Goal: Task Accomplishment & Management: Manage account settings

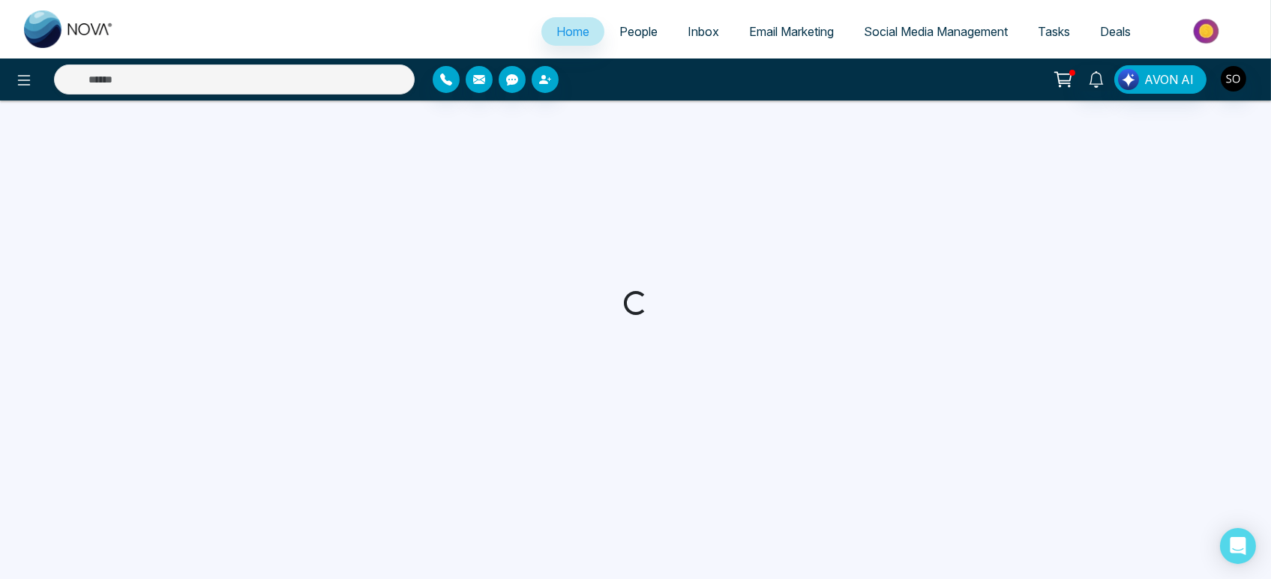
select select "*"
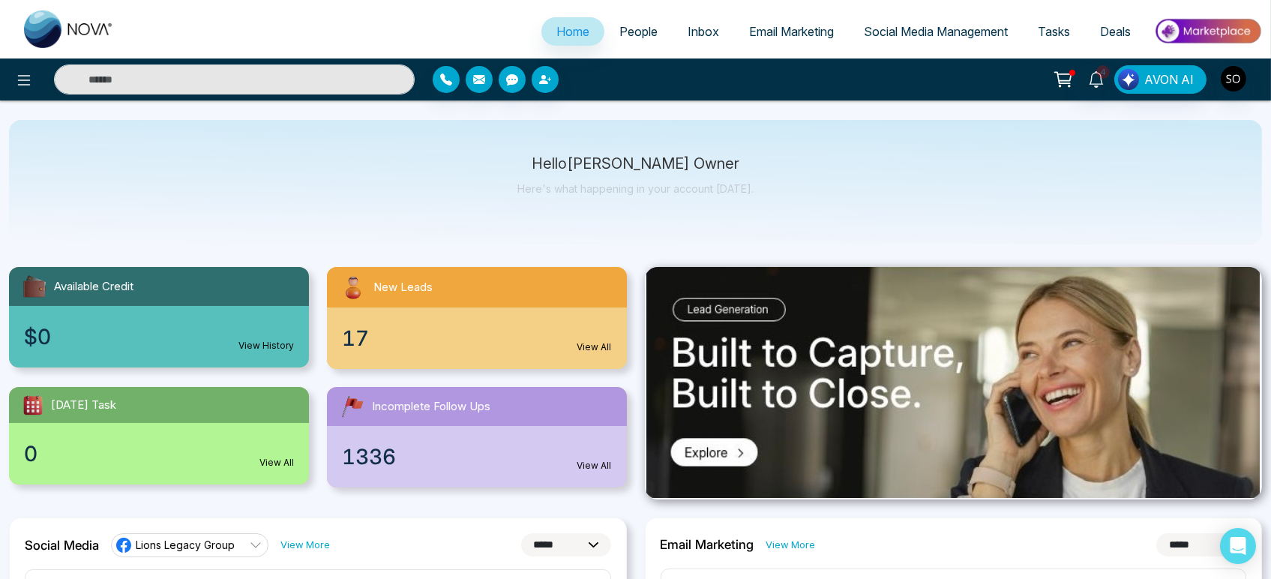
scroll to position [83, 0]
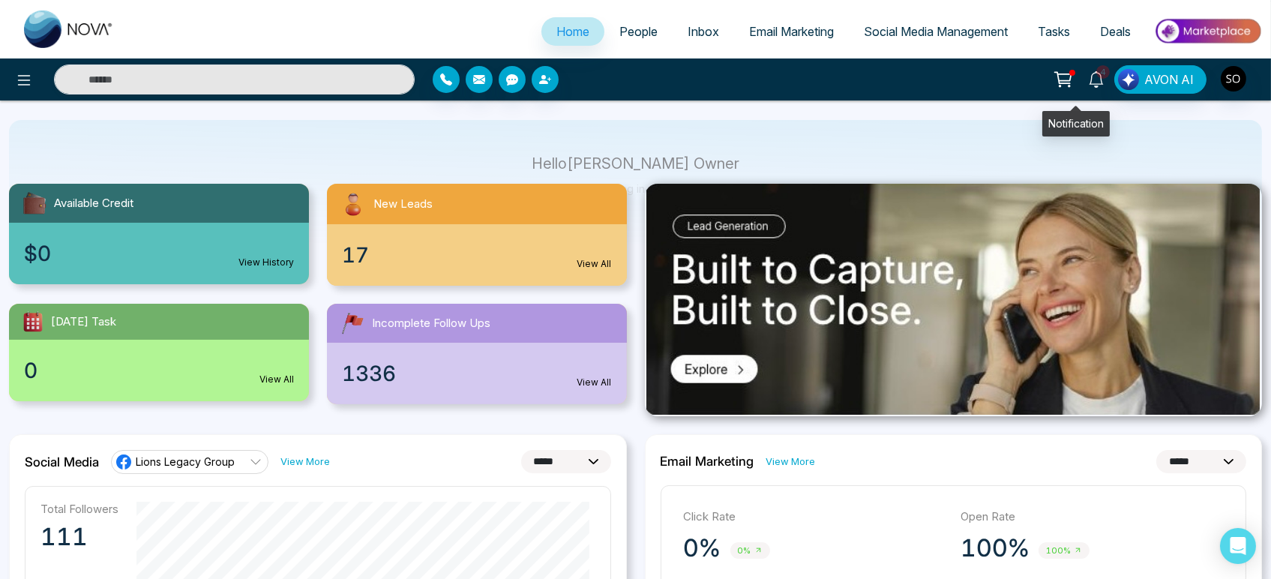
click at [1088, 82] on icon at bounding box center [1096, 79] width 16 height 16
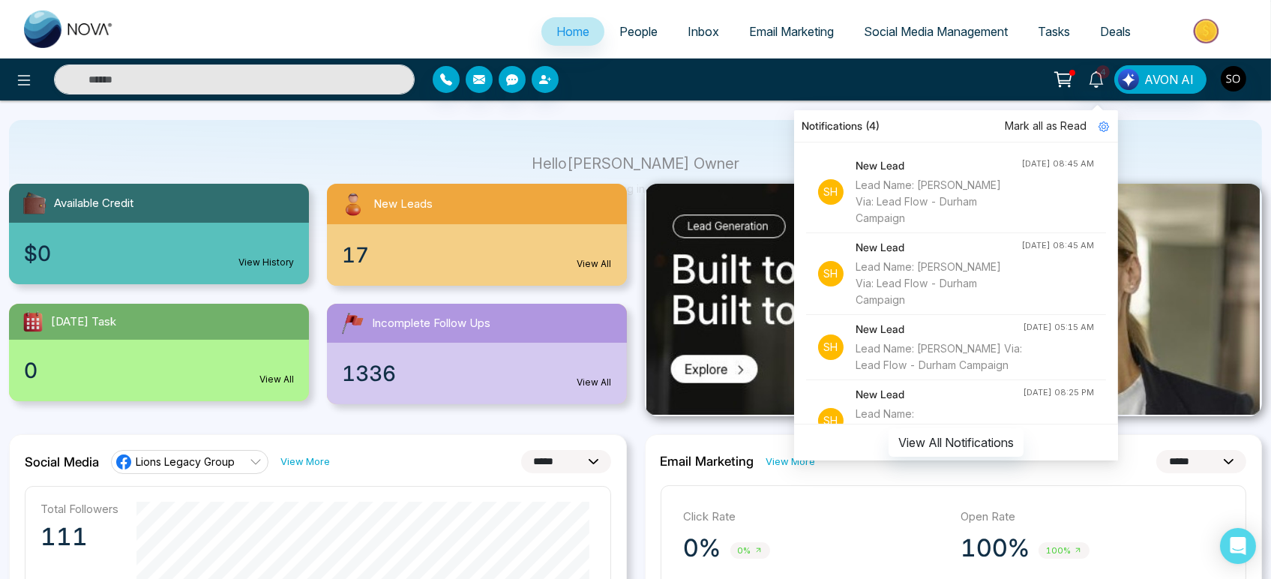
click at [1044, 133] on span "Mark all as Read" at bounding box center [1046, 126] width 82 height 16
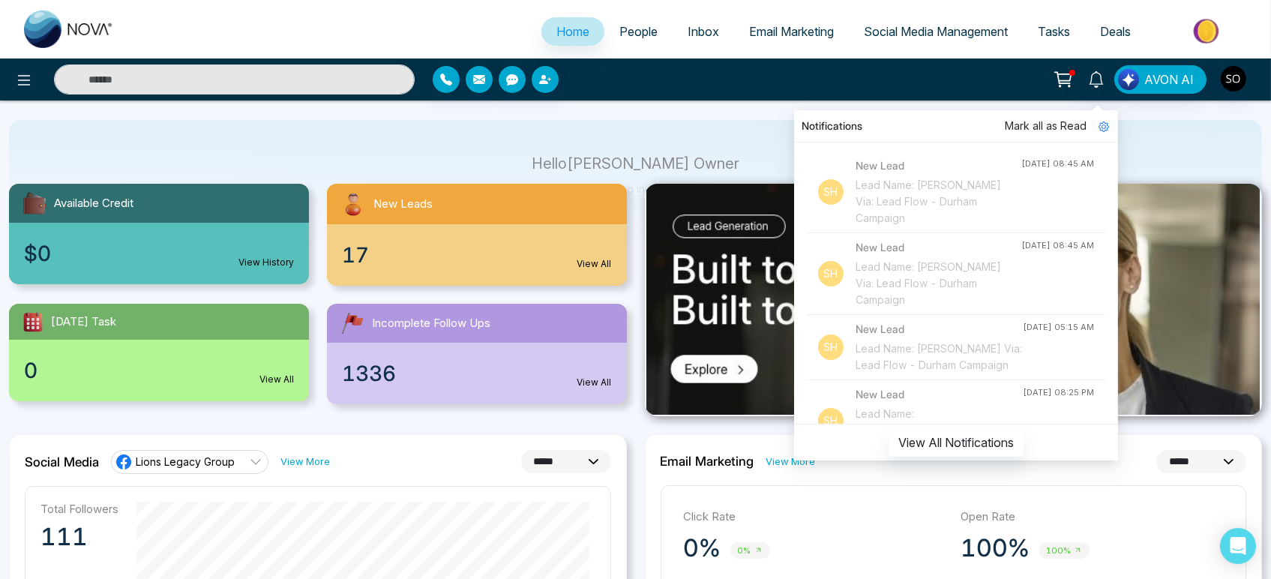
click at [1009, 125] on span "Mark all as Read" at bounding box center [1046, 126] width 82 height 16
click at [639, 36] on span "People" at bounding box center [638, 31] width 38 height 15
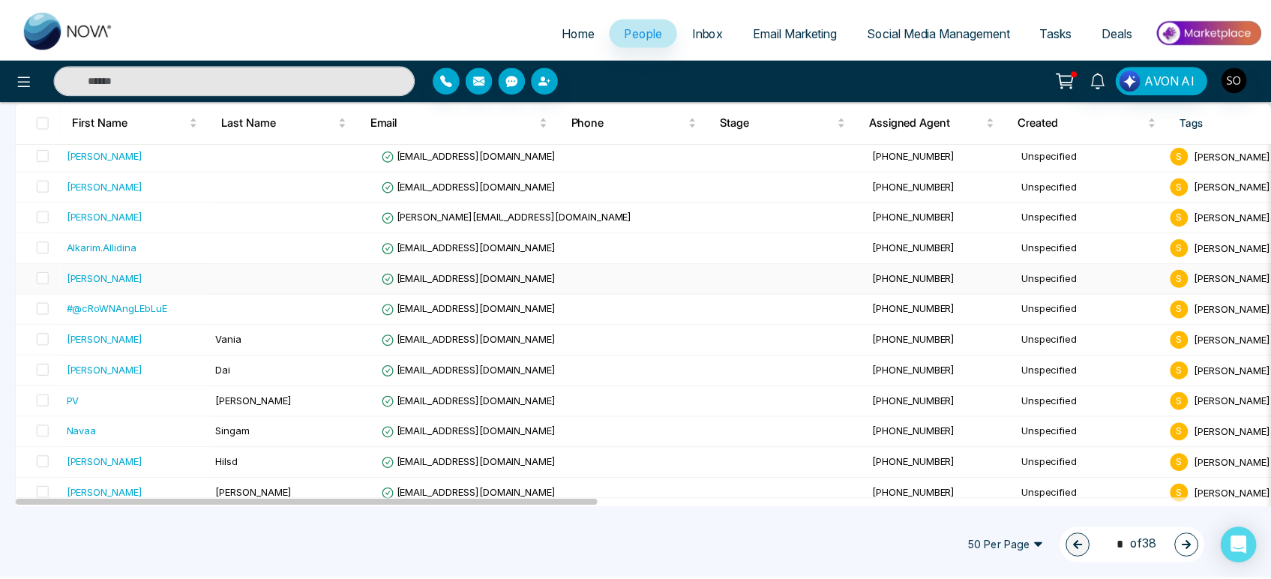
scroll to position [166, 0]
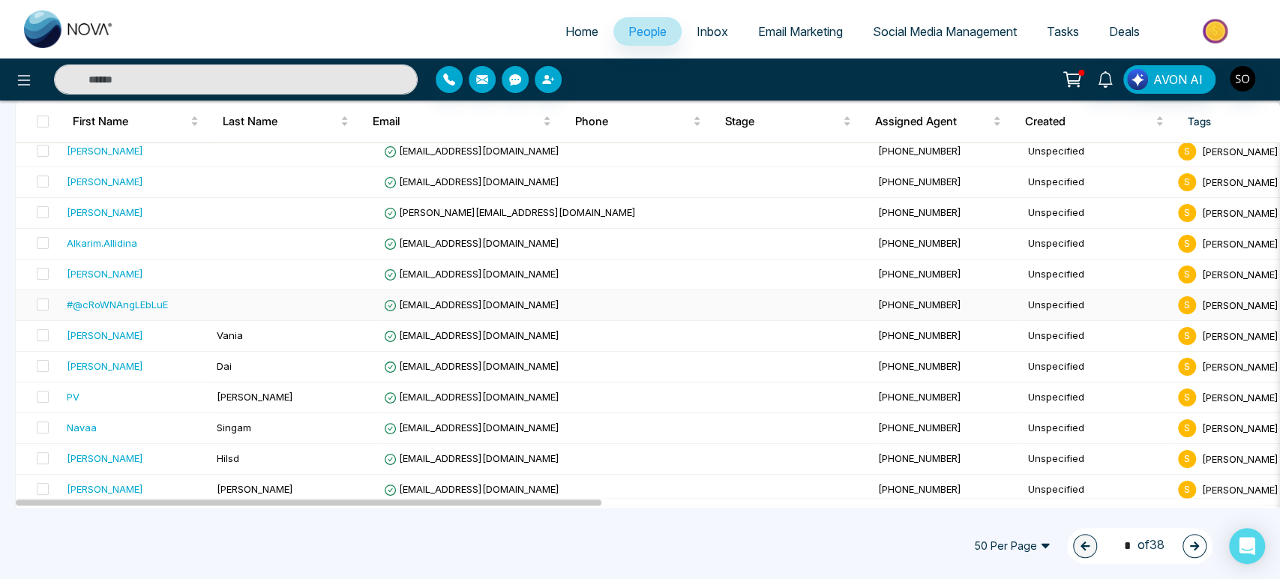
click at [120, 312] on div "#@cRoWNAngLEbLuE" at bounding box center [117, 304] width 101 height 15
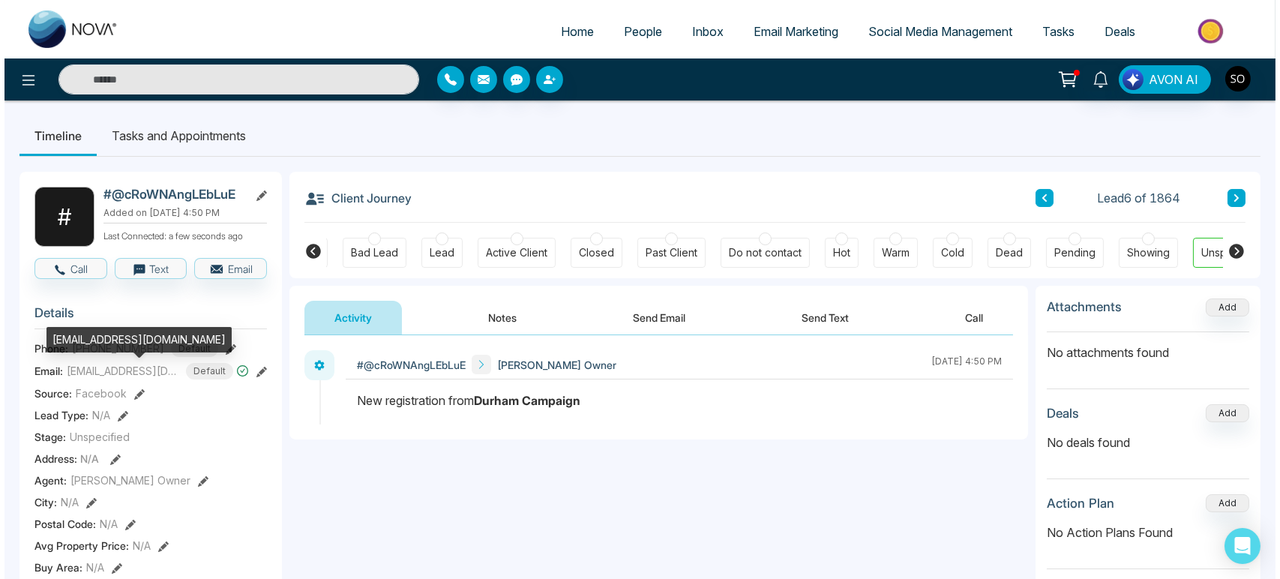
scroll to position [0, 192]
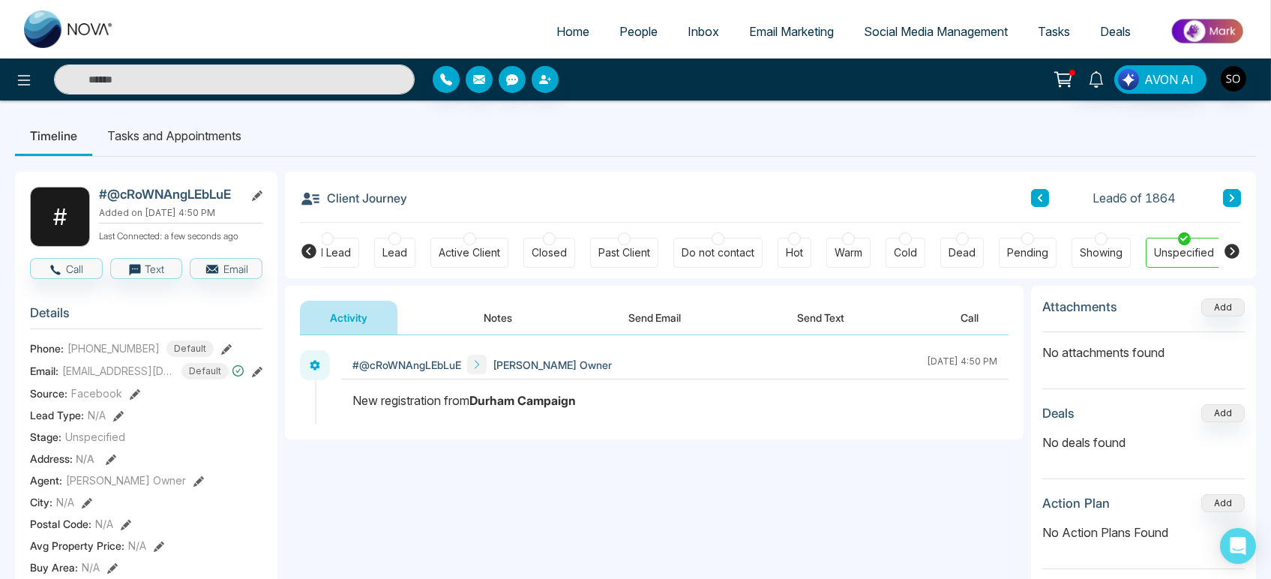
click at [638, 46] on link "People" at bounding box center [638, 31] width 68 height 28
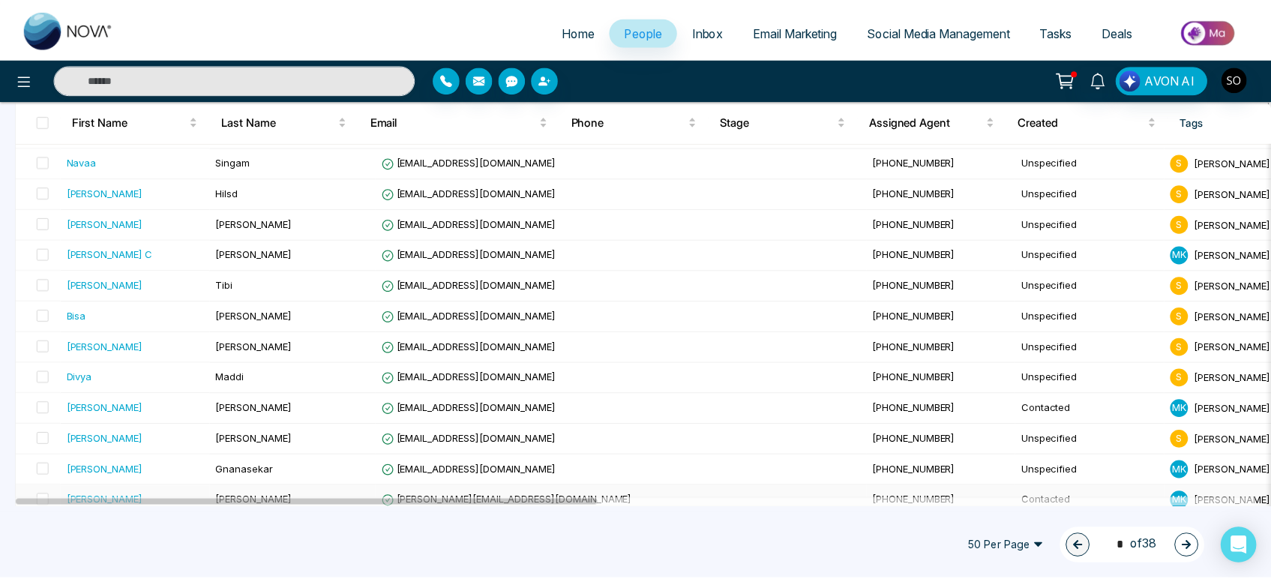
scroll to position [416, 0]
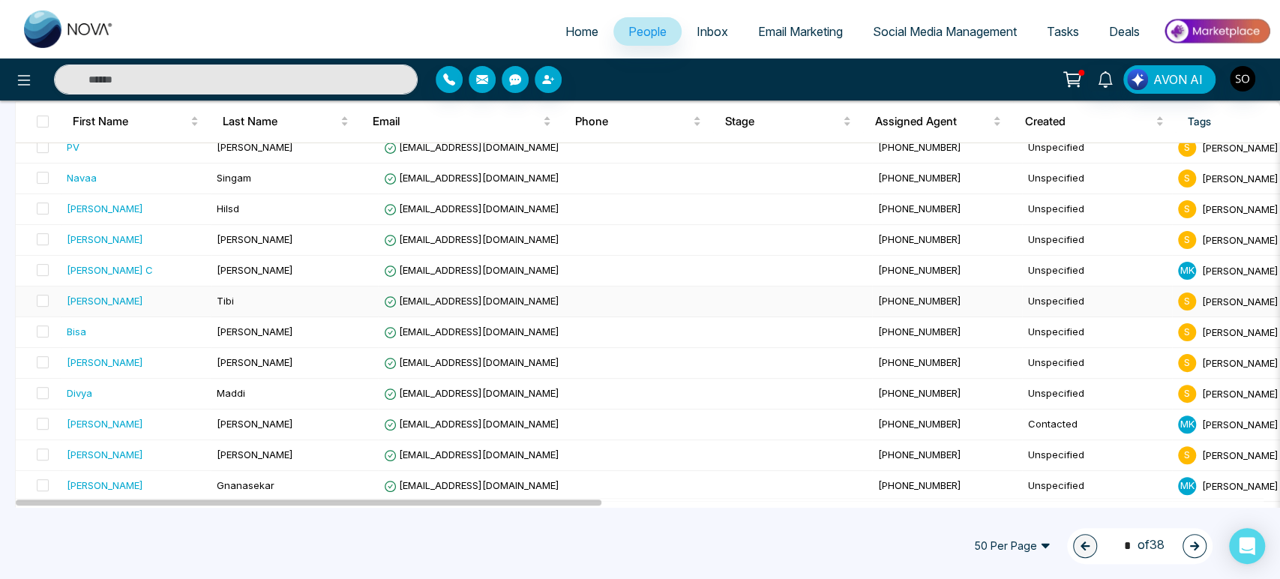
click at [513, 317] on td "[EMAIL_ADDRESS][DOMAIN_NAME]" at bounding box center [625, 301] width 494 height 31
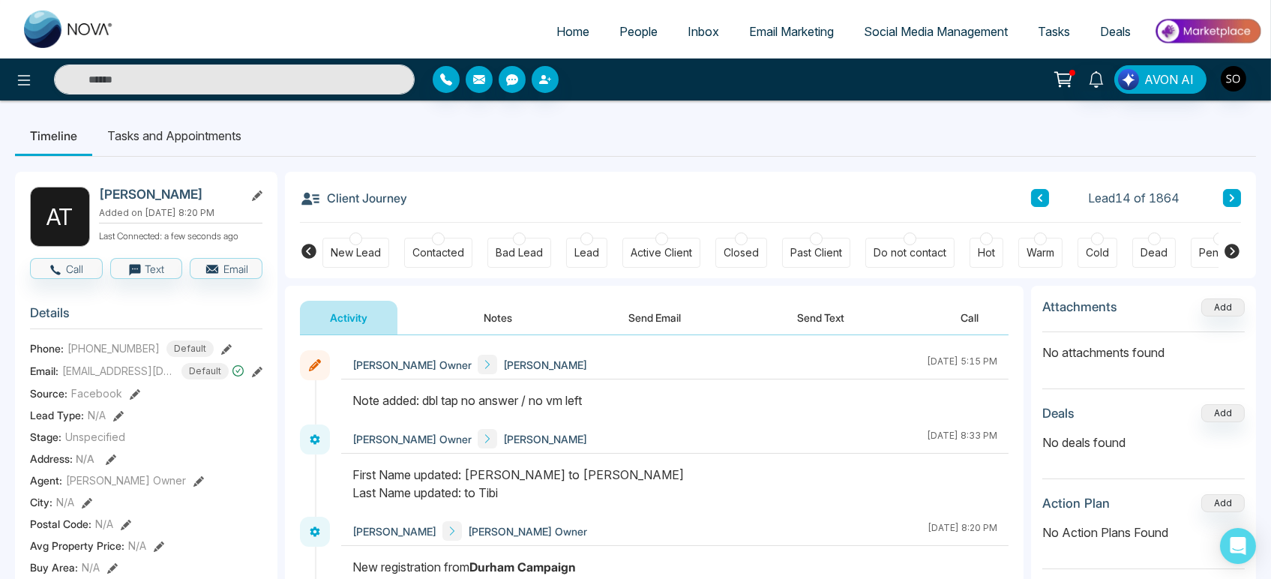
click at [634, 39] on span "People" at bounding box center [638, 31] width 38 height 15
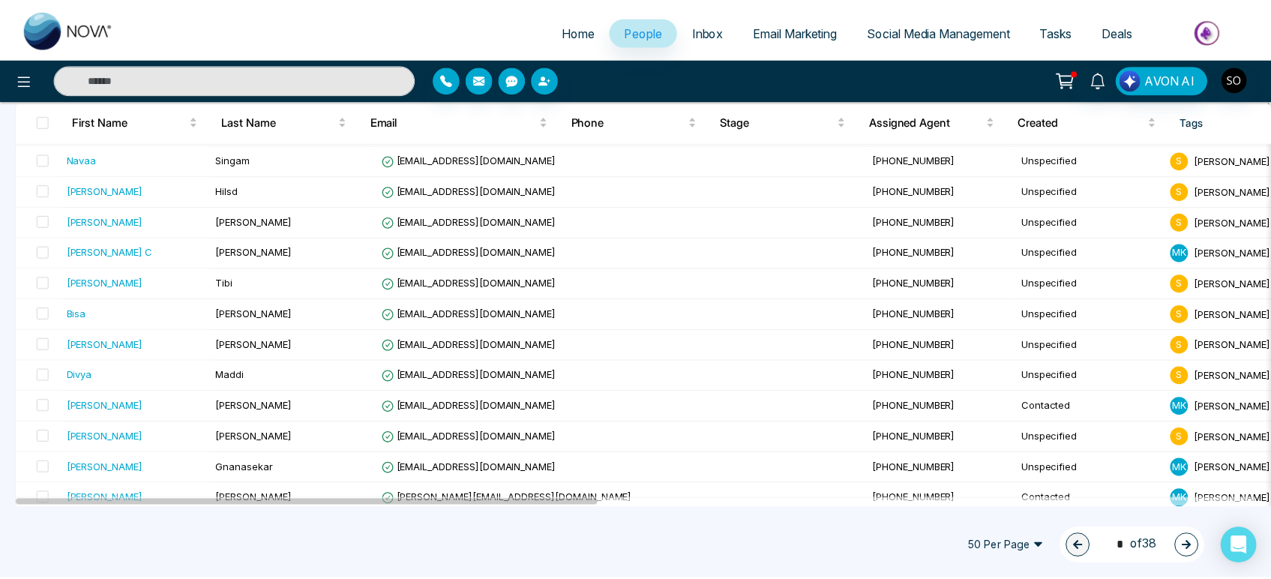
scroll to position [499, 0]
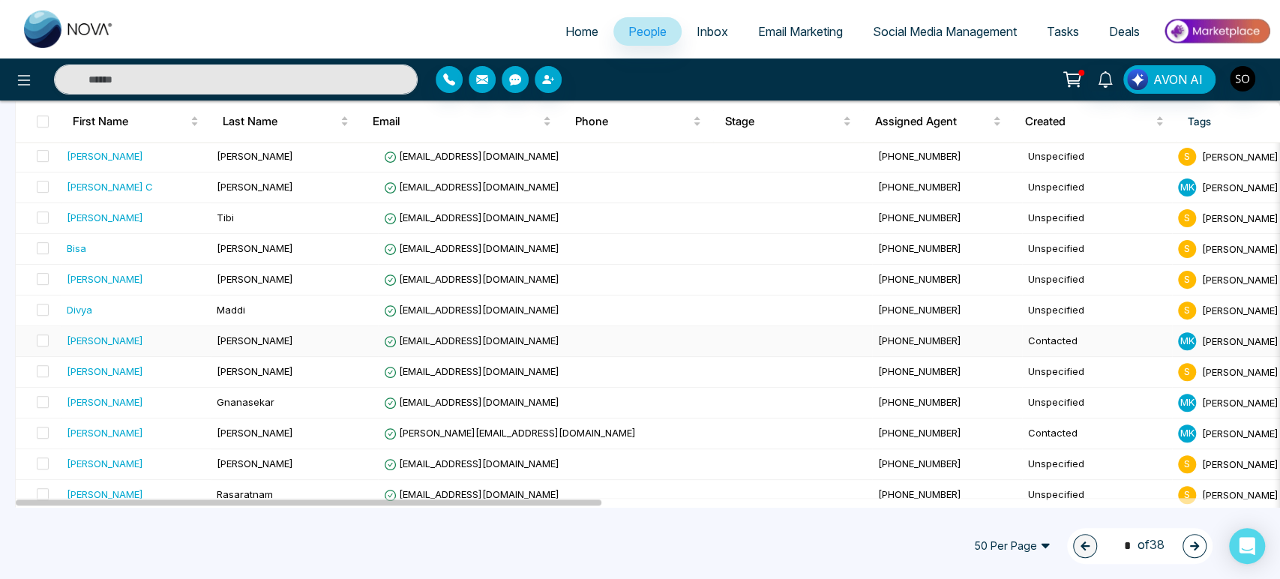
click at [448, 346] on span "[EMAIL_ADDRESS][DOMAIN_NAME]" at bounding box center [471, 340] width 175 height 12
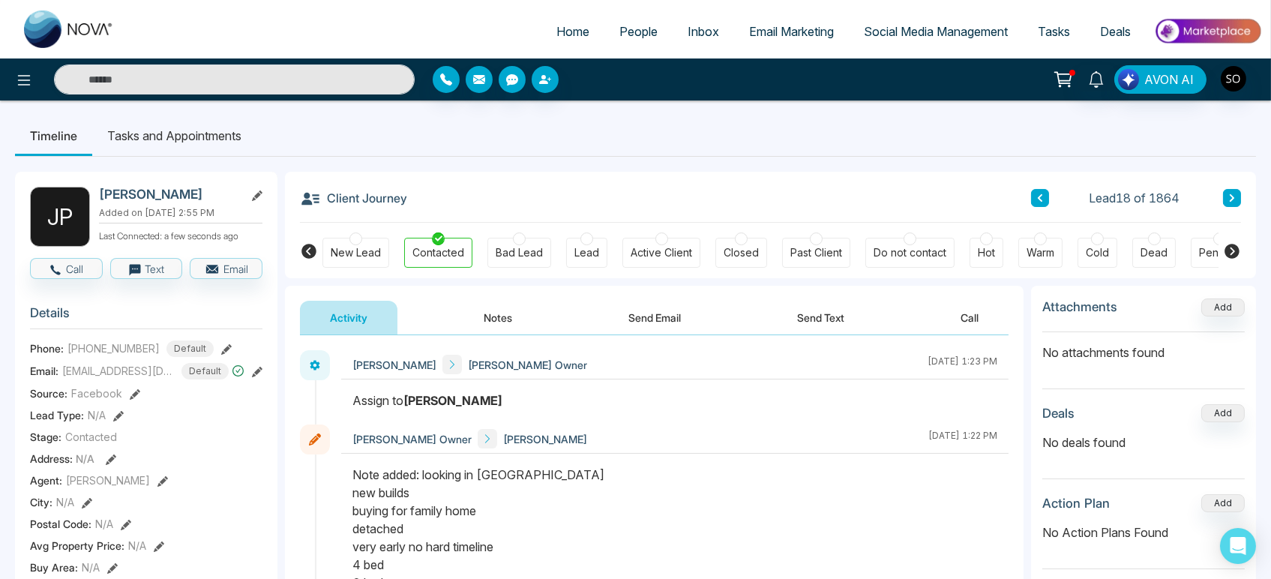
click at [623, 34] on span "People" at bounding box center [638, 31] width 38 height 15
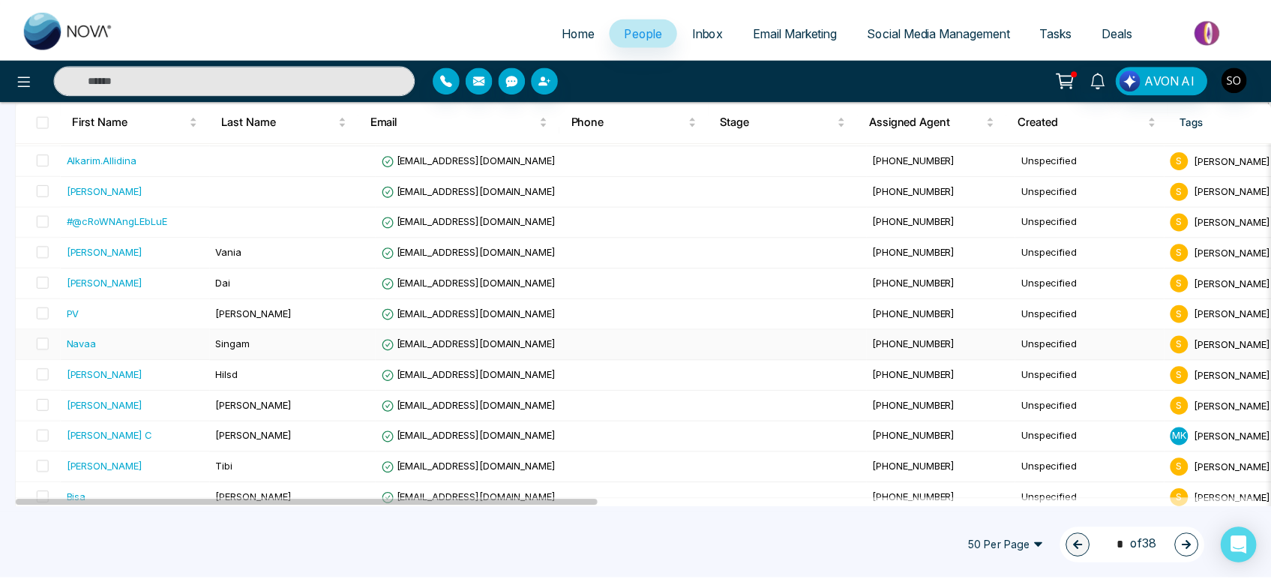
scroll to position [499, 0]
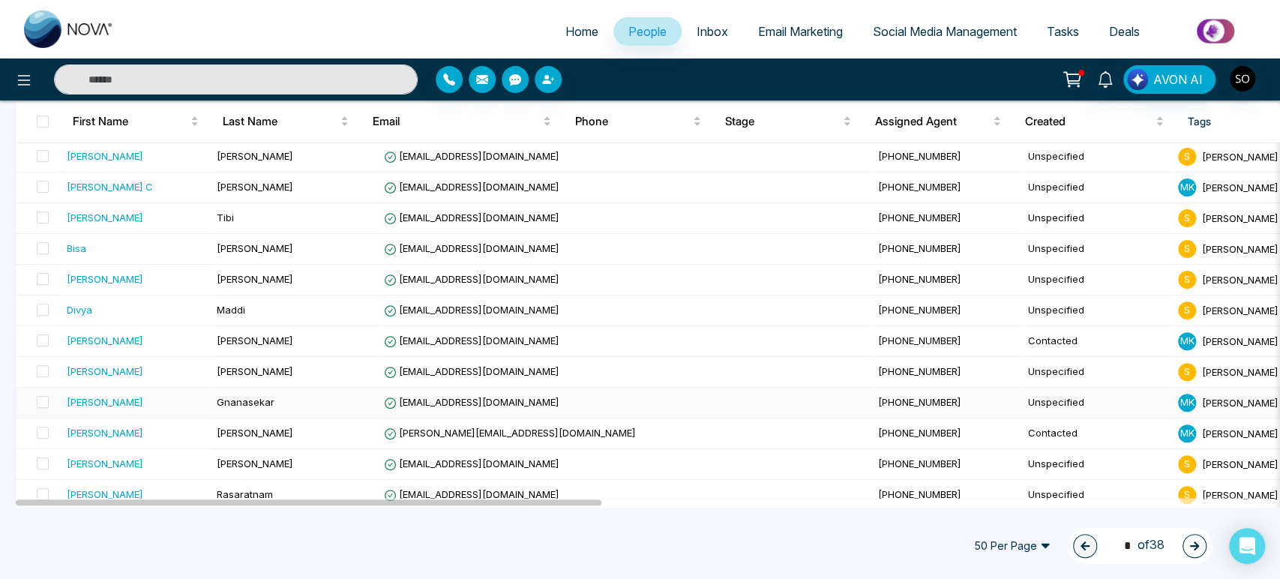
click at [442, 408] on span "[EMAIL_ADDRESS][DOMAIN_NAME]" at bounding box center [471, 402] width 175 height 12
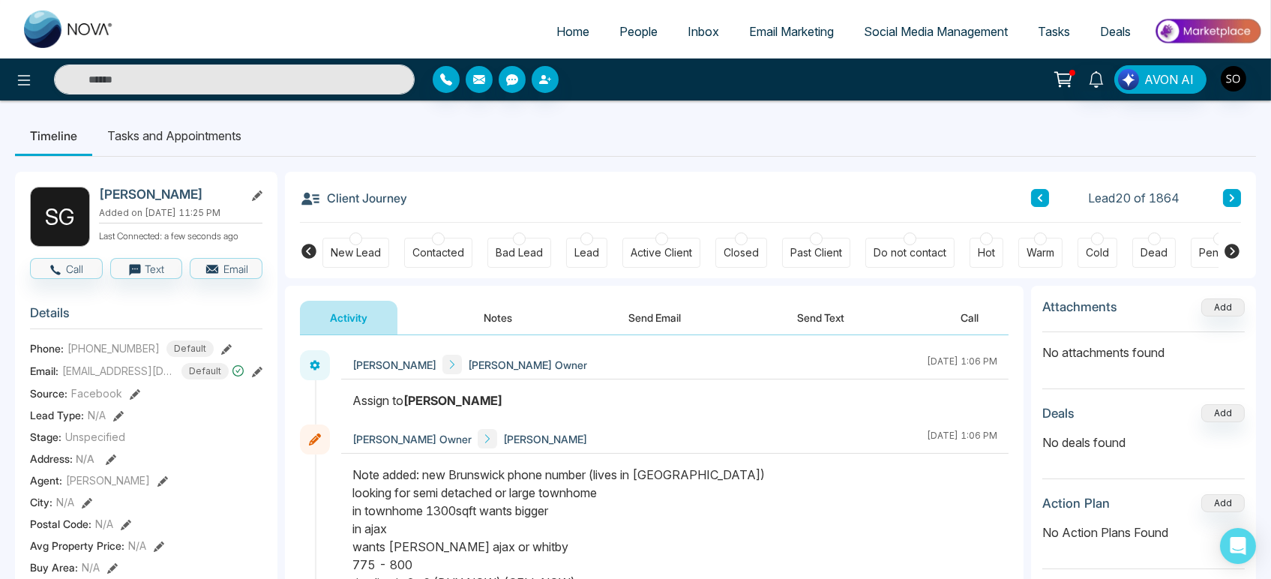
click at [619, 39] on span "People" at bounding box center [638, 31] width 38 height 15
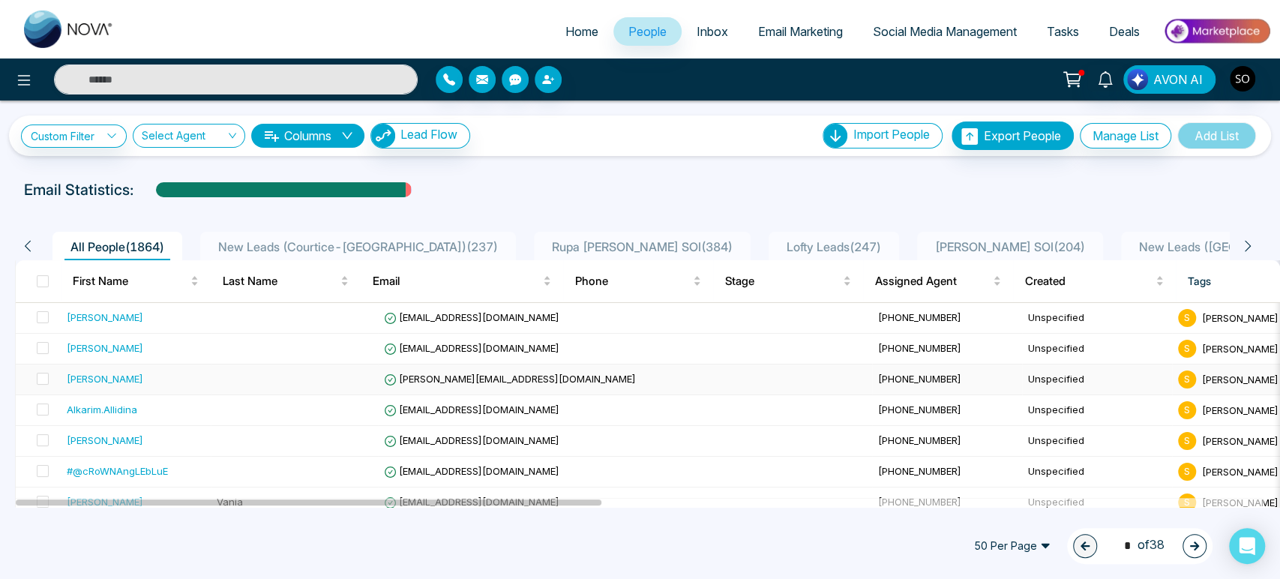
drag, startPoint x: 114, startPoint y: 396, endPoint x: 150, endPoint y: 397, distance: 36.0
click at [114, 386] on div "[PERSON_NAME]" at bounding box center [105, 378] width 76 height 15
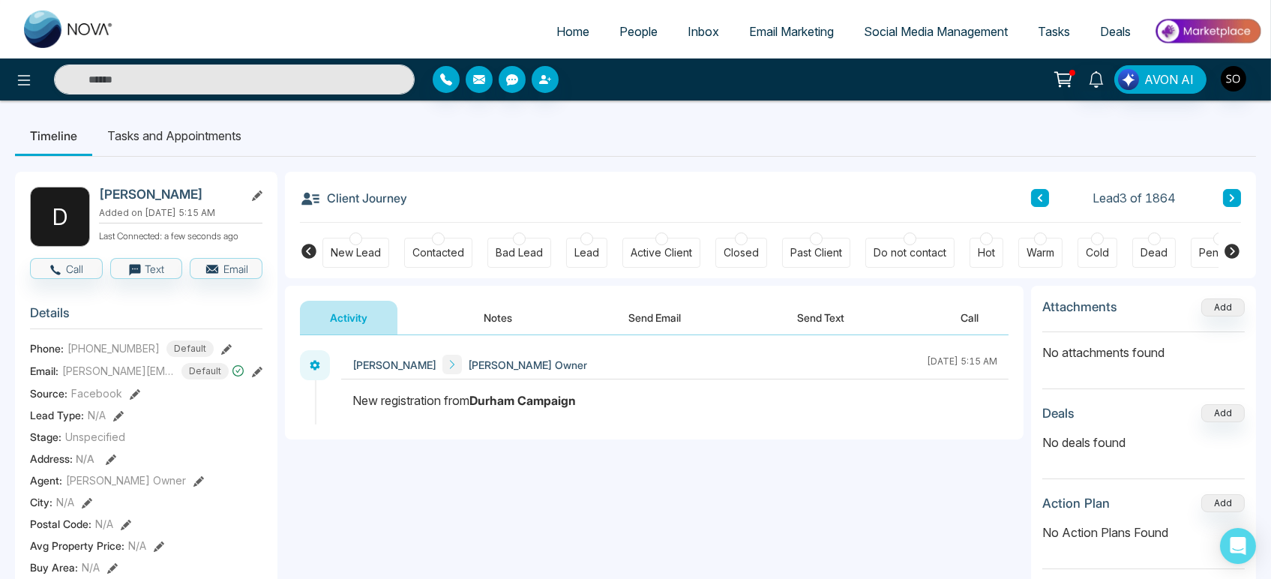
click at [255, 199] on icon at bounding box center [257, 195] width 10 height 10
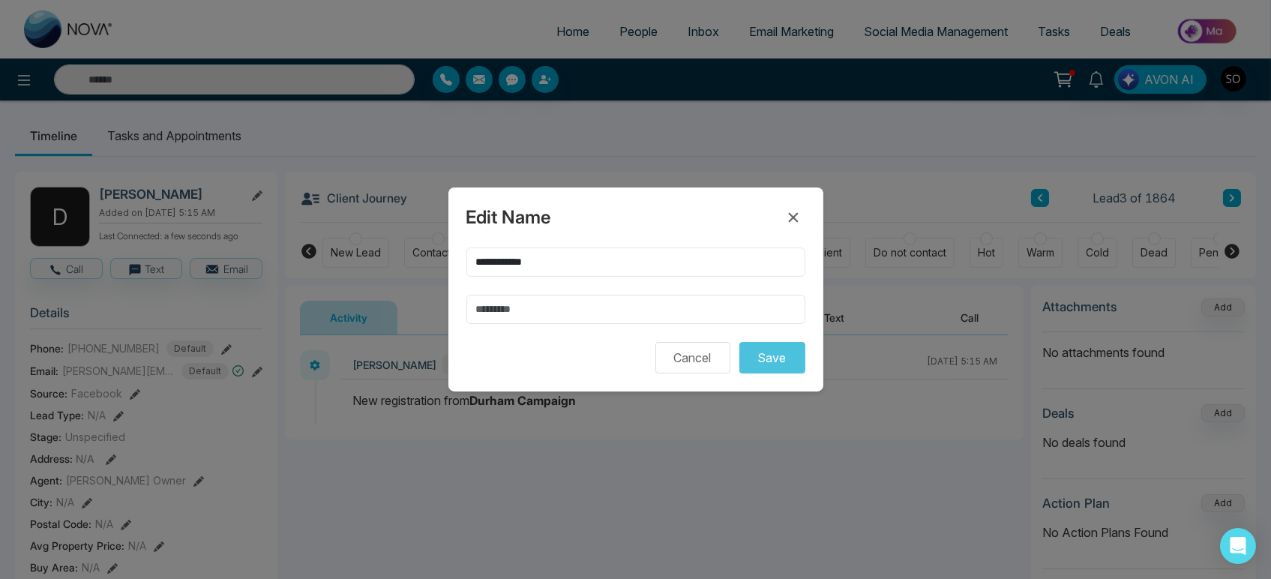
click at [557, 253] on input "**********" at bounding box center [635, 261] width 339 height 29
drag, startPoint x: 565, startPoint y: 257, endPoint x: 516, endPoint y: 266, distance: 50.3
click at [516, 266] on input "**********" at bounding box center [635, 261] width 339 height 29
click at [481, 307] on input "text" at bounding box center [635, 309] width 339 height 29
paste input "*****"
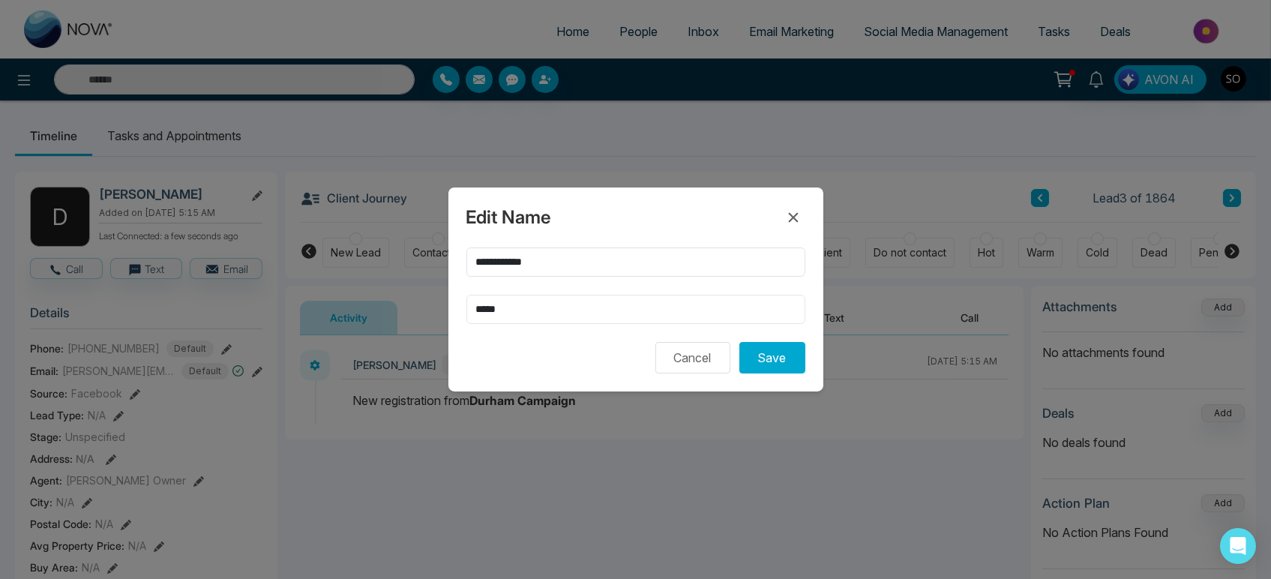
type input "*****"
drag, startPoint x: 537, startPoint y: 257, endPoint x: 519, endPoint y: 273, distance: 23.9
click at [519, 273] on div "**********" at bounding box center [635, 285] width 339 height 76
type input "******"
click at [784, 373] on button "Save" at bounding box center [772, 357] width 66 height 31
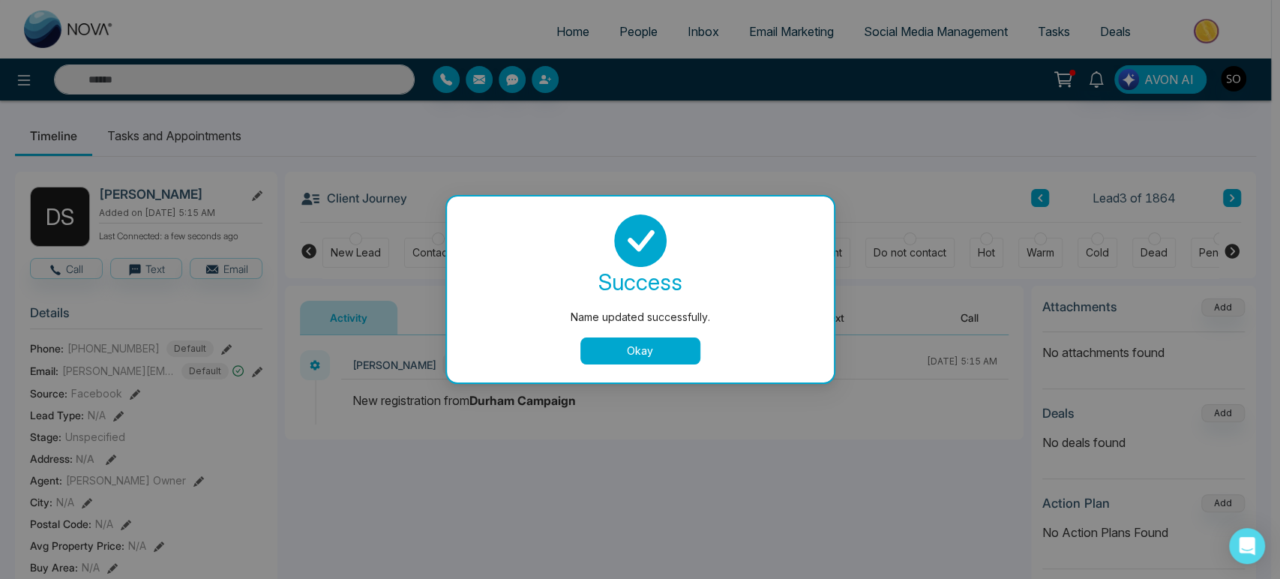
click at [656, 358] on button "Okay" at bounding box center [640, 350] width 120 height 27
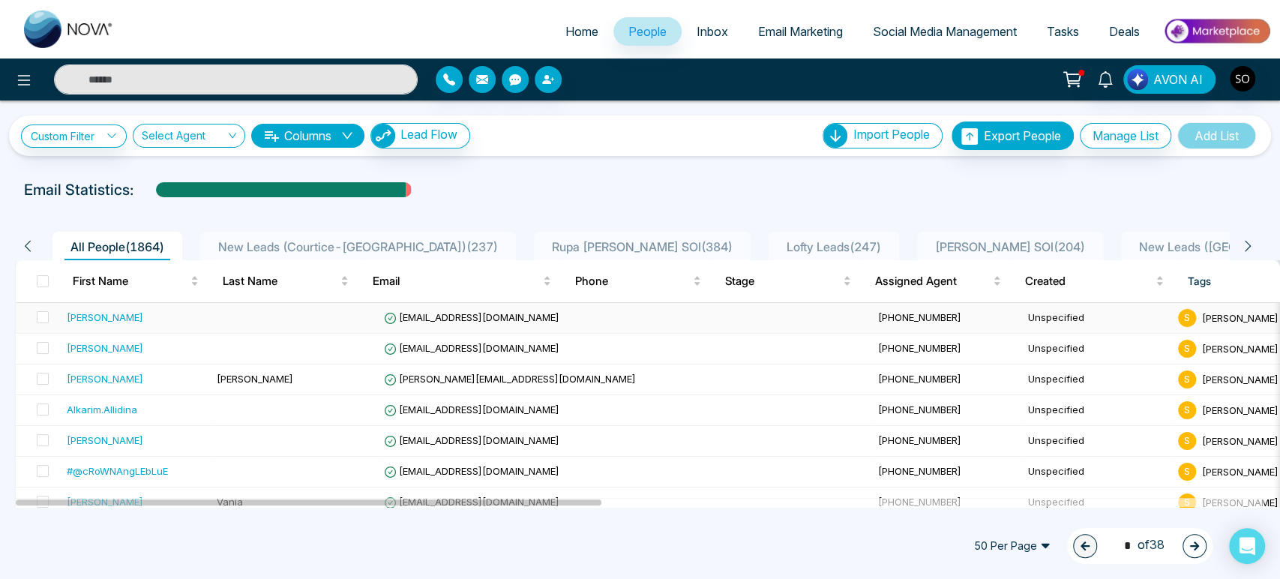
click at [191, 325] on div "[PERSON_NAME]" at bounding box center [136, 317] width 138 height 15
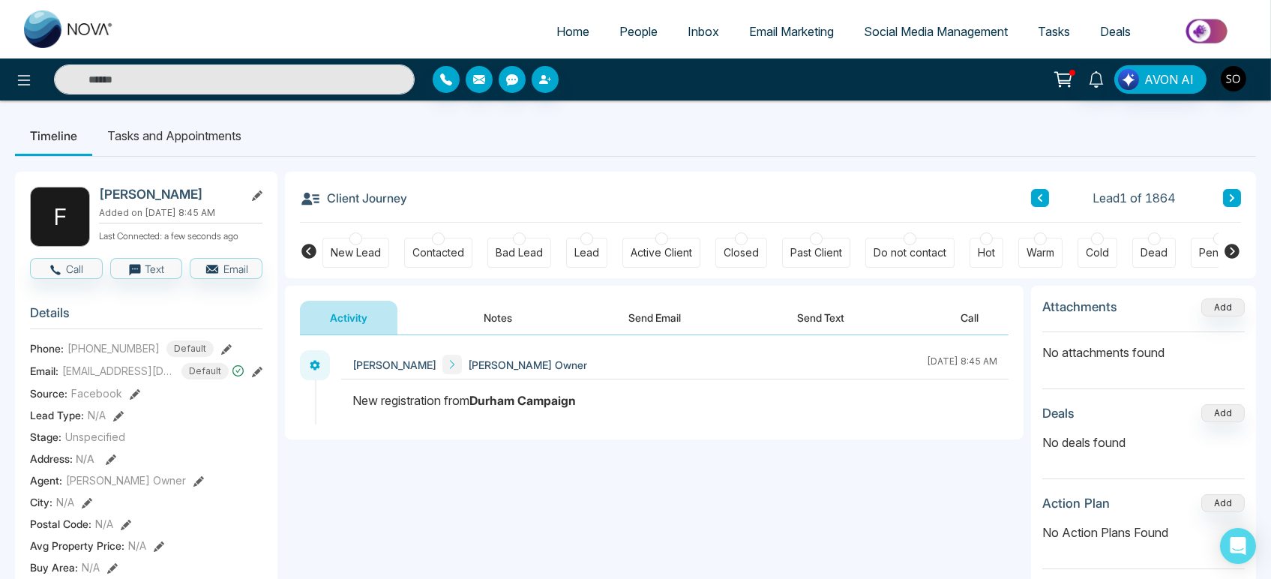
click at [257, 199] on icon at bounding box center [257, 195] width 10 height 10
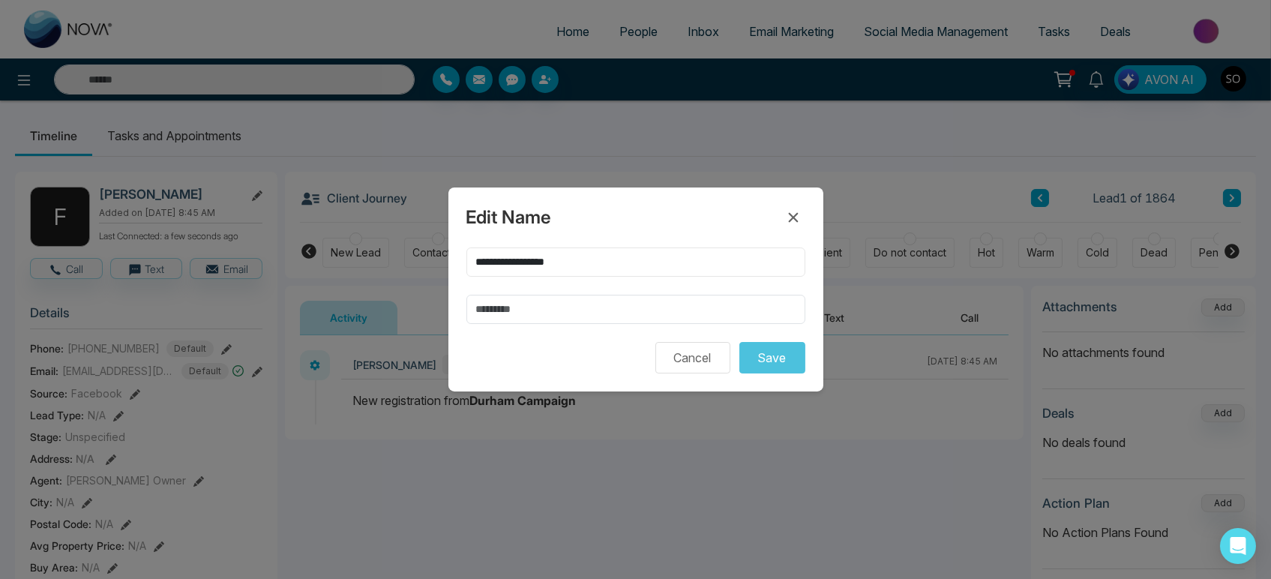
drag, startPoint x: 582, startPoint y: 251, endPoint x: 518, endPoint y: 251, distance: 63.7
click at [518, 251] on input "**********" at bounding box center [635, 261] width 339 height 29
click at [518, 322] on input "text" at bounding box center [635, 309] width 339 height 29
paste input "**********"
type input "**********"
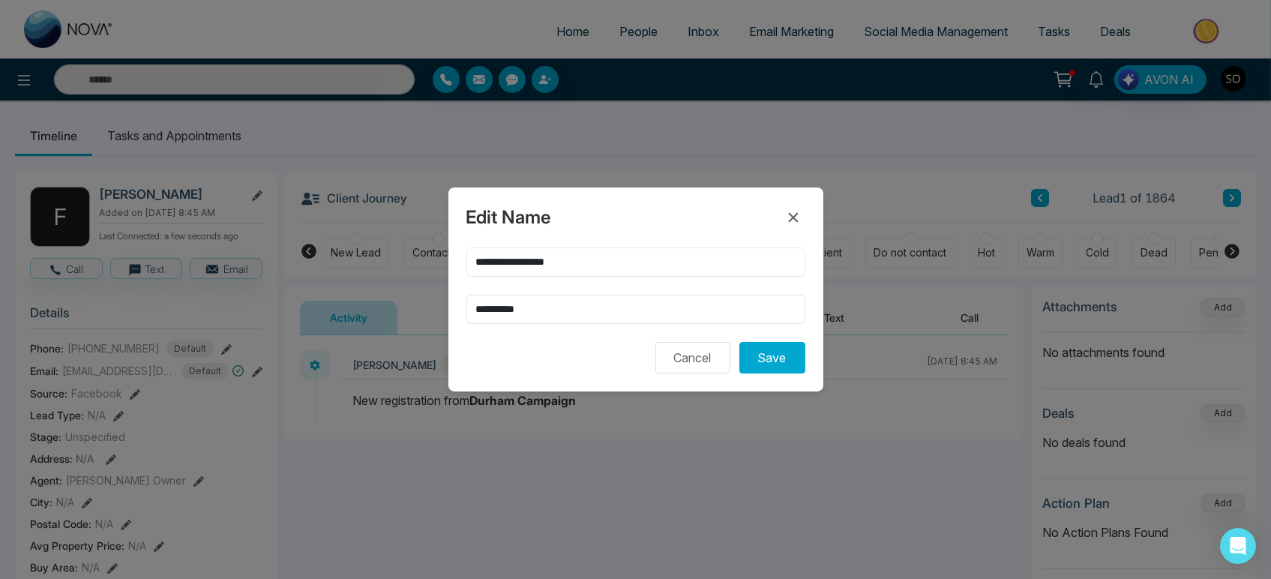
click at [534, 256] on input "**********" at bounding box center [635, 261] width 339 height 29
type input "*******"
click at [772, 373] on button "Save" at bounding box center [772, 357] width 66 height 31
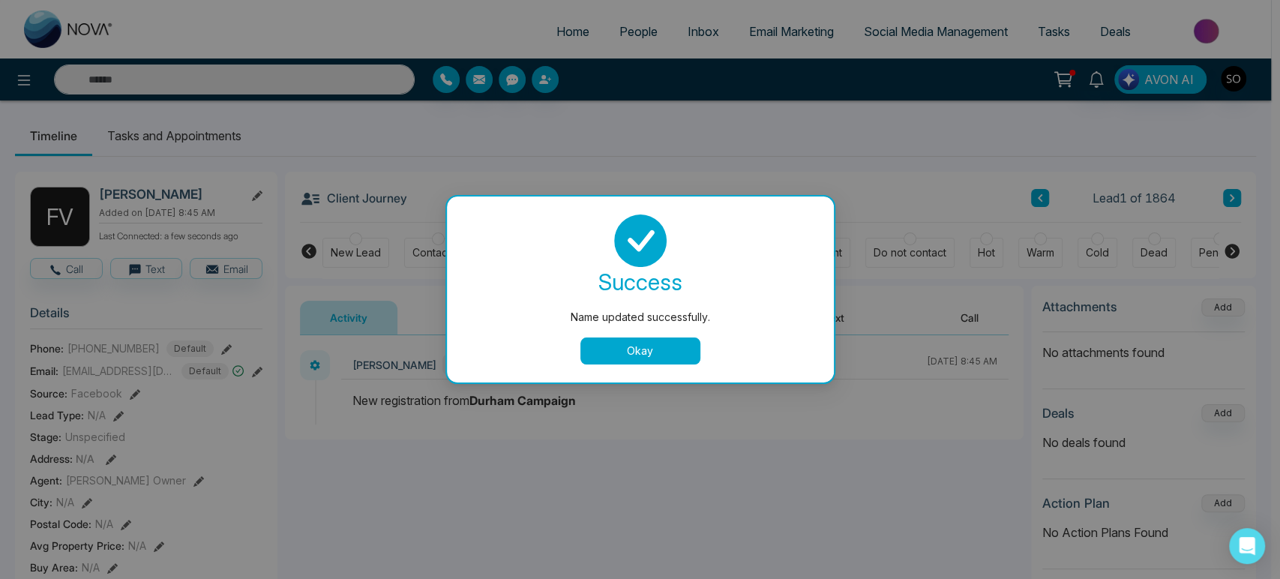
click at [665, 352] on button "Okay" at bounding box center [640, 350] width 120 height 27
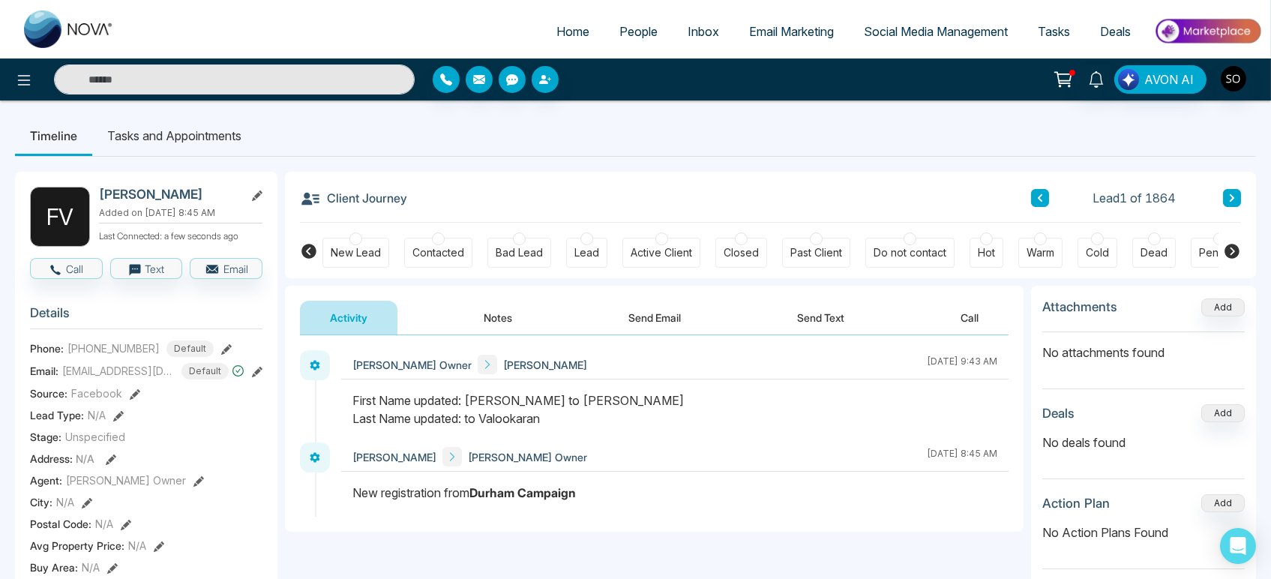
click at [260, 199] on icon at bounding box center [257, 195] width 10 height 10
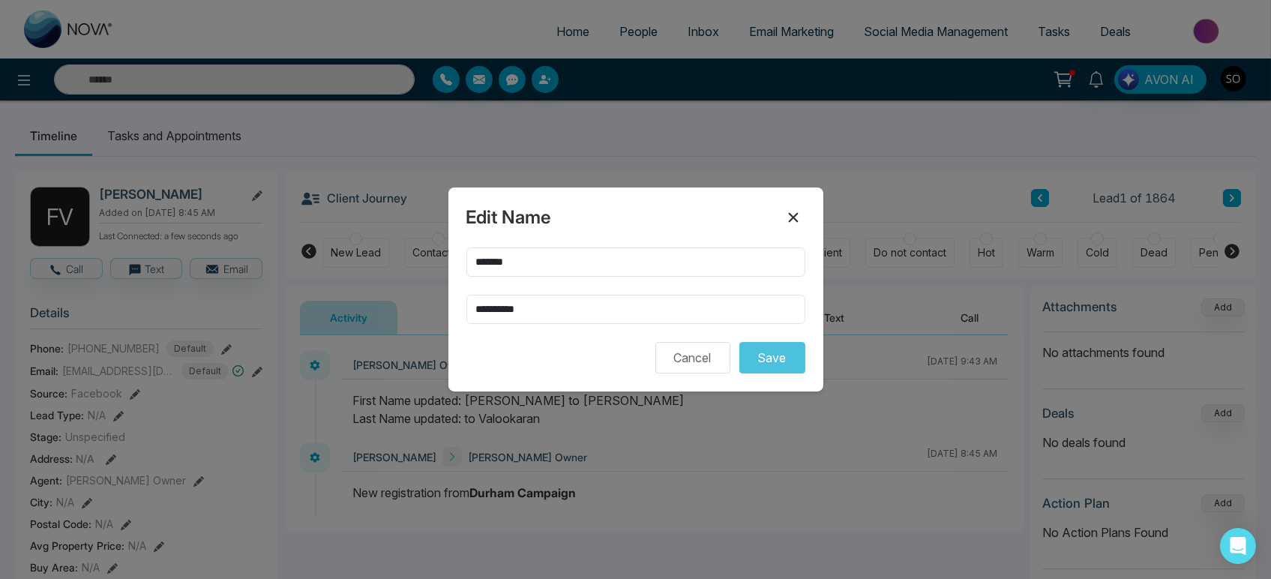
click at [784, 214] on icon at bounding box center [793, 217] width 18 height 18
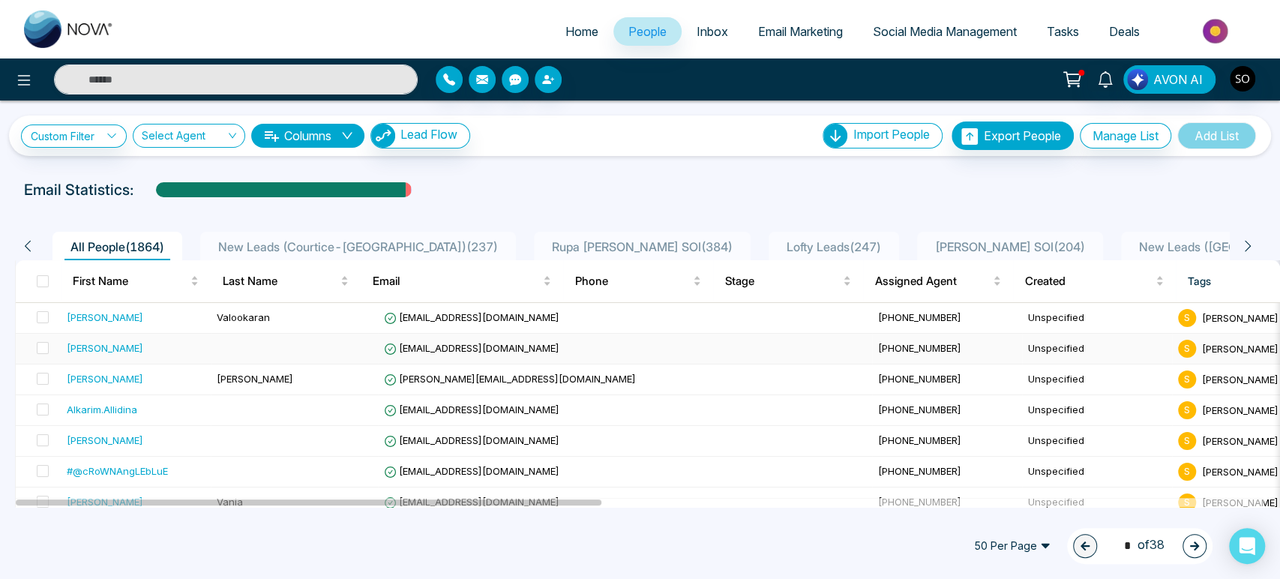
drag, startPoint x: 40, startPoint y: 366, endPoint x: 56, endPoint y: 364, distance: 15.8
click at [40, 354] on span at bounding box center [43, 348] width 12 height 12
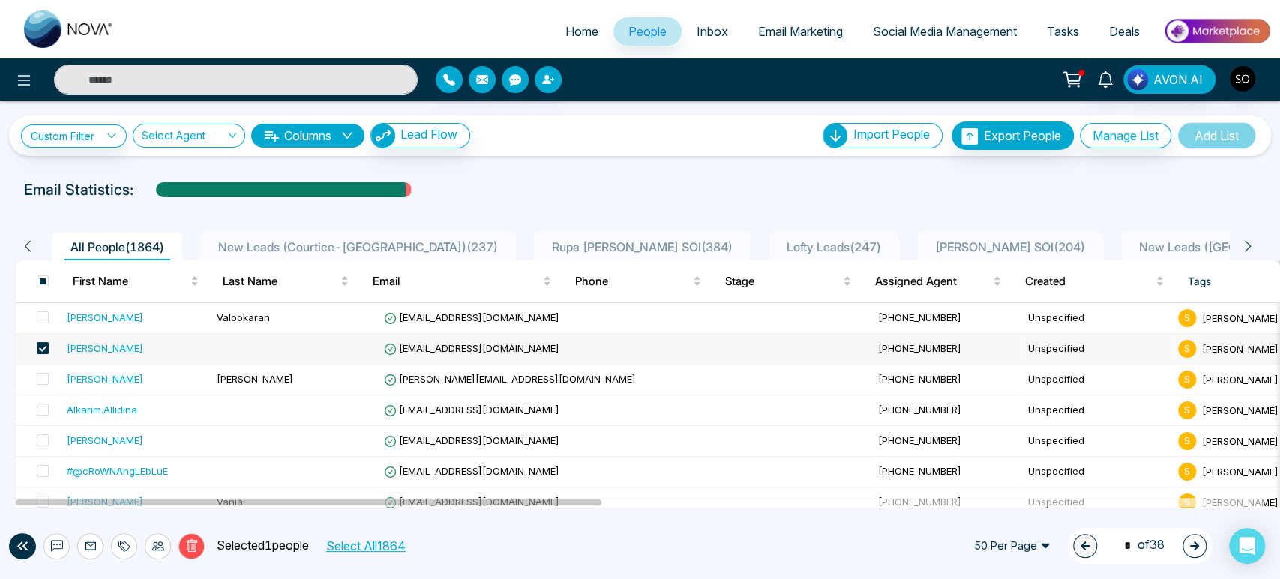
click at [103, 355] on div "[PERSON_NAME]" at bounding box center [105, 347] width 76 height 15
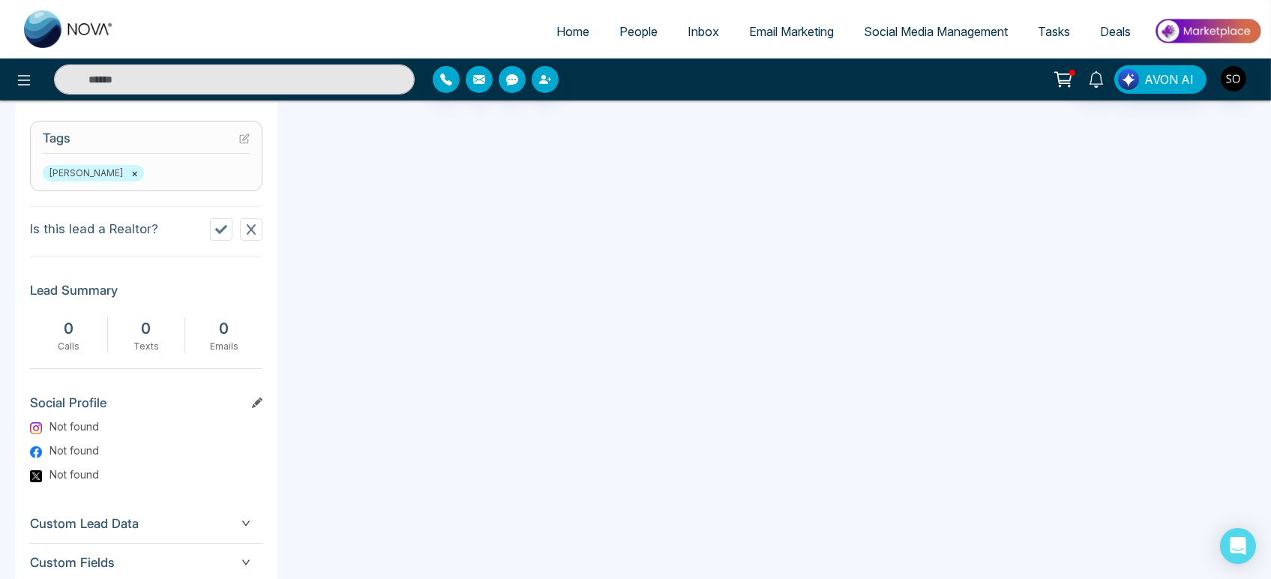
scroll to position [705, 0]
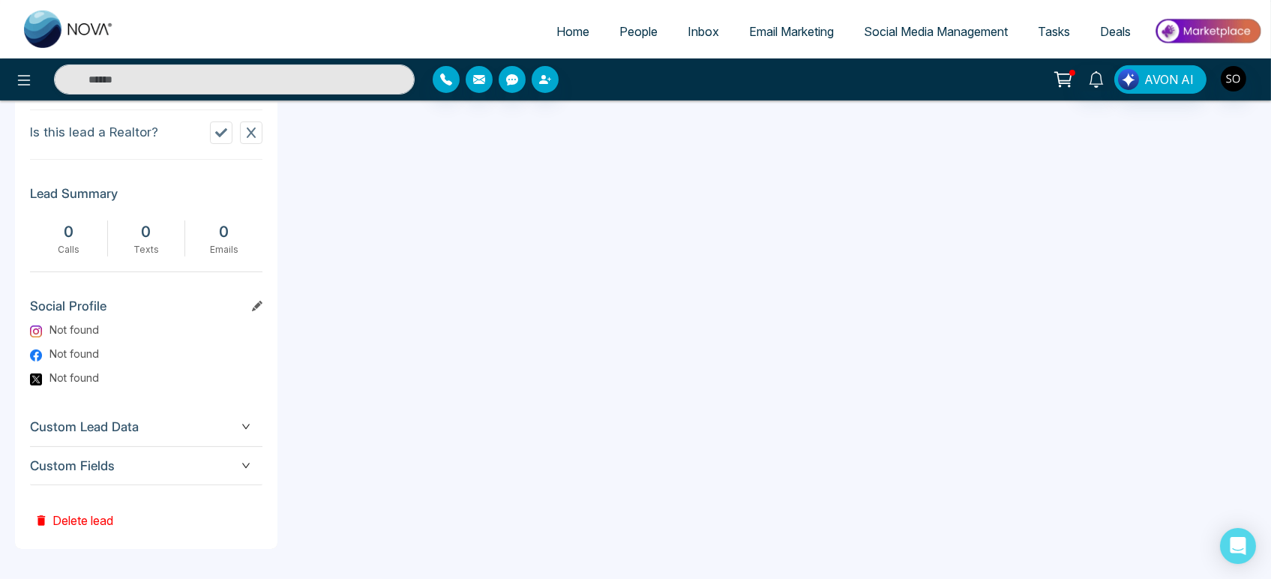
click at [112, 517] on button "Delete lead" at bounding box center [74, 509] width 88 height 49
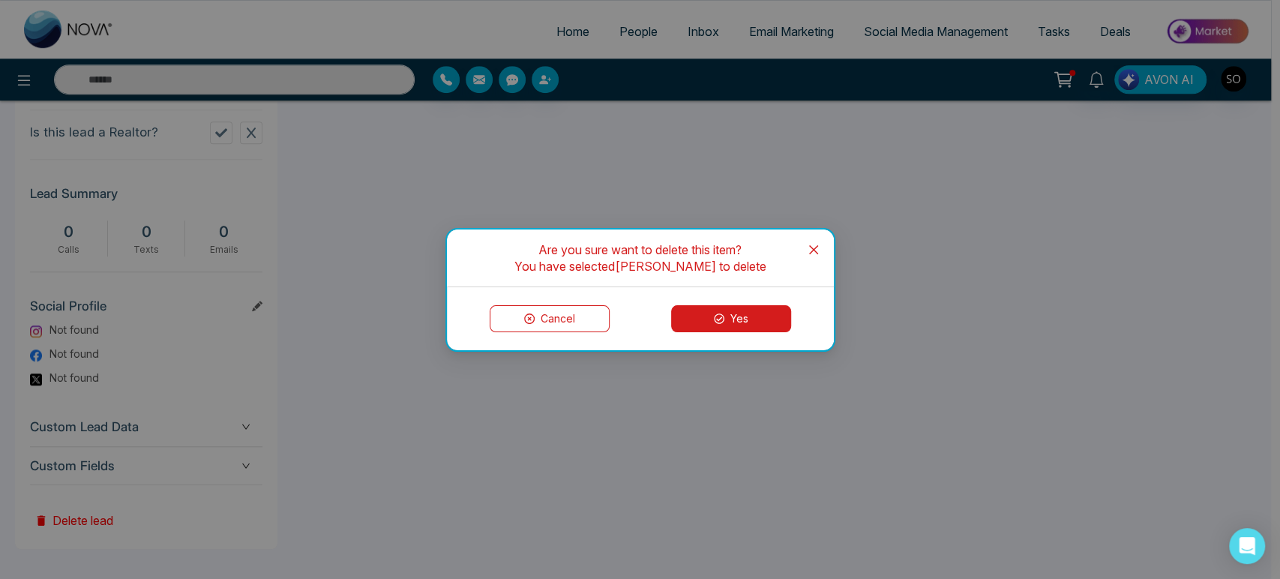
click at [738, 305] on button "Yes" at bounding box center [731, 318] width 120 height 27
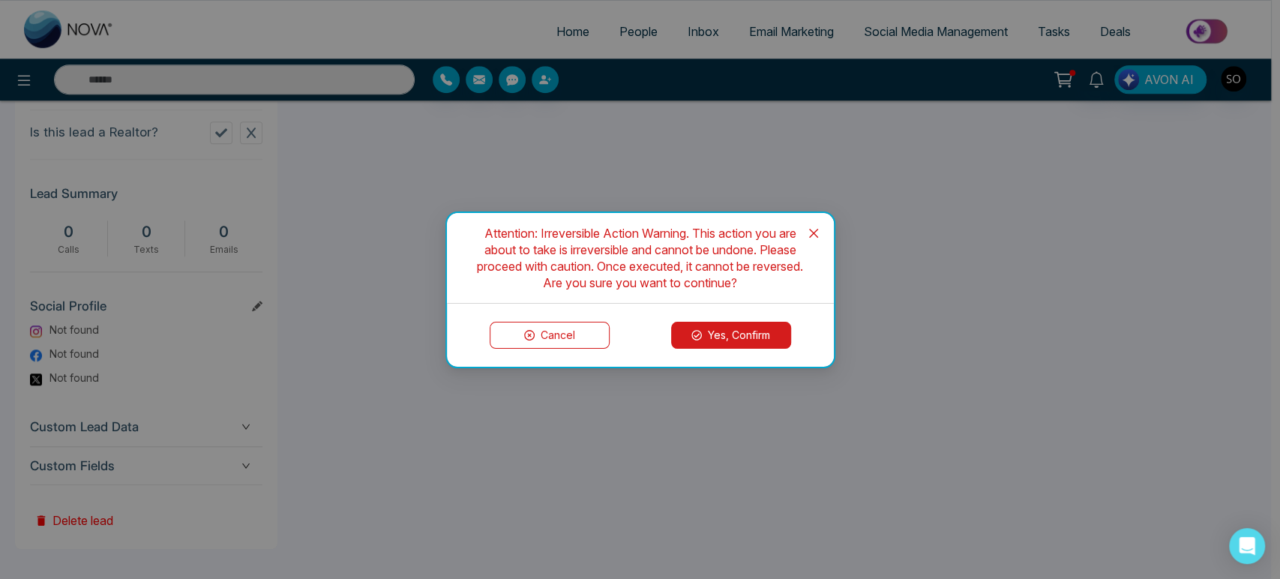
click at [736, 340] on button "Yes, Confirm" at bounding box center [731, 335] width 120 height 27
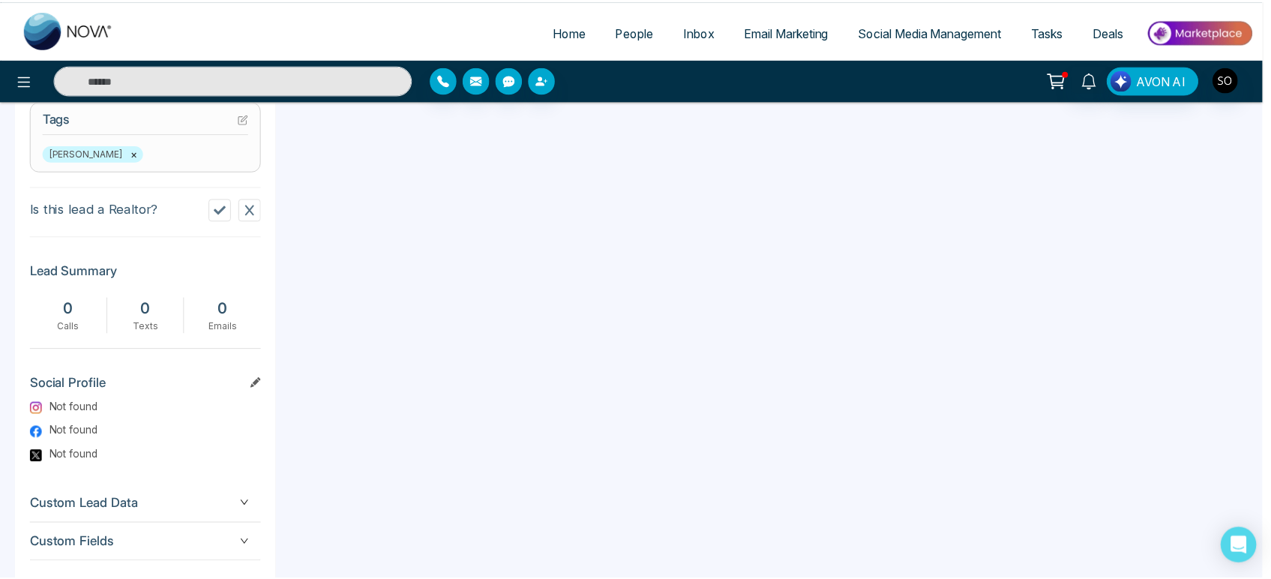
scroll to position [538, 0]
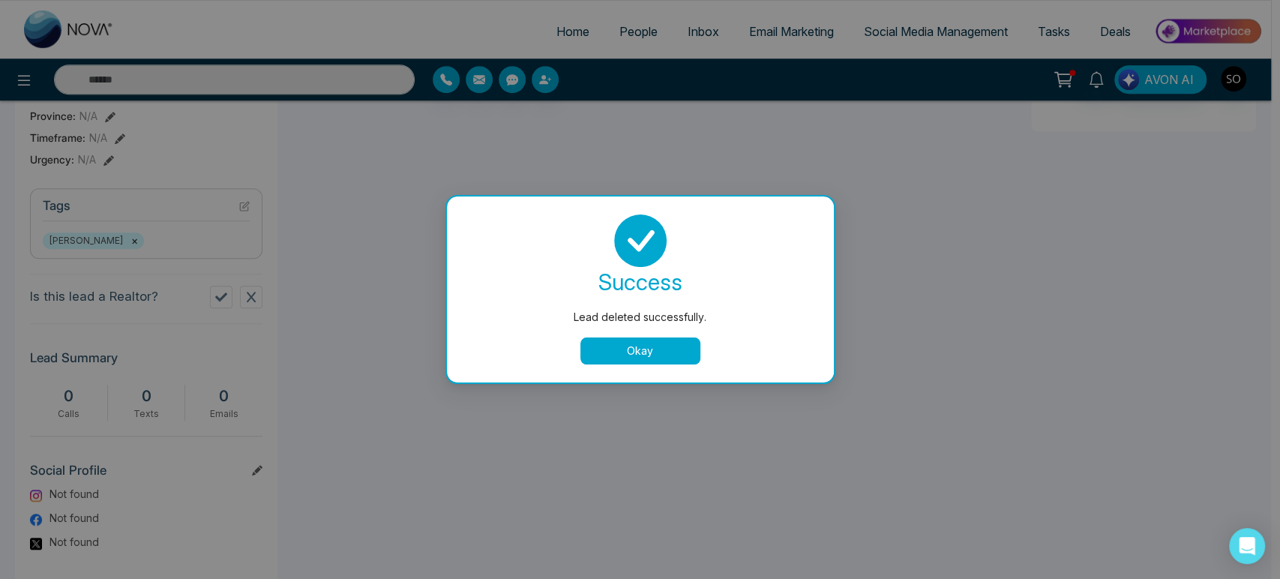
click at [663, 364] on button "Okay" at bounding box center [640, 350] width 120 height 27
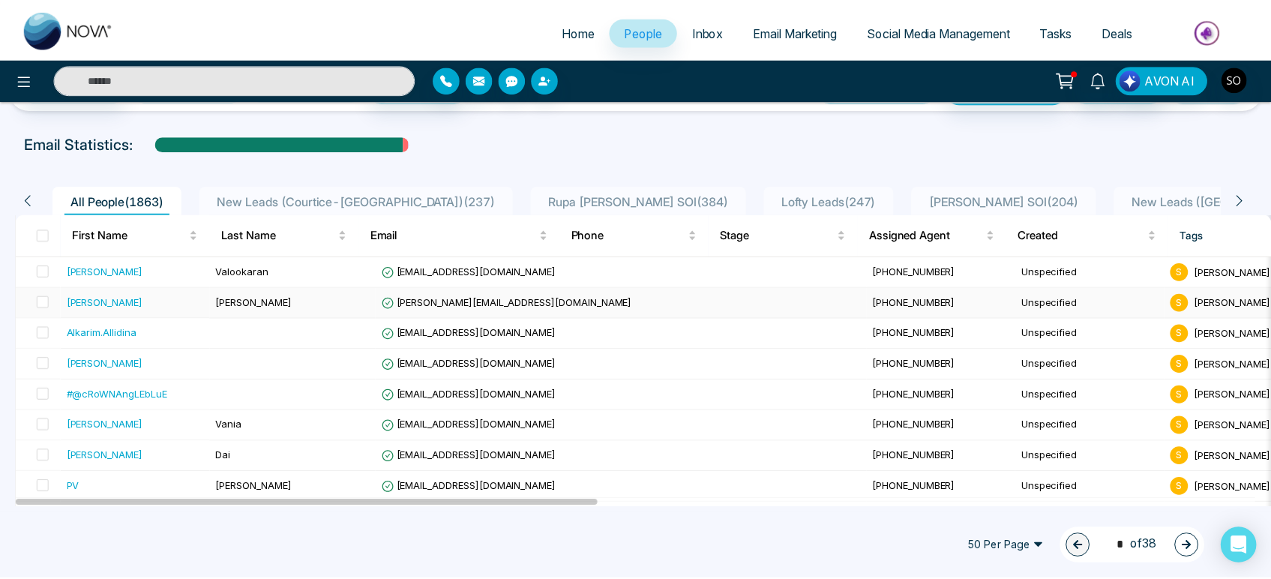
scroll to position [83, 0]
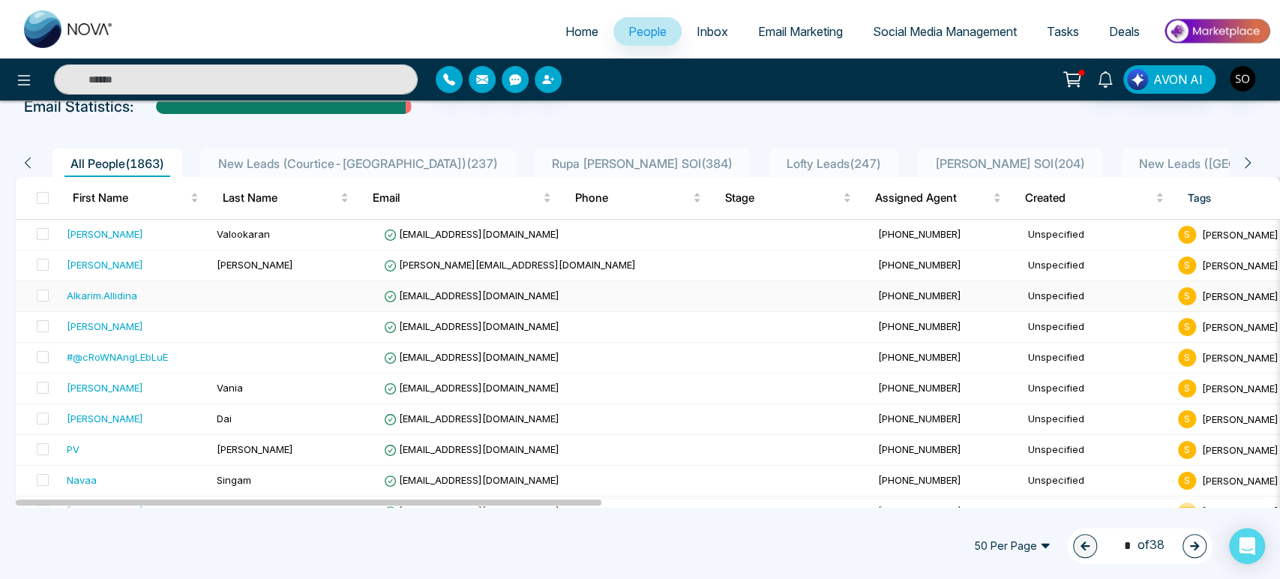
click at [153, 303] on div "Alkarim.Allidina" at bounding box center [136, 295] width 138 height 15
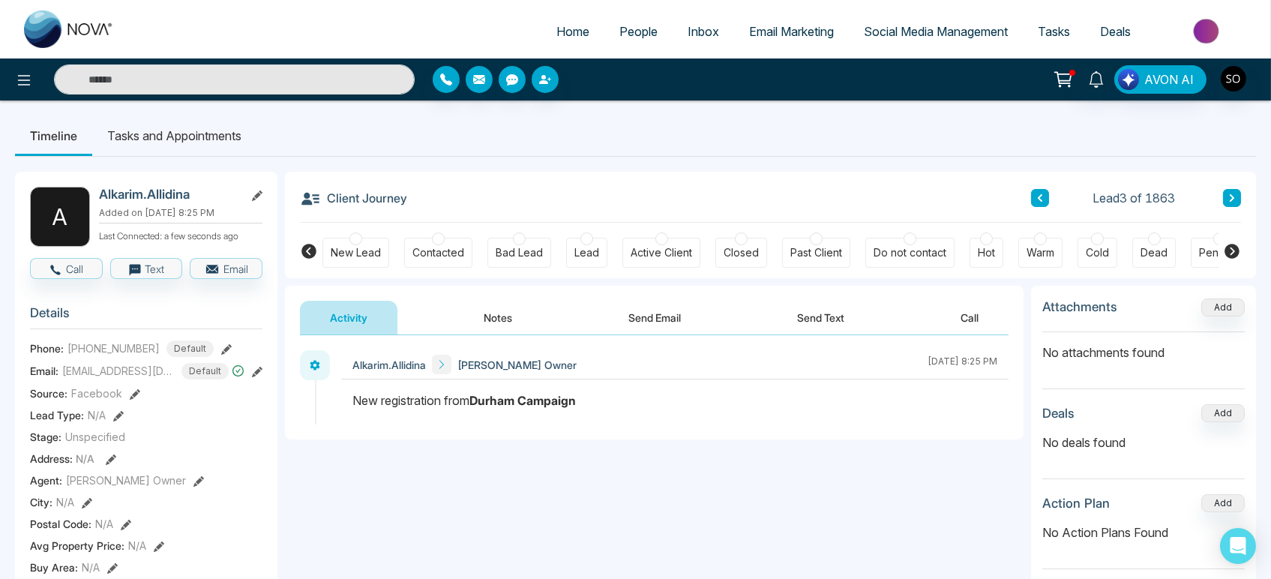
click at [249, 199] on div "Alkarim.Allidina" at bounding box center [180, 195] width 163 height 16
click at [255, 201] on icon at bounding box center [257, 195] width 10 height 10
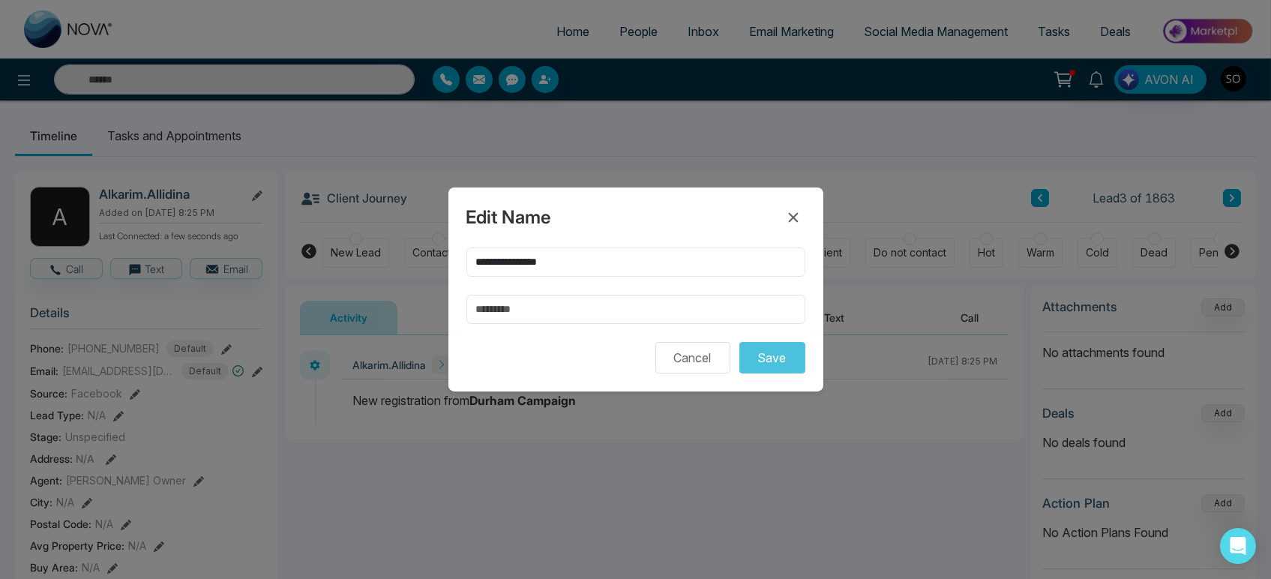
drag, startPoint x: 577, startPoint y: 262, endPoint x: 516, endPoint y: 268, distance: 61.0
click at [516, 268] on input "**********" at bounding box center [635, 261] width 339 height 29
click at [498, 310] on input "text" at bounding box center [635, 309] width 339 height 29
paste input "*********"
type input "*********"
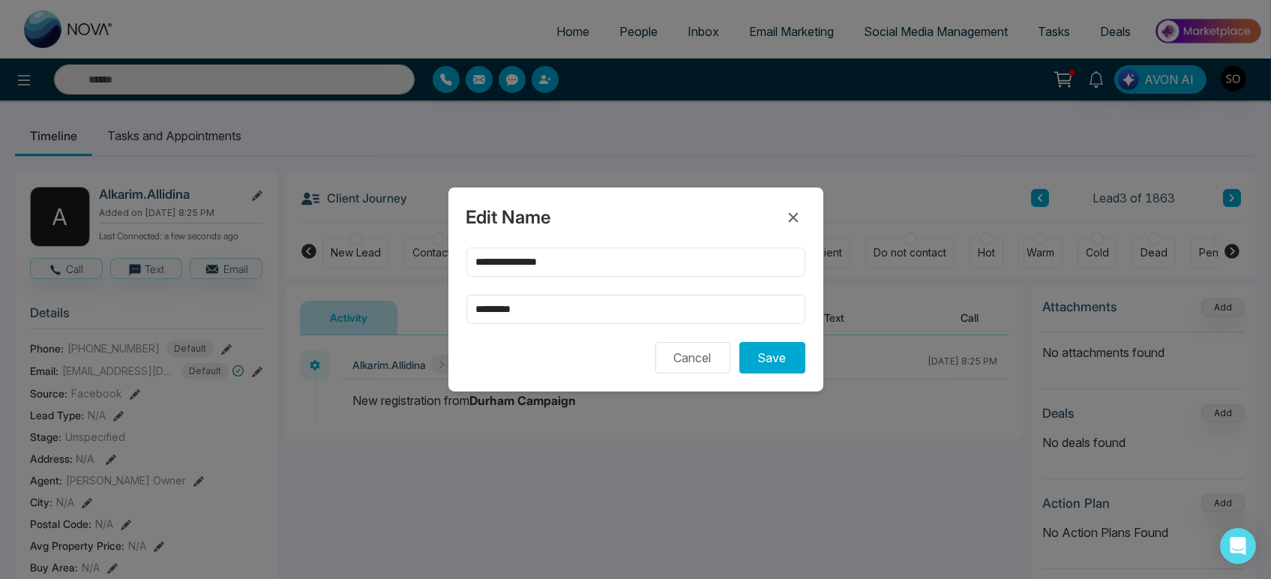
click at [523, 256] on input "**********" at bounding box center [635, 261] width 339 height 29
type input "*******"
click at [781, 366] on button "Save" at bounding box center [772, 357] width 66 height 31
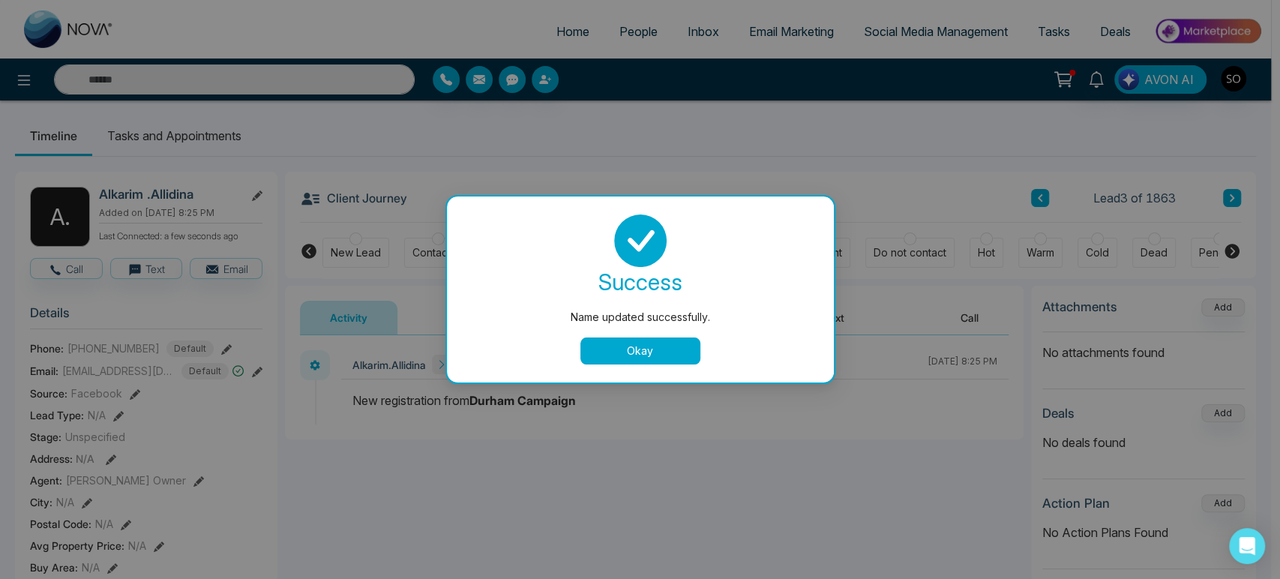
click at [644, 358] on button "Okay" at bounding box center [640, 350] width 120 height 27
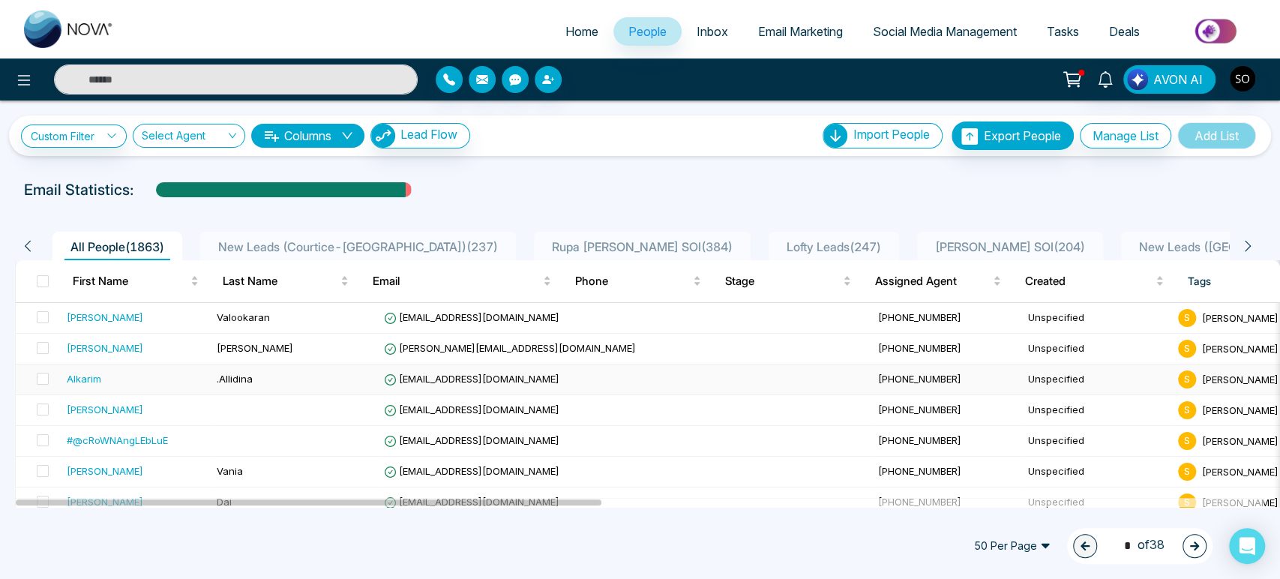
scroll to position [83, 0]
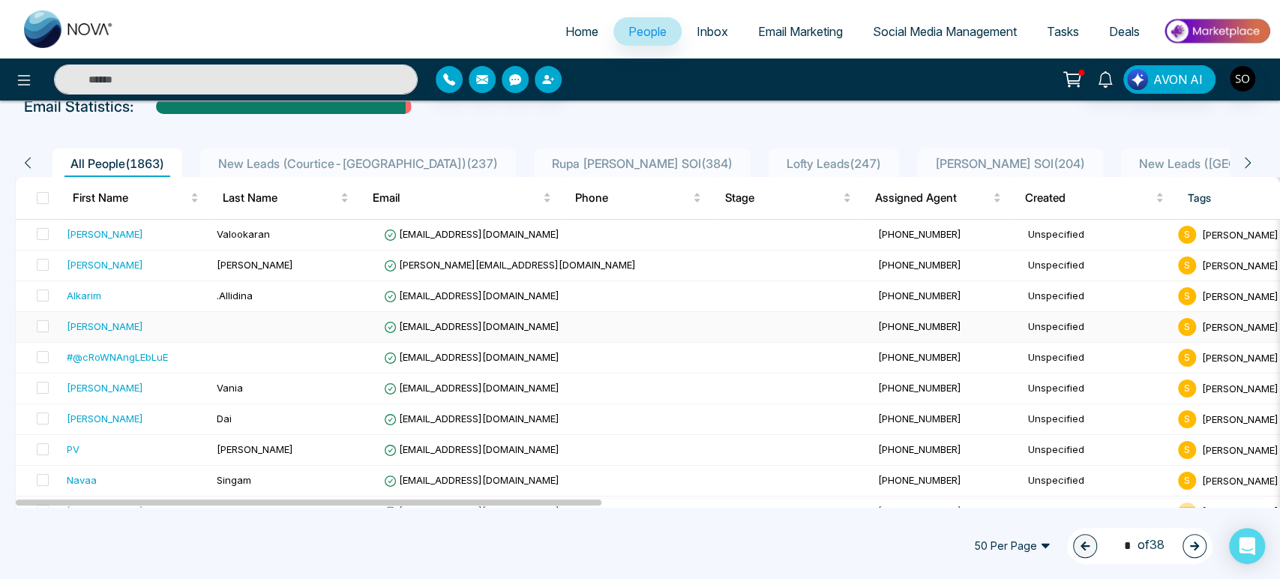
click at [141, 334] on div "[PERSON_NAME]" at bounding box center [105, 326] width 76 height 15
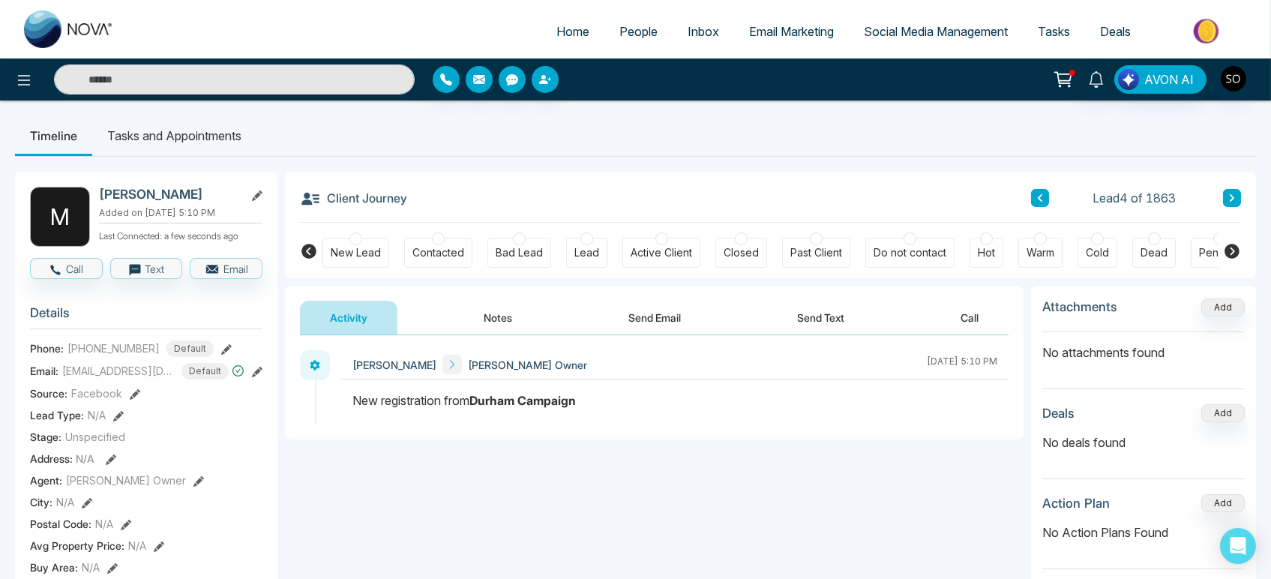
click at [255, 199] on icon at bounding box center [257, 195] width 10 height 10
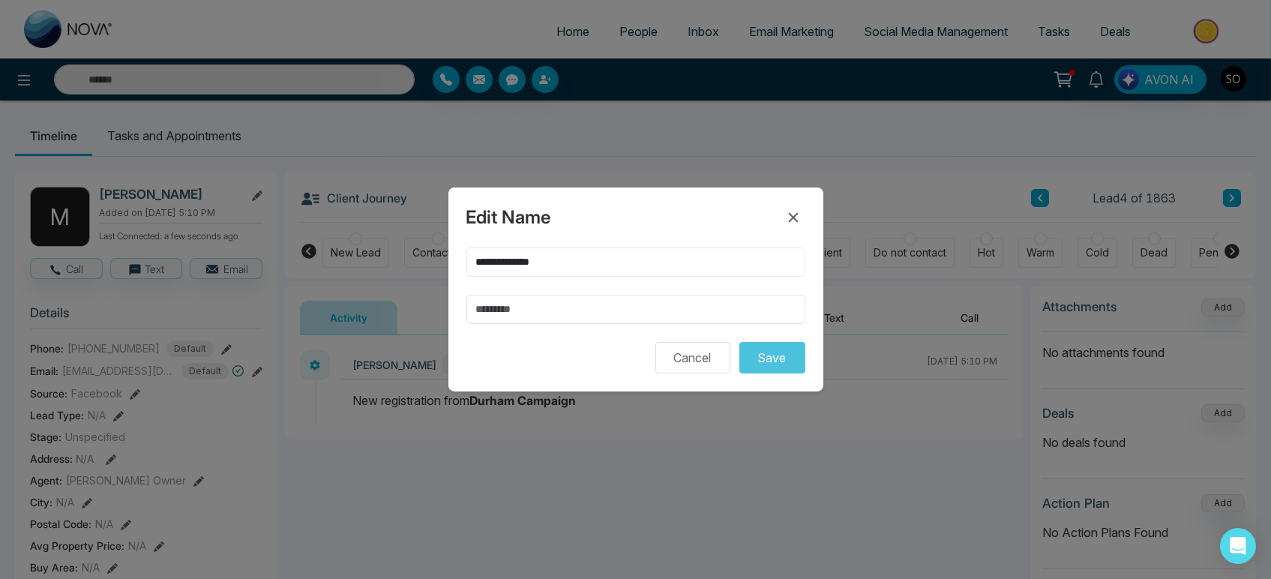
drag, startPoint x: 597, startPoint y: 259, endPoint x: 517, endPoint y: 262, distance: 79.5
click at [517, 262] on input "**********" at bounding box center [635, 261] width 339 height 29
click at [511, 313] on input "text" at bounding box center [635, 309] width 339 height 29
paste input "********"
type input "********"
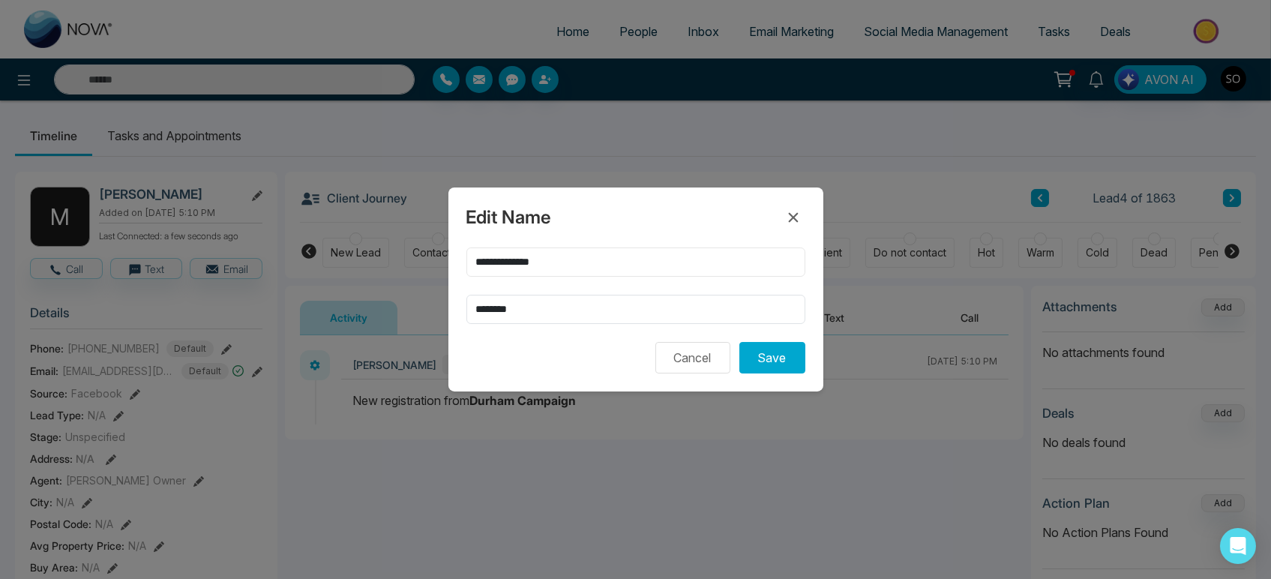
drag, startPoint x: 516, startPoint y: 253, endPoint x: 731, endPoint y: 292, distance: 218.9
click at [731, 292] on div "**********" at bounding box center [635, 285] width 339 height 76
type input "*****"
click at [770, 364] on button "Save" at bounding box center [772, 357] width 66 height 31
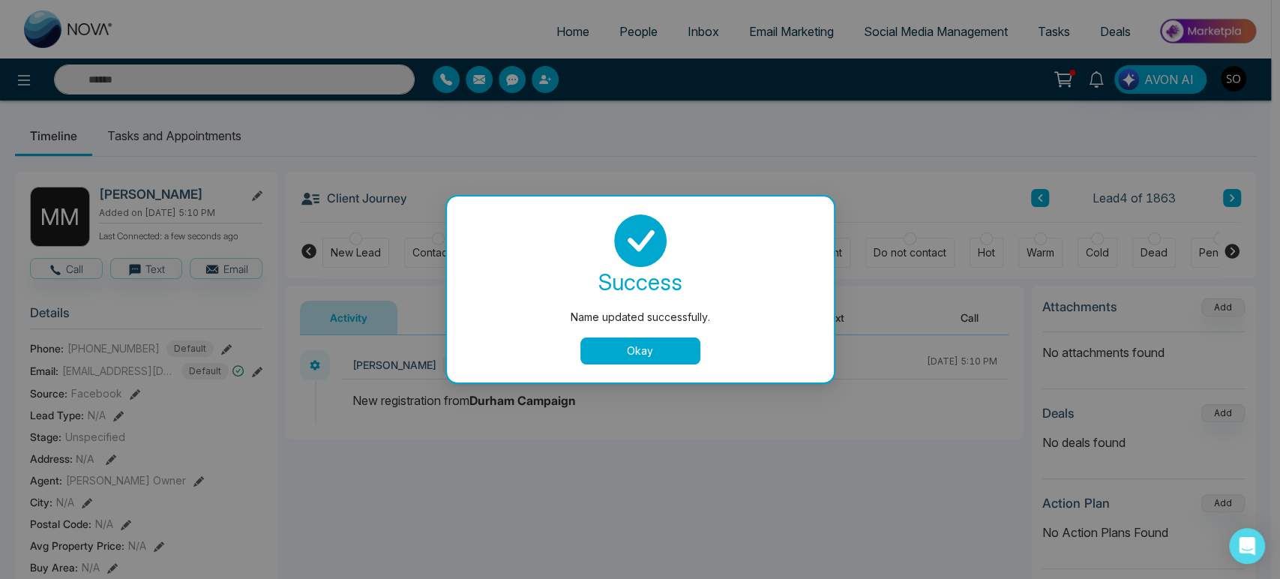
click at [649, 356] on button "Okay" at bounding box center [640, 350] width 120 height 27
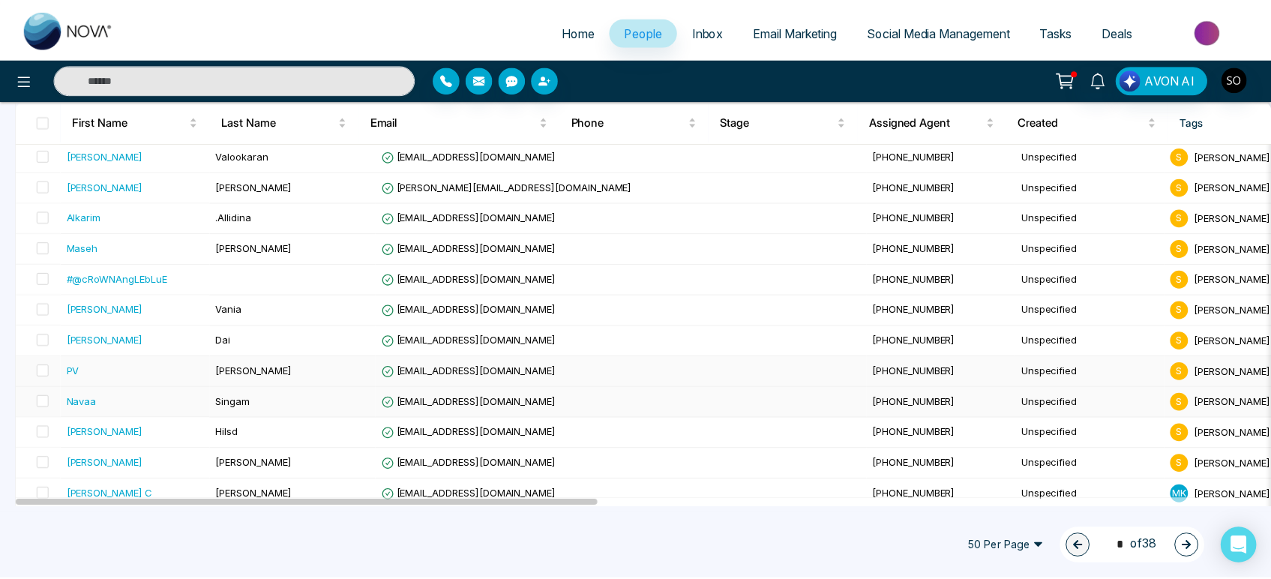
scroll to position [166, 0]
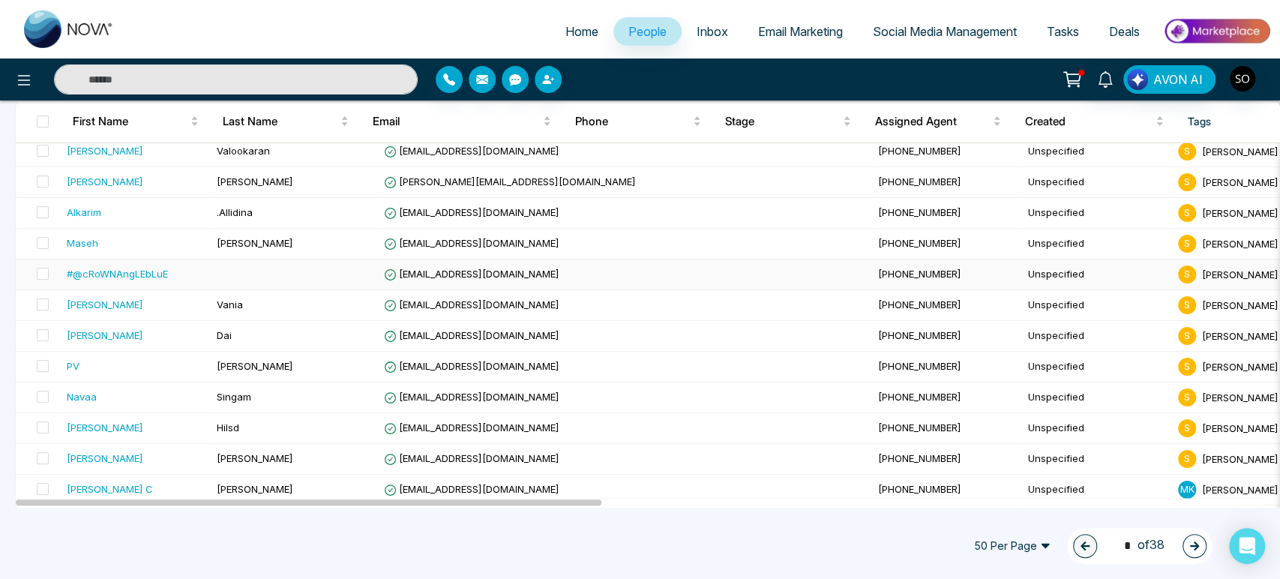
click at [130, 281] on div "#@cRoWNAngLEbLuE" at bounding box center [117, 273] width 101 height 15
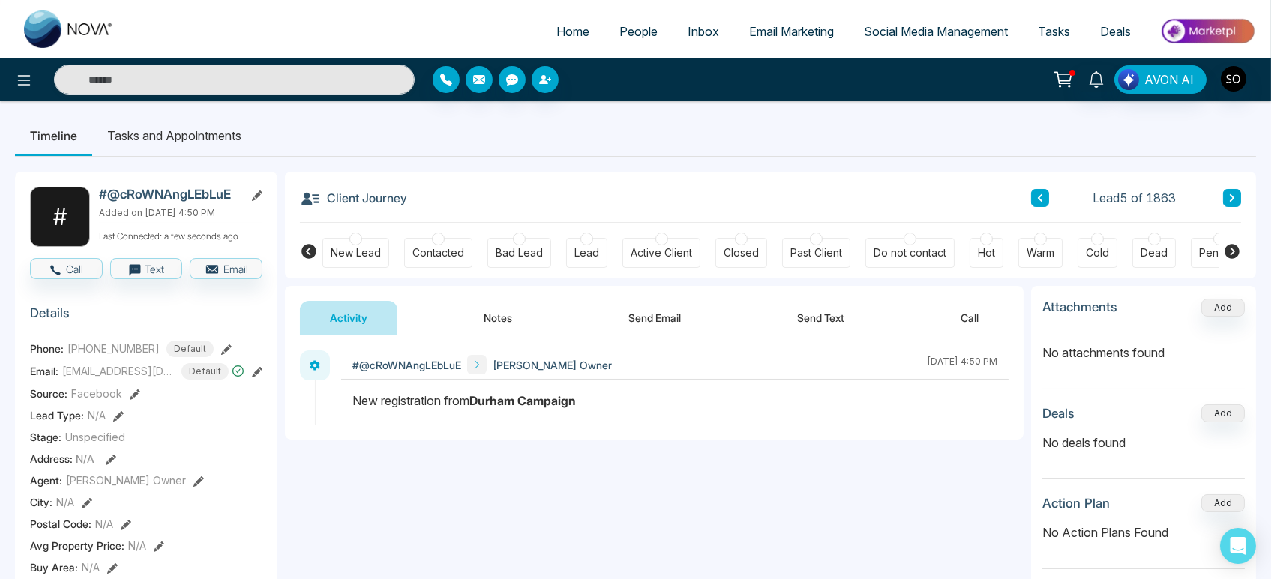
click at [256, 376] on icon at bounding box center [257, 372] width 10 height 10
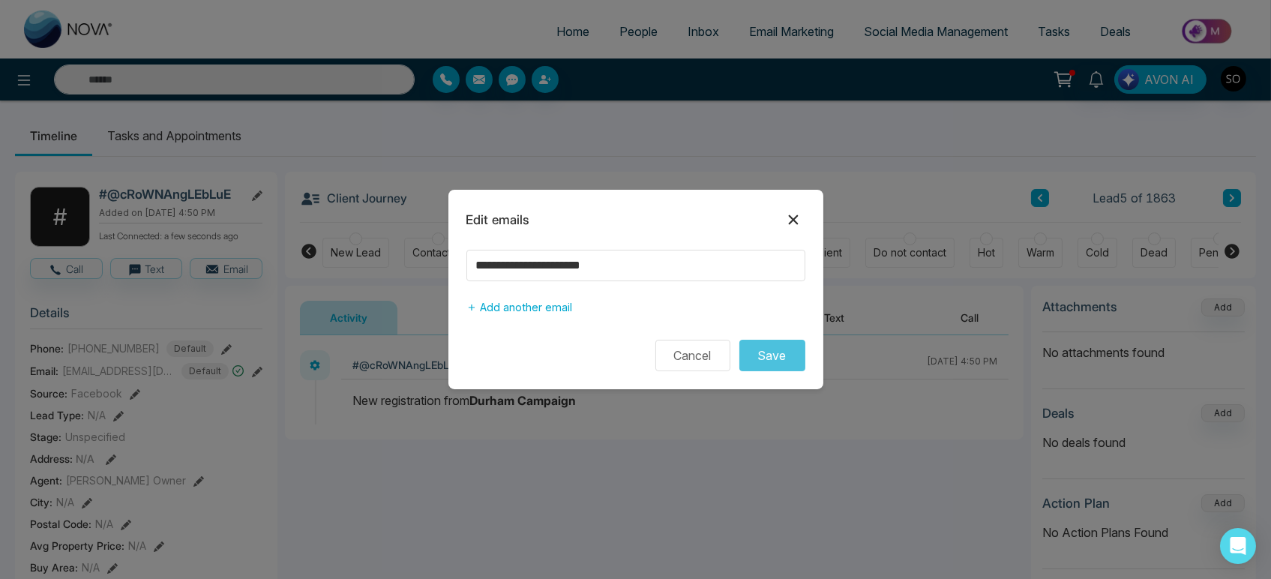
click at [797, 217] on icon at bounding box center [793, 220] width 18 height 18
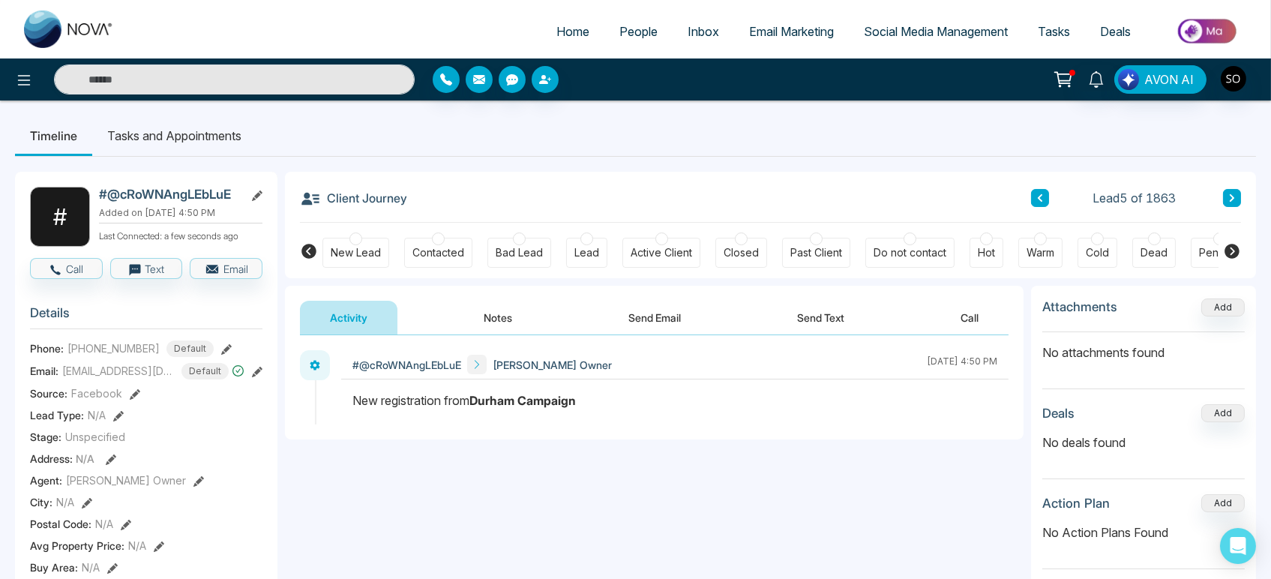
click at [256, 376] on icon at bounding box center [257, 372] width 10 height 10
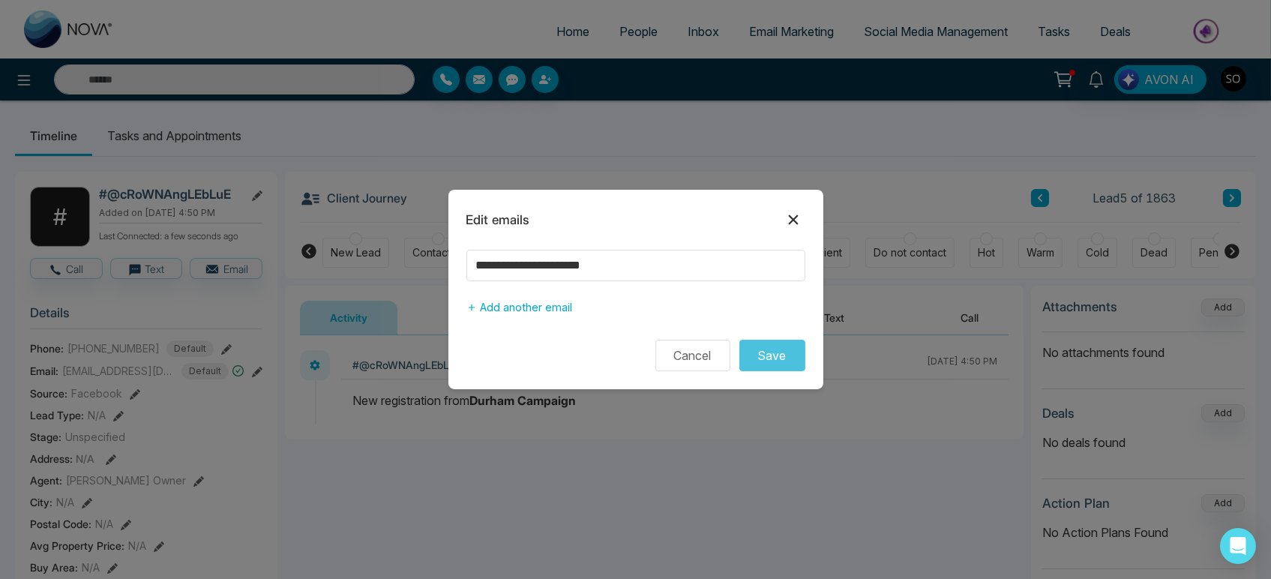
click at [799, 213] on icon at bounding box center [793, 220] width 18 height 18
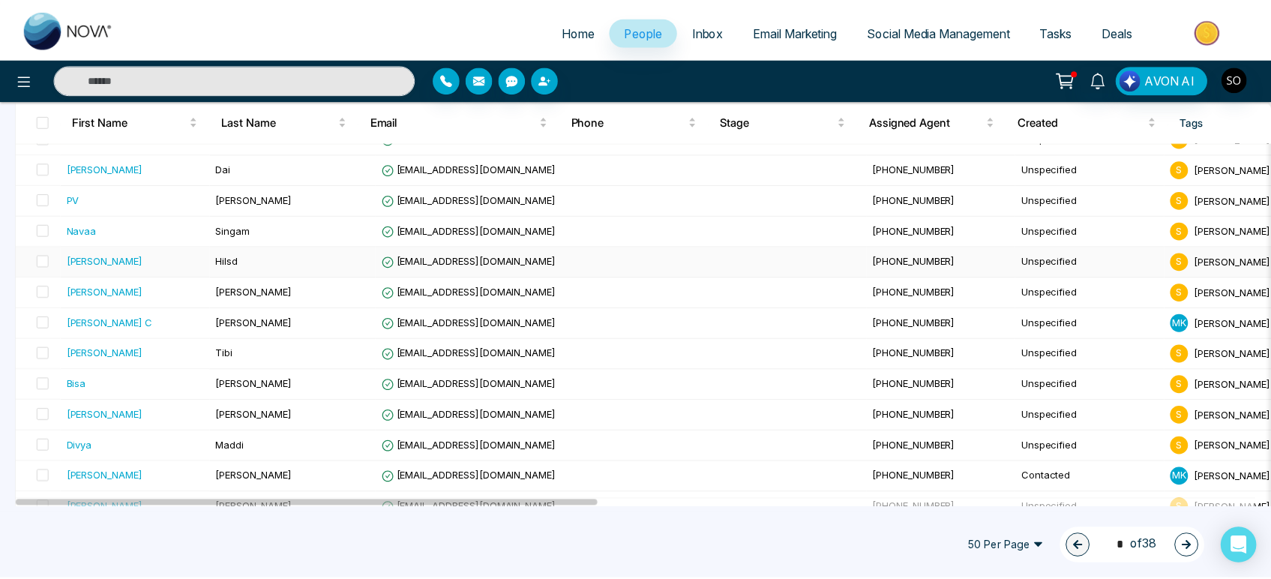
scroll to position [416, 0]
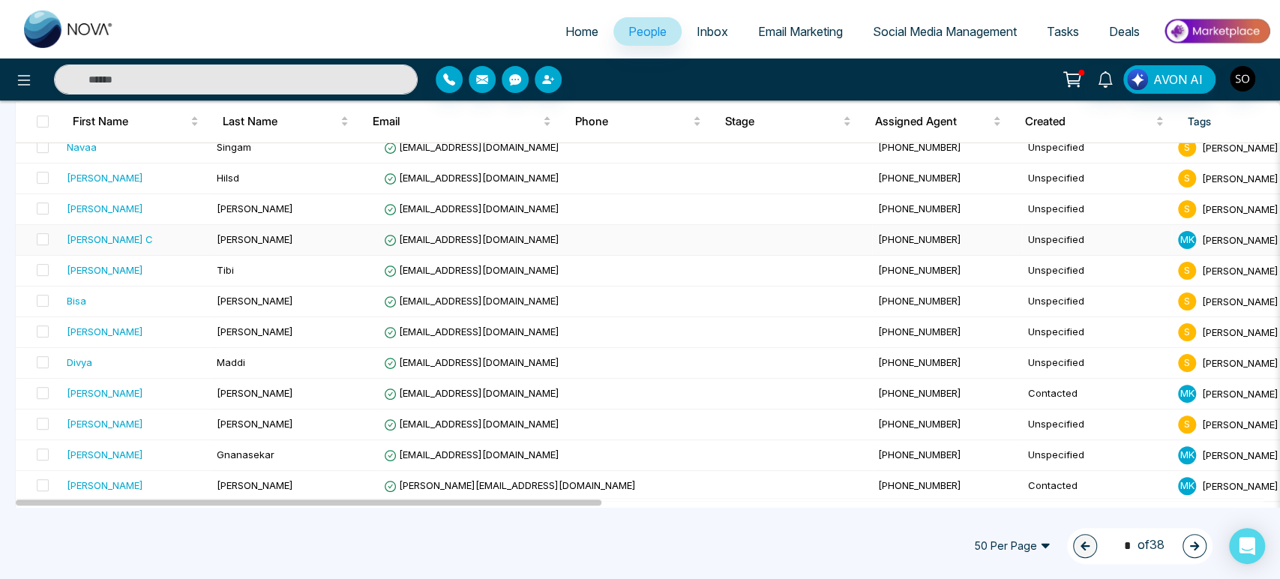
click at [110, 247] on div "[PERSON_NAME] C" at bounding box center [110, 239] width 86 height 15
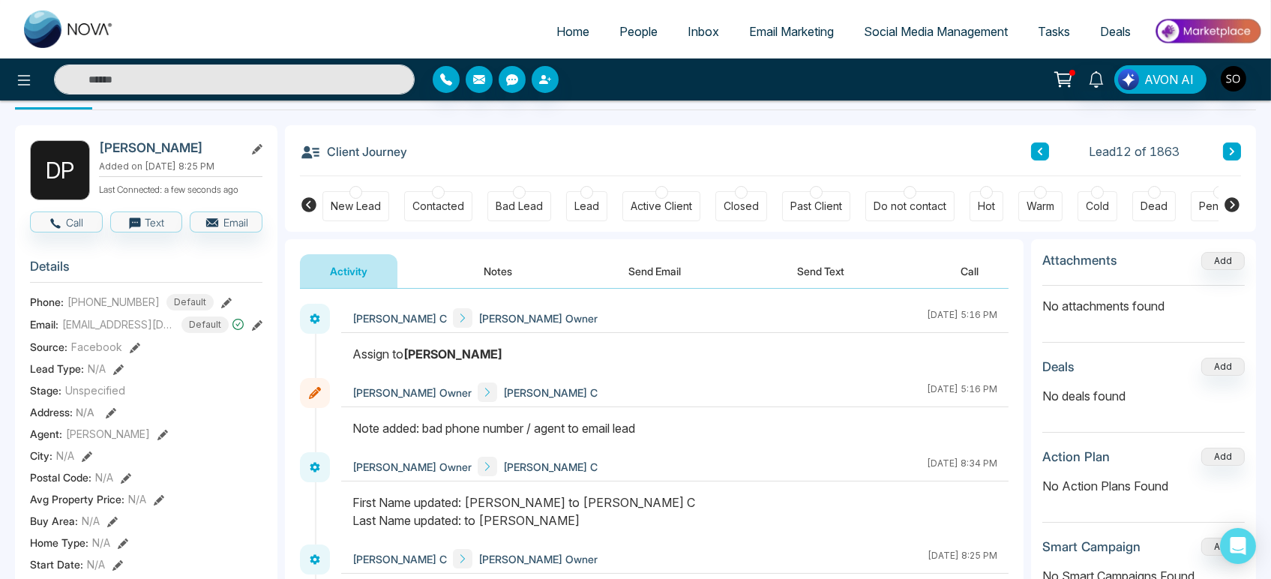
scroll to position [83, 0]
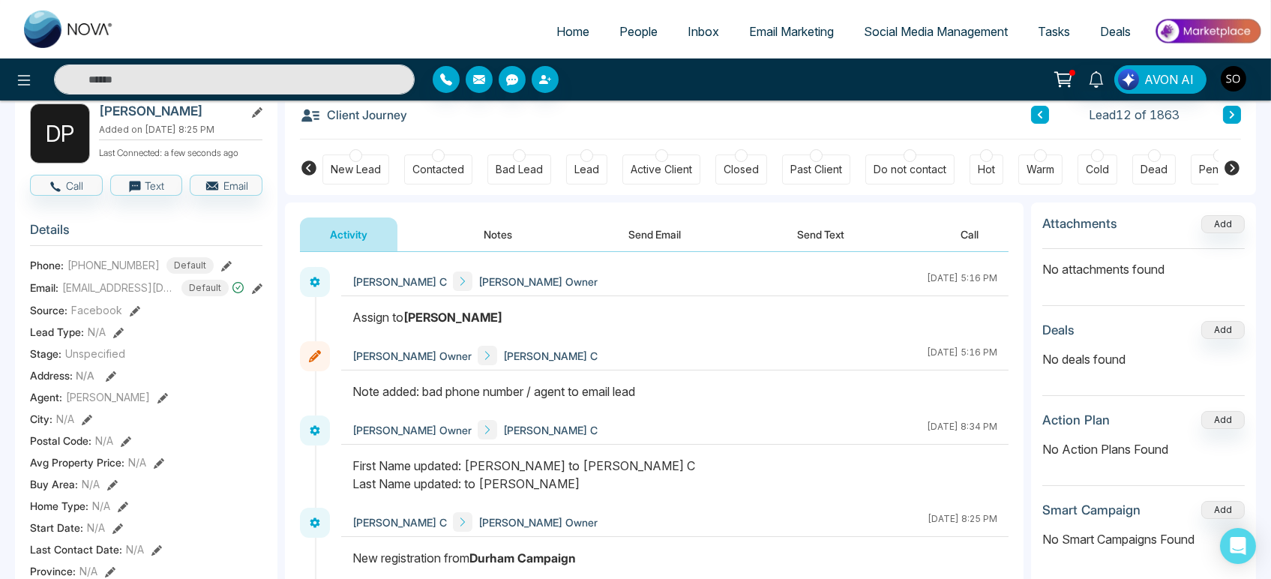
click at [253, 292] on icon at bounding box center [257, 288] width 10 height 10
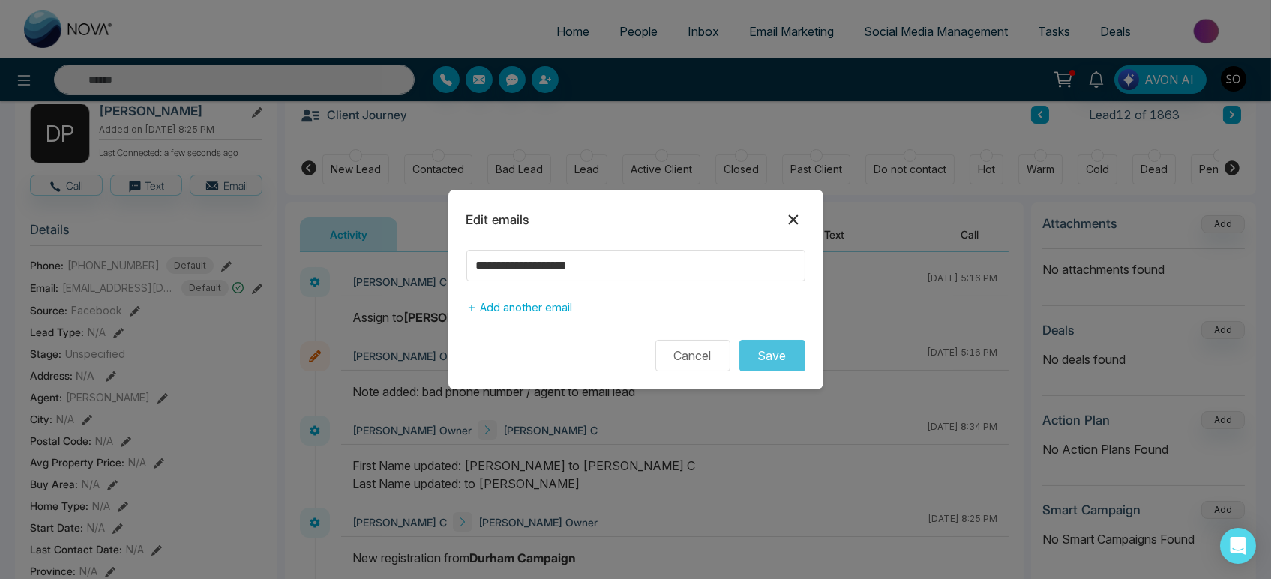
click at [788, 215] on icon at bounding box center [793, 220] width 10 height 10
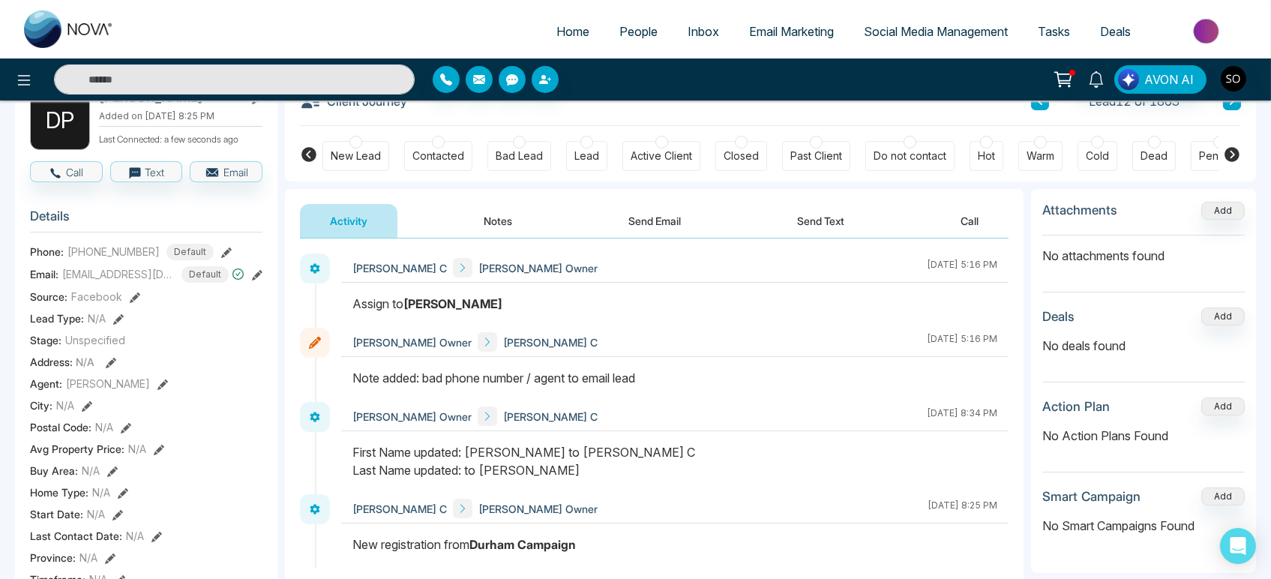
scroll to position [0, 0]
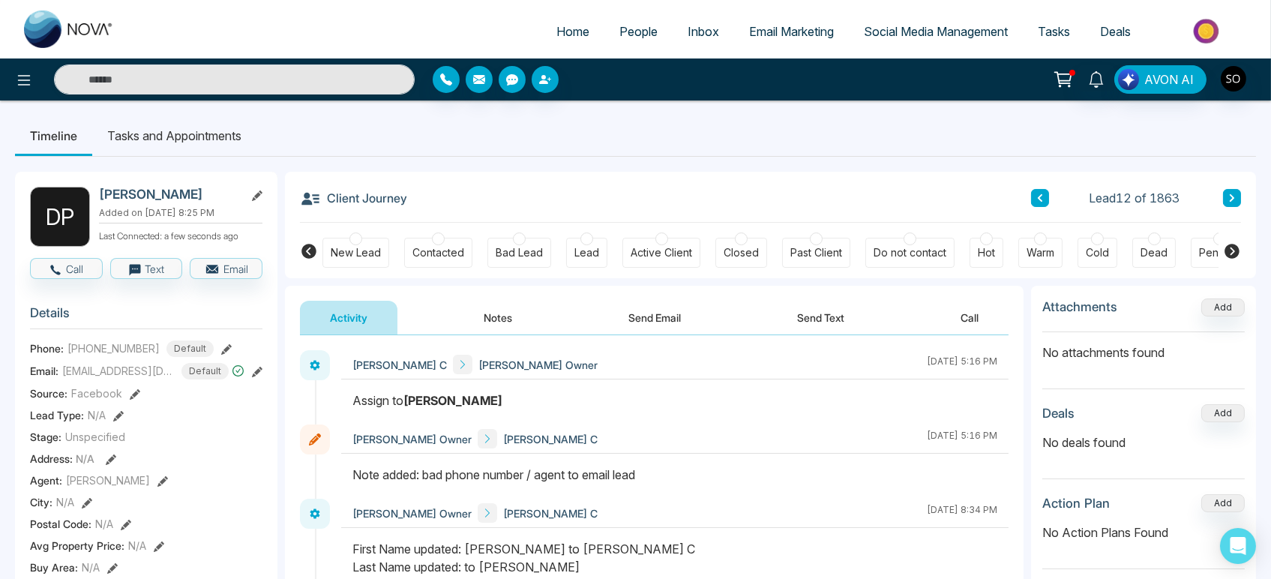
click at [163, 140] on li "Tasks and Appointments" at bounding box center [174, 135] width 164 height 40
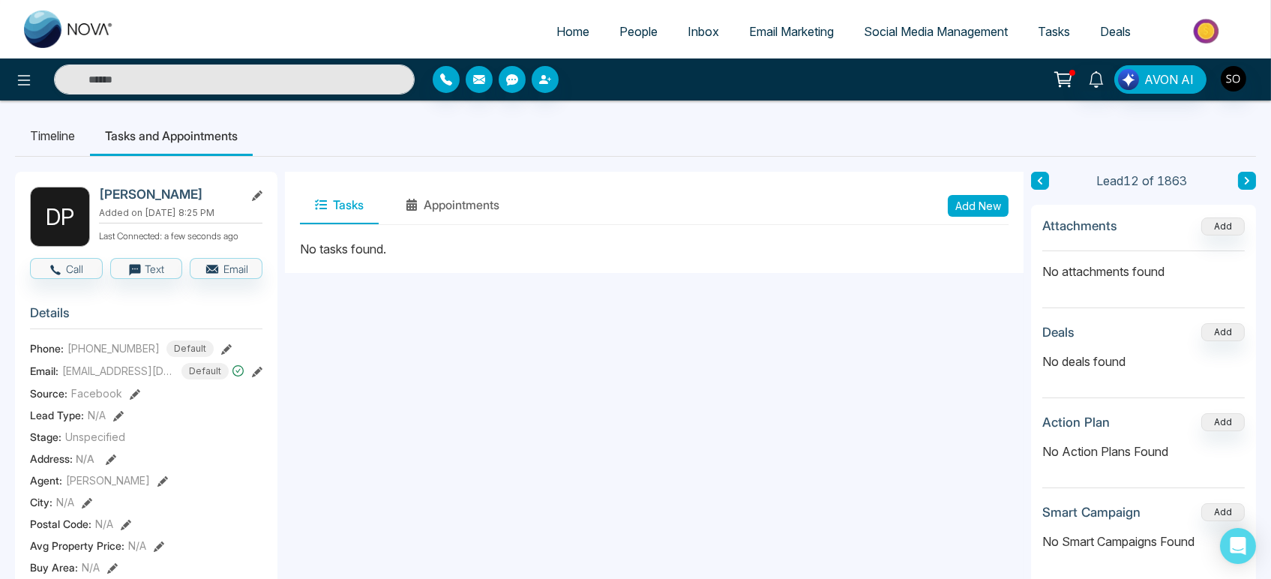
click at [352, 214] on button "Tasks" at bounding box center [339, 205] width 79 height 37
click at [57, 136] on li "Timeline" at bounding box center [52, 135] width 75 height 40
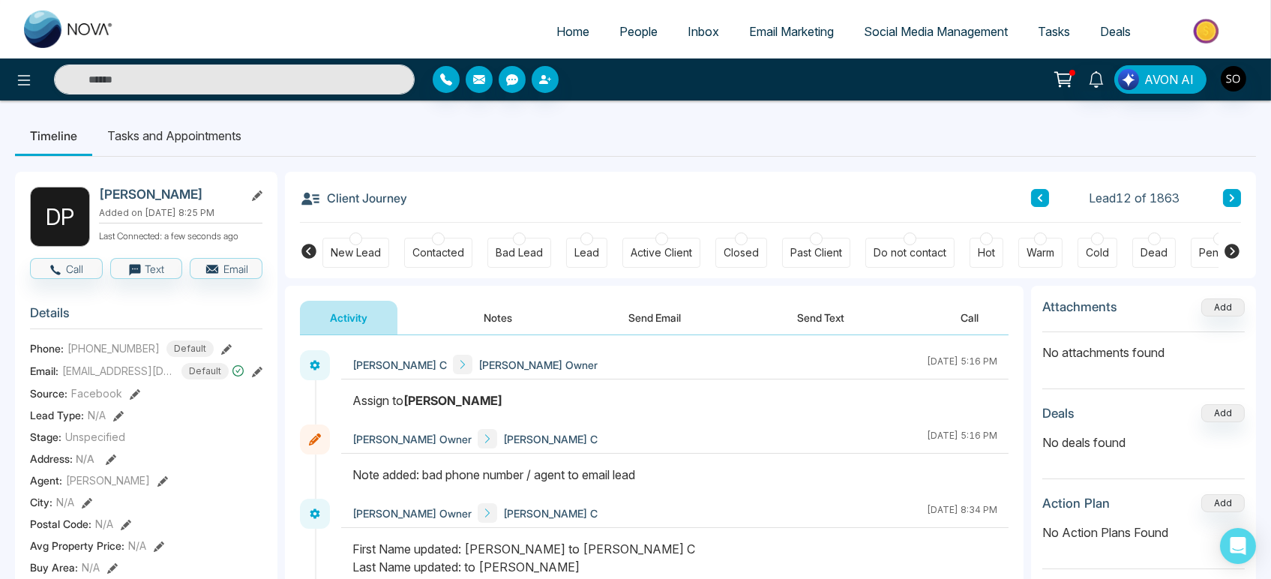
click at [639, 39] on span "People" at bounding box center [638, 31] width 38 height 15
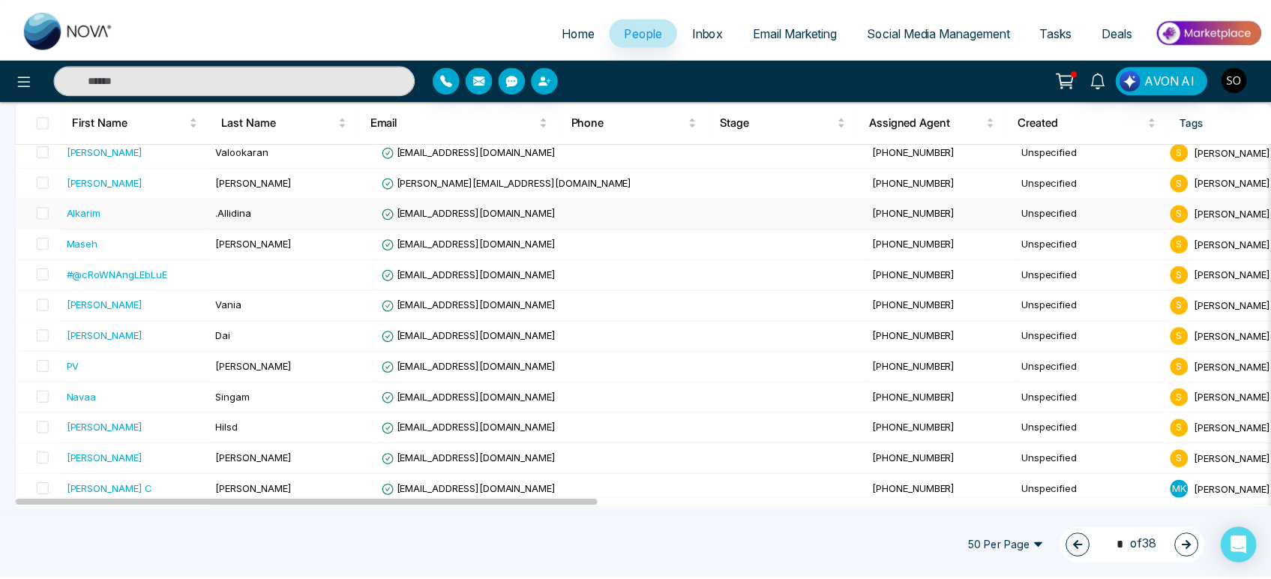
scroll to position [333, 0]
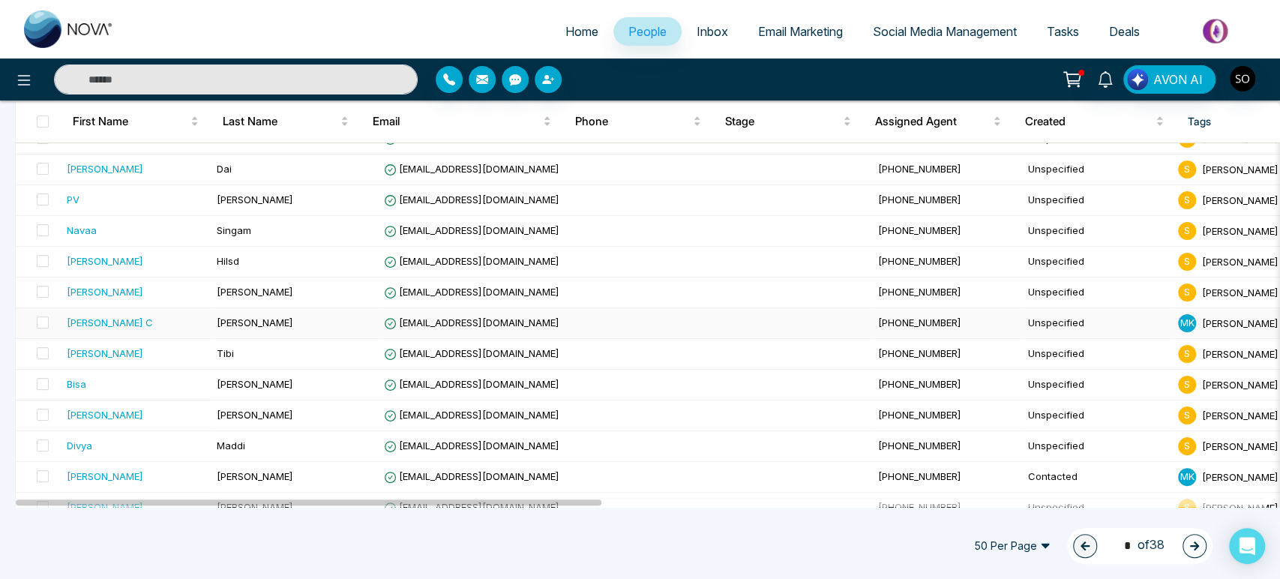
click at [484, 328] on span "[EMAIL_ADDRESS][DOMAIN_NAME]" at bounding box center [471, 322] width 175 height 12
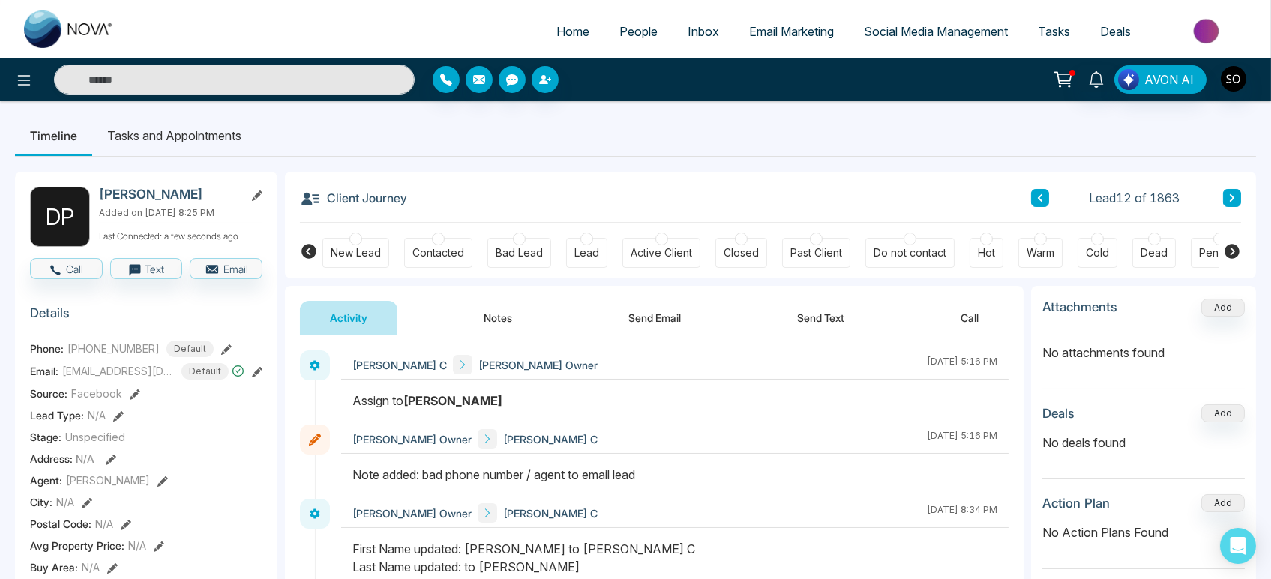
click at [179, 146] on li "Tasks and Appointments" at bounding box center [174, 135] width 164 height 40
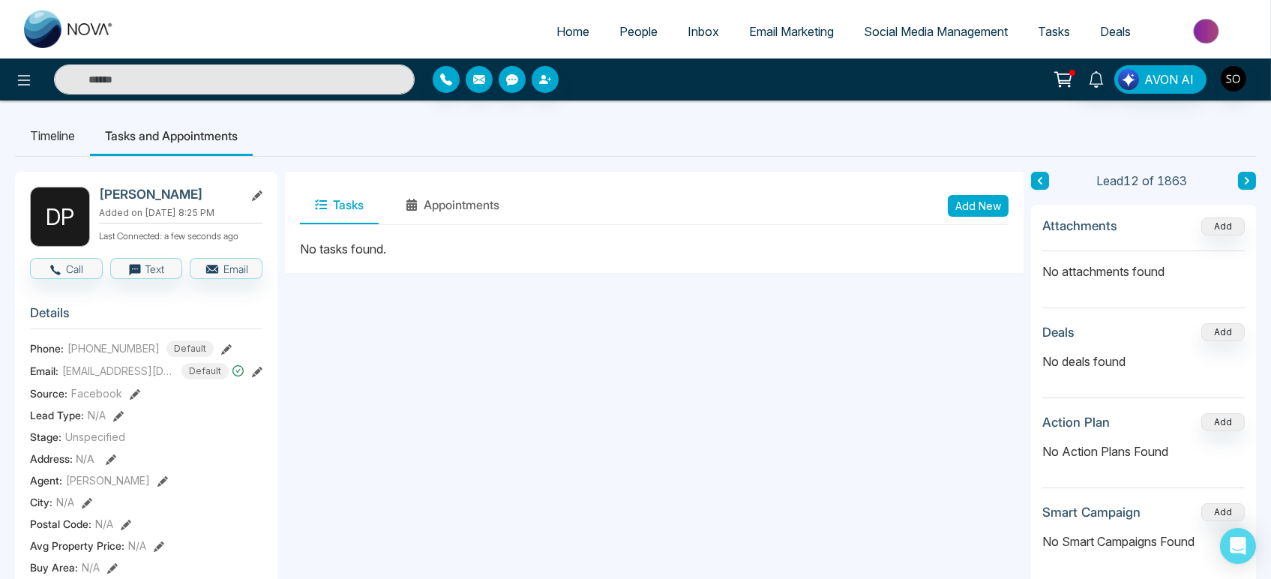
click at [385, 142] on ul "Timeline Tasks and Appointments" at bounding box center [635, 135] width 1241 height 40
click at [619, 39] on span "People" at bounding box center [638, 31] width 38 height 15
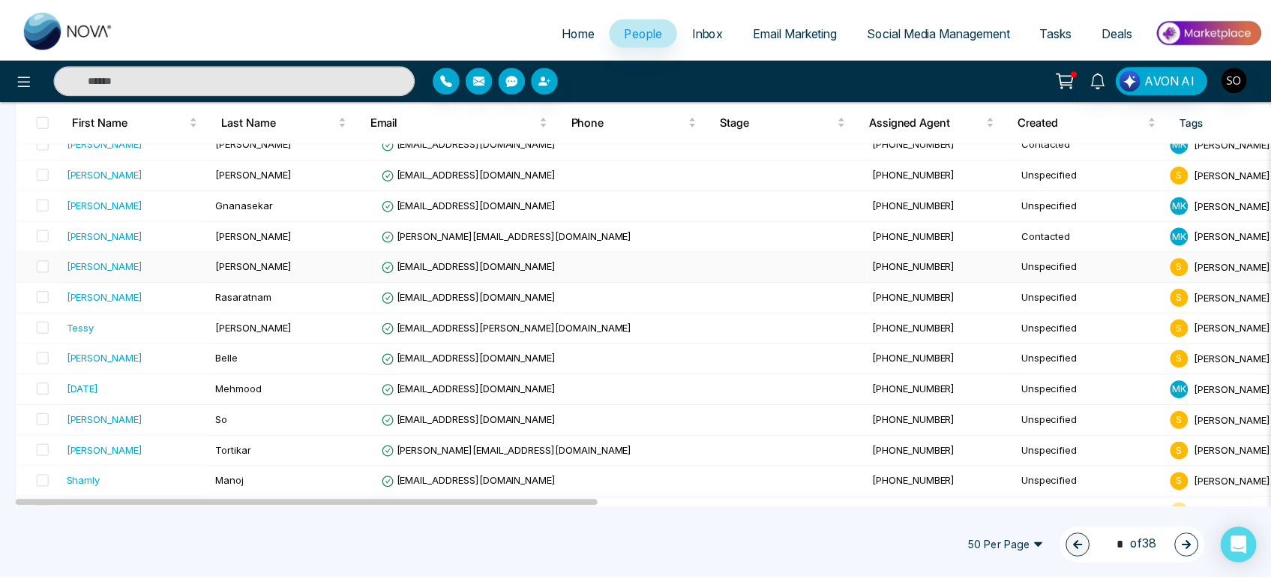
scroll to position [583, 0]
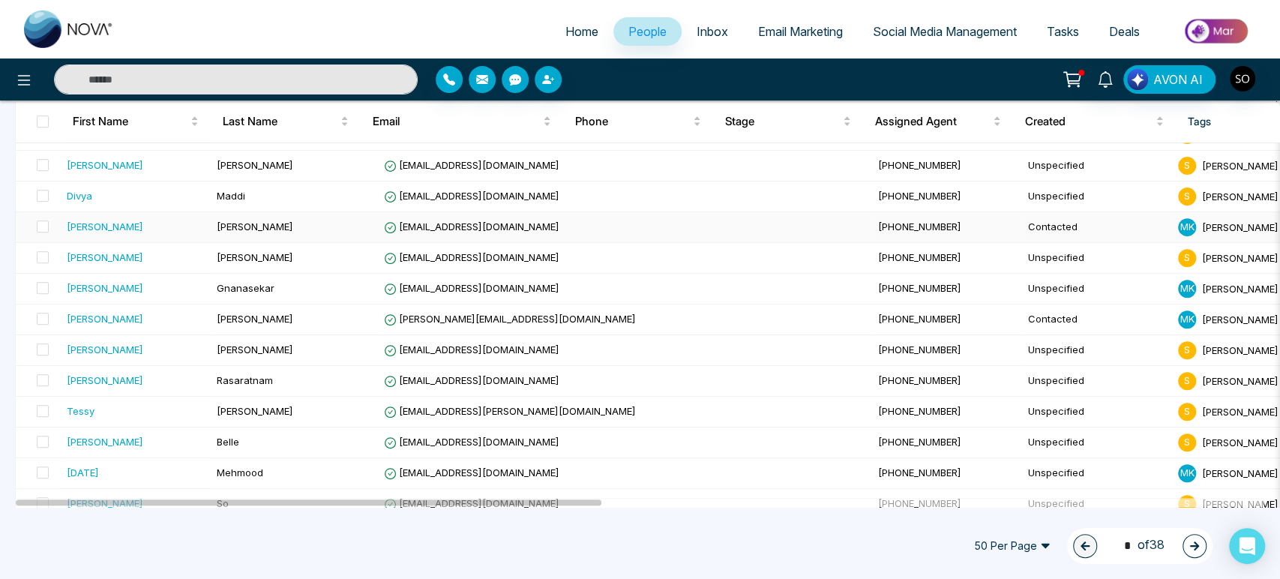
click at [460, 232] on span "[EMAIL_ADDRESS][DOMAIN_NAME]" at bounding box center [471, 226] width 175 height 12
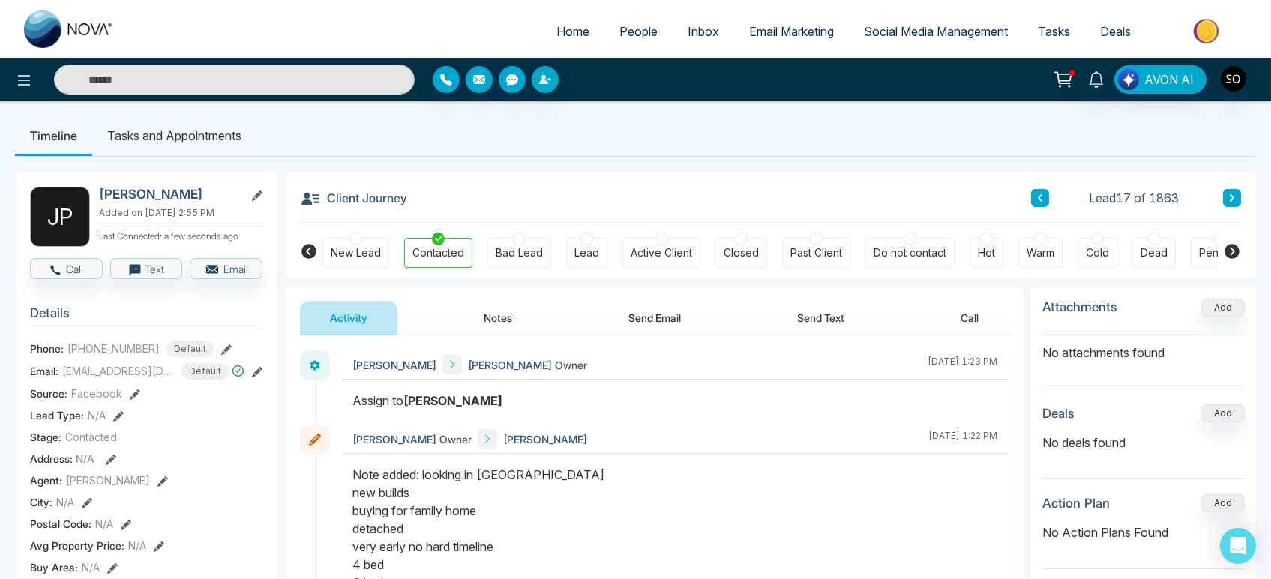
click at [166, 142] on li "Tasks and Appointments" at bounding box center [174, 135] width 164 height 40
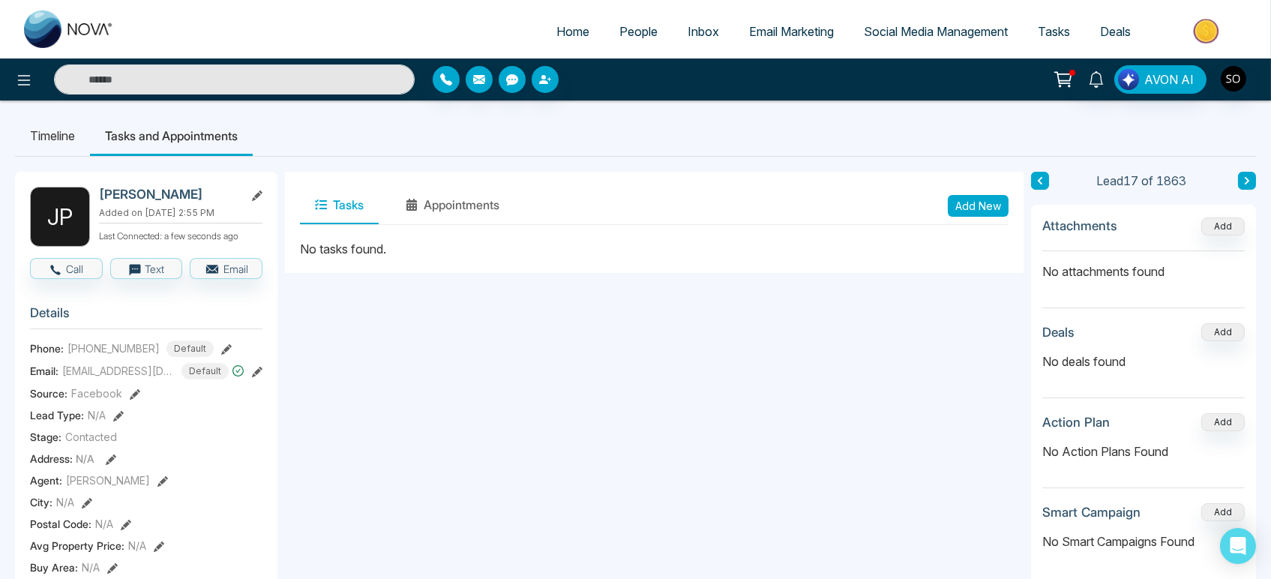
click at [62, 137] on li "Timeline" at bounding box center [52, 135] width 75 height 40
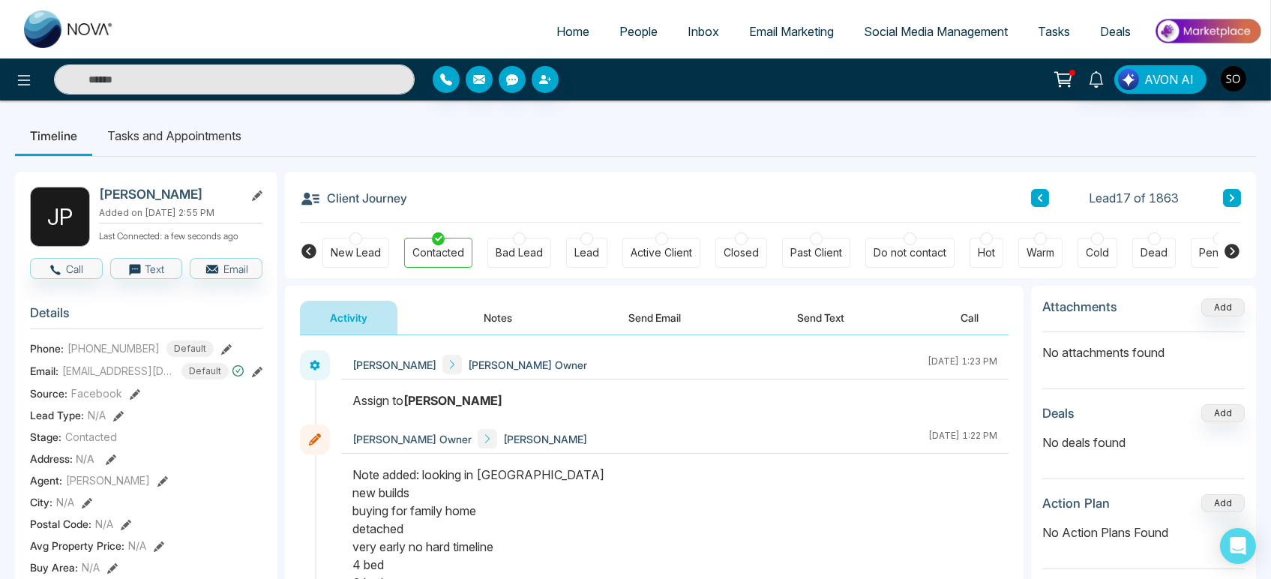
click at [510, 320] on button "Notes" at bounding box center [498, 318] width 88 height 34
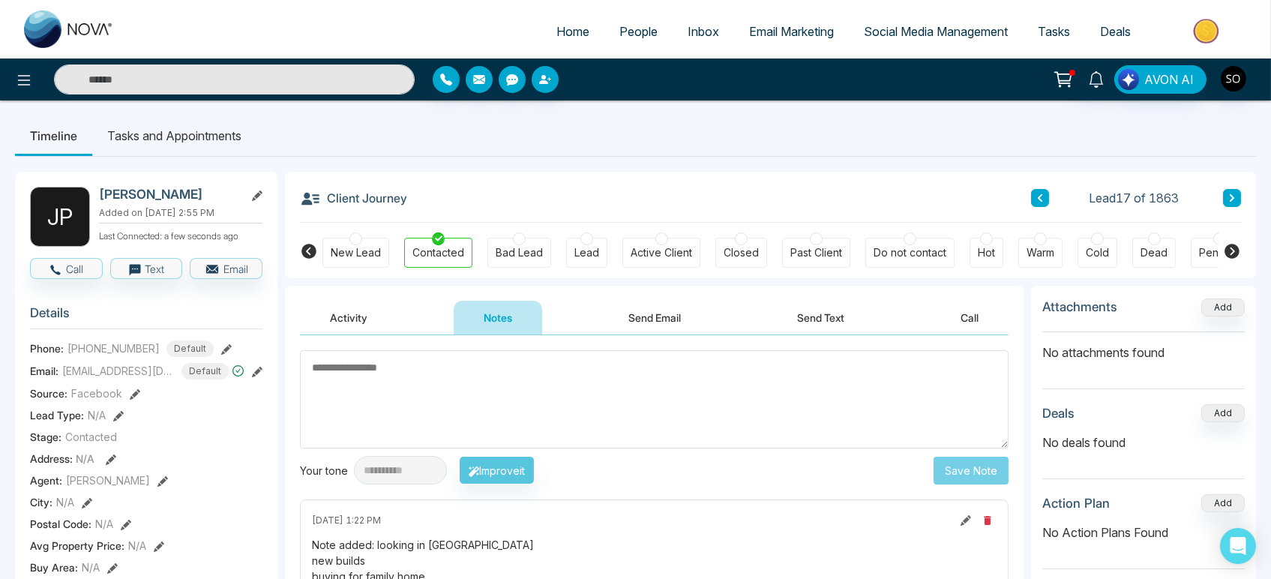
click at [564, 190] on div "Client Journey Lead 17 of 1863" at bounding box center [770, 197] width 941 height 51
click at [424, 142] on ul "Timeline Tasks and Appointments" at bounding box center [635, 135] width 1241 height 40
click at [133, 198] on h2 "[PERSON_NAME]" at bounding box center [168, 194] width 139 height 15
click at [720, 148] on ul "Timeline Tasks and Appointments" at bounding box center [635, 135] width 1241 height 40
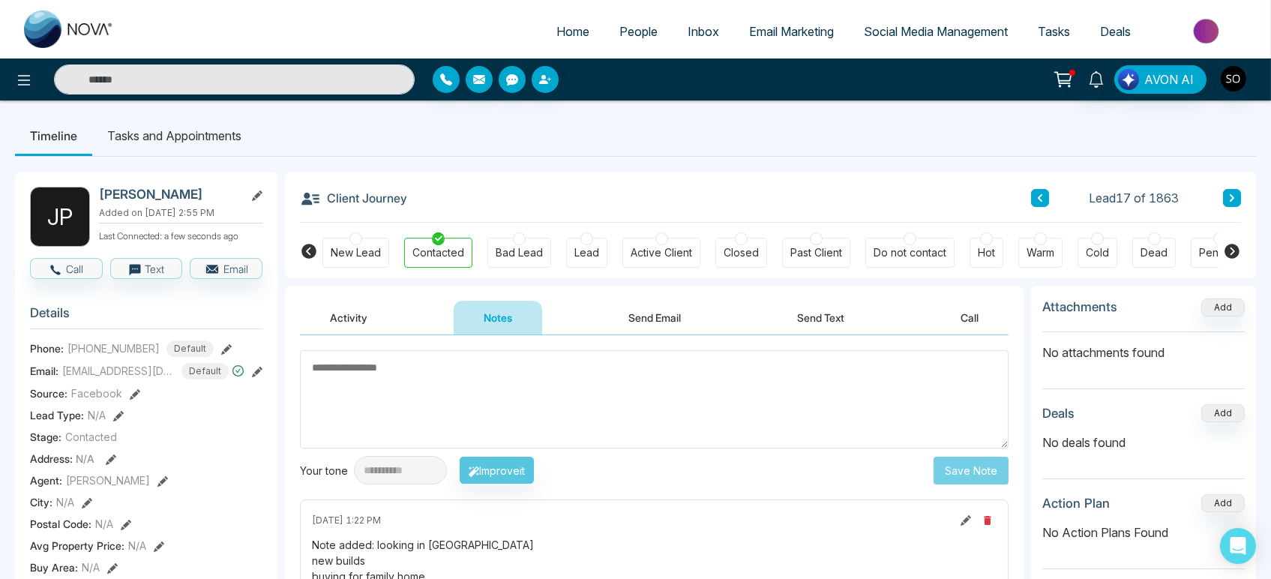
click at [341, 260] on div "New Lead" at bounding box center [356, 252] width 50 height 15
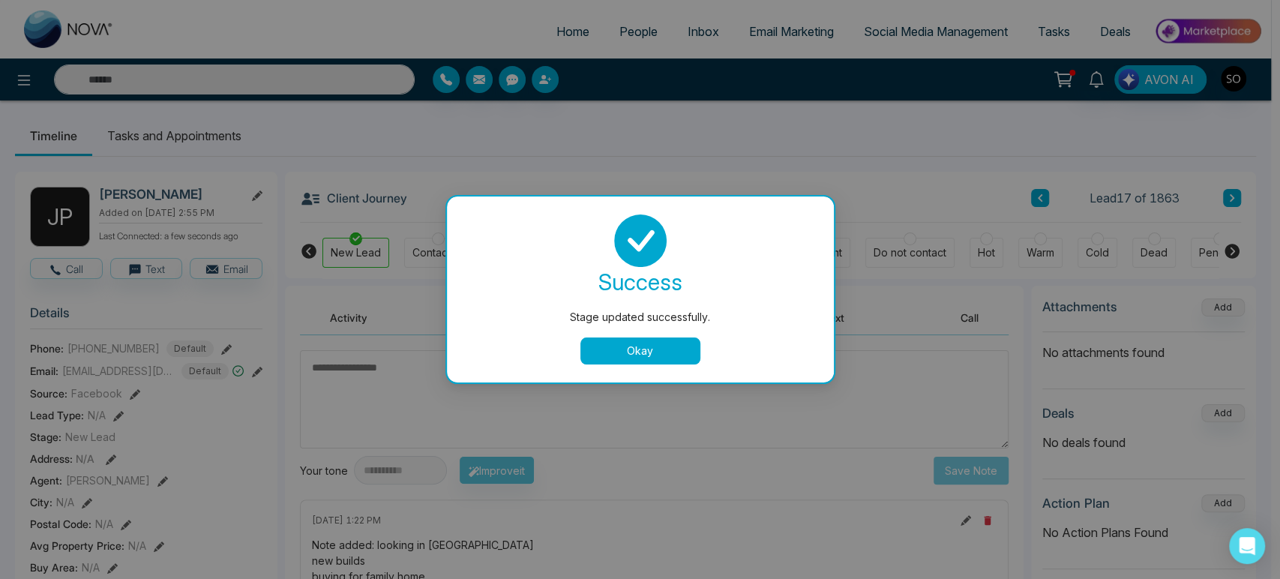
drag, startPoint x: 649, startPoint y: 349, endPoint x: 546, endPoint y: 292, distance: 117.1
click at [645, 346] on button "Okay" at bounding box center [640, 350] width 120 height 27
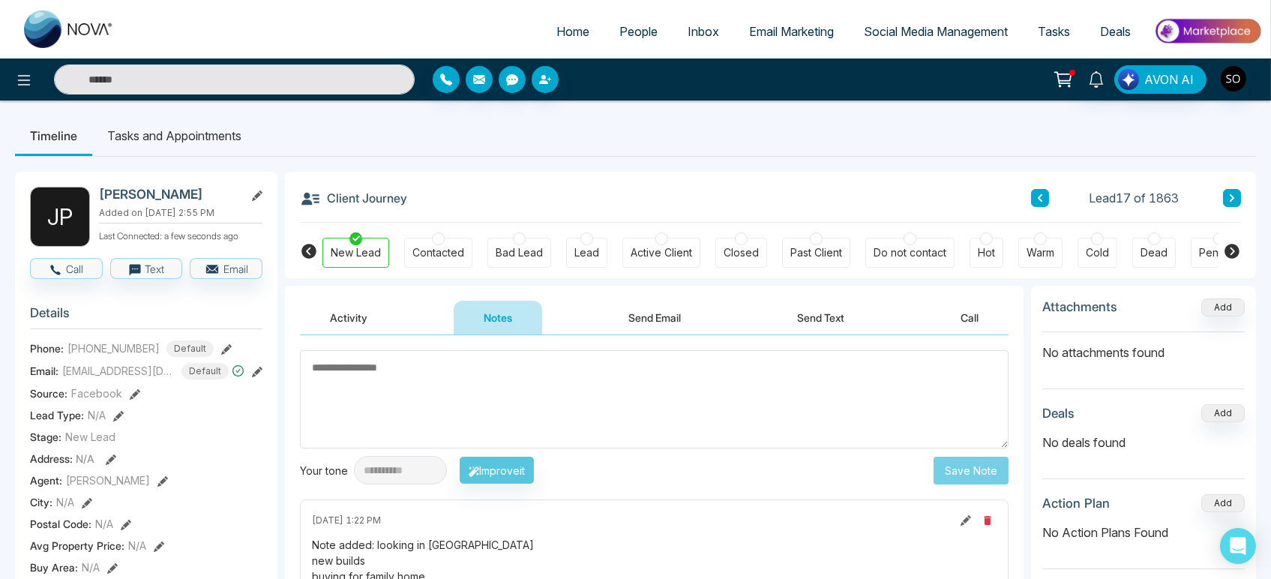
click at [433, 241] on div at bounding box center [438, 238] width 13 height 13
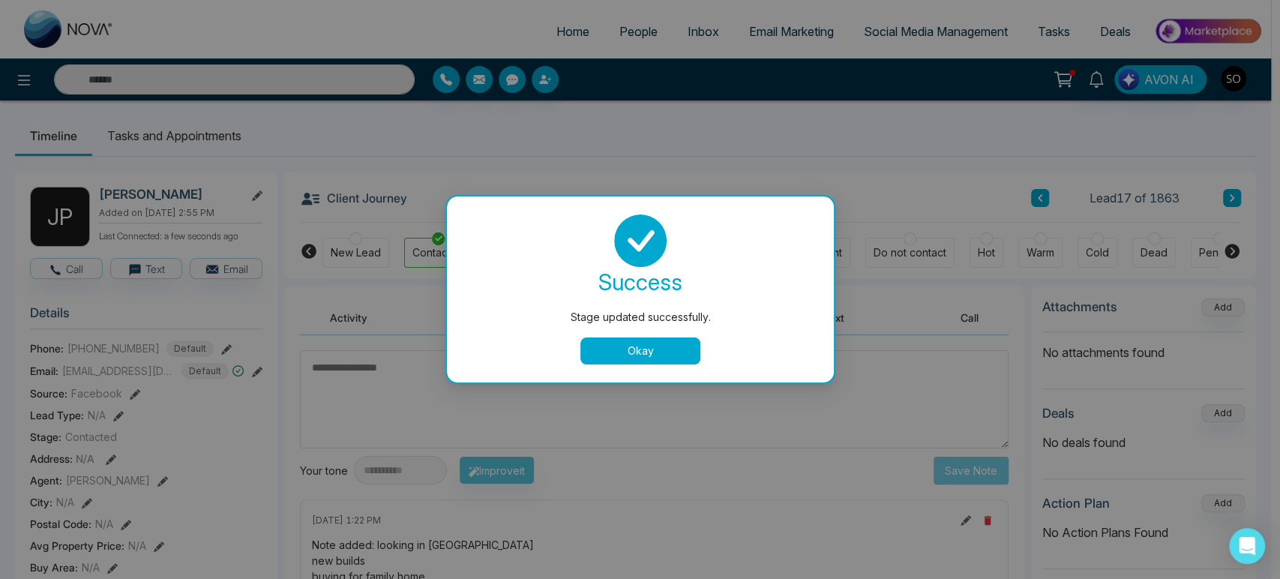
click at [250, 79] on div "Stage updated successfully. success Stage updated successfully. Okay" at bounding box center [640, 289] width 1280 height 579
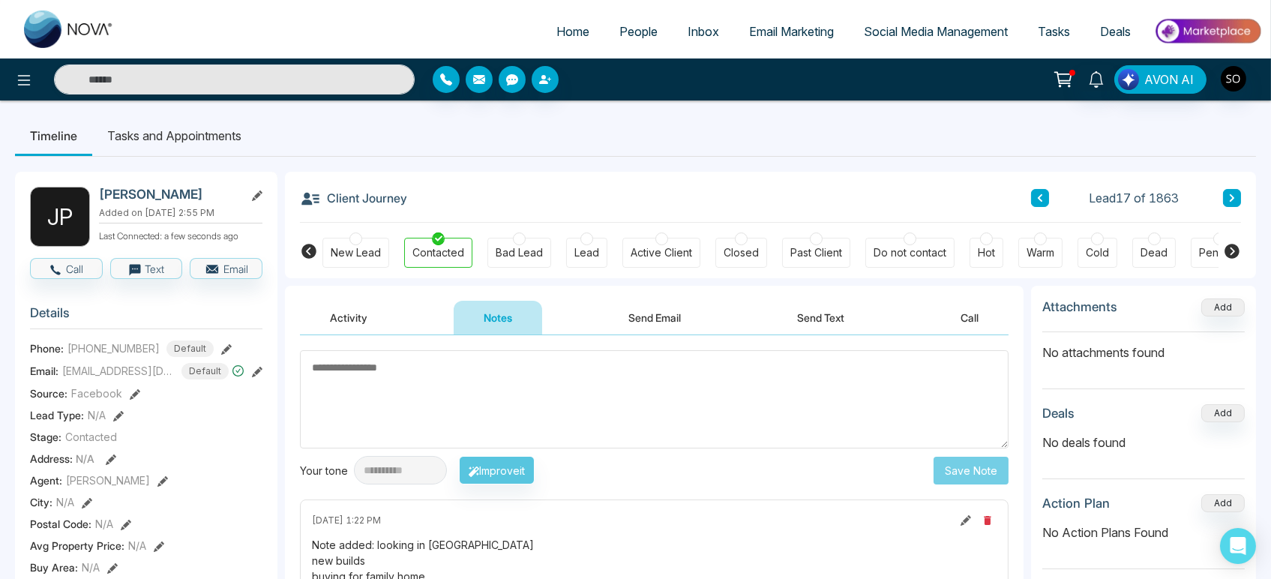
drag, startPoint x: 72, startPoint y: 22, endPoint x: 72, endPoint y: 32, distance: 9.7
click at [72, 22] on img at bounding box center [69, 28] width 90 height 37
select select "*"
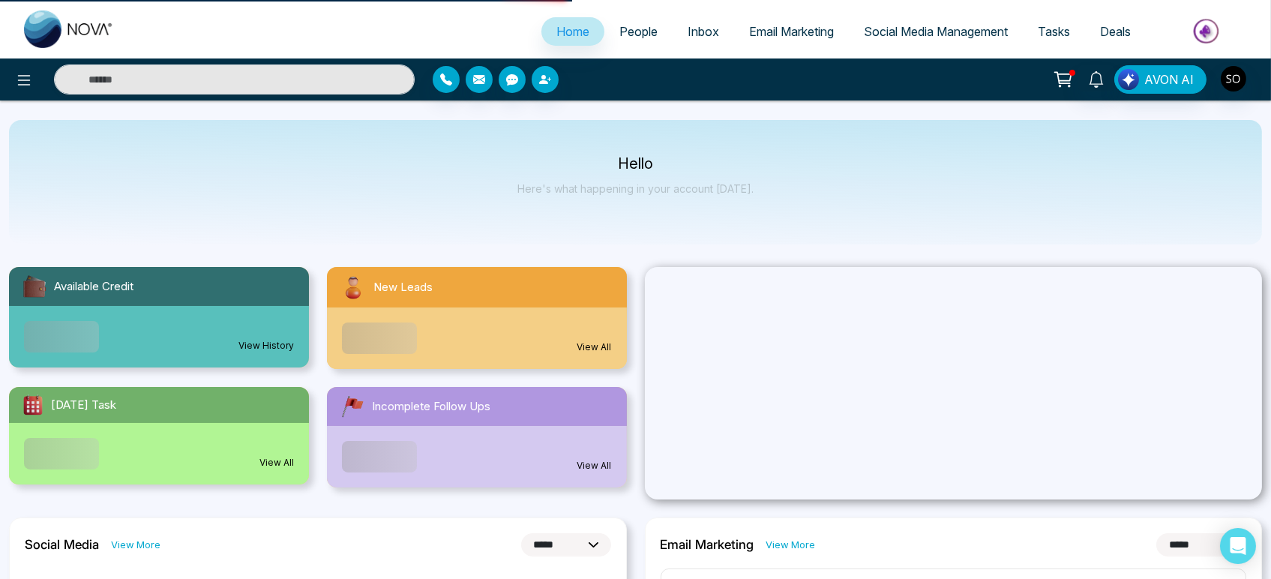
click at [152, 90] on input "text" at bounding box center [234, 79] width 361 height 30
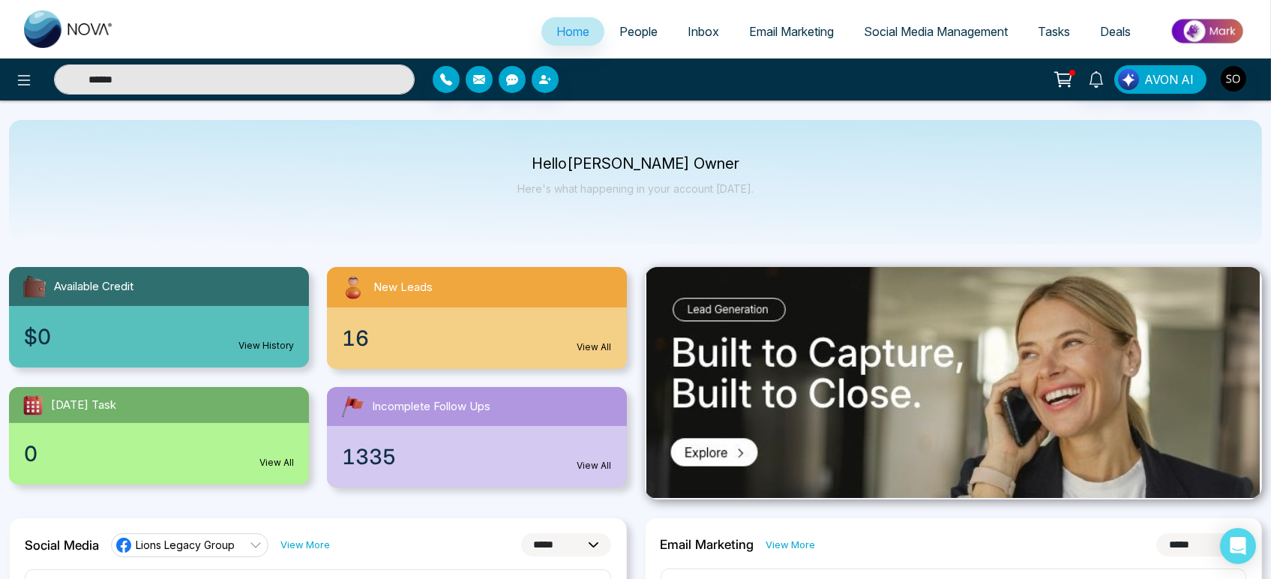
type input "******"
click at [634, 39] on span "People" at bounding box center [638, 31] width 38 height 15
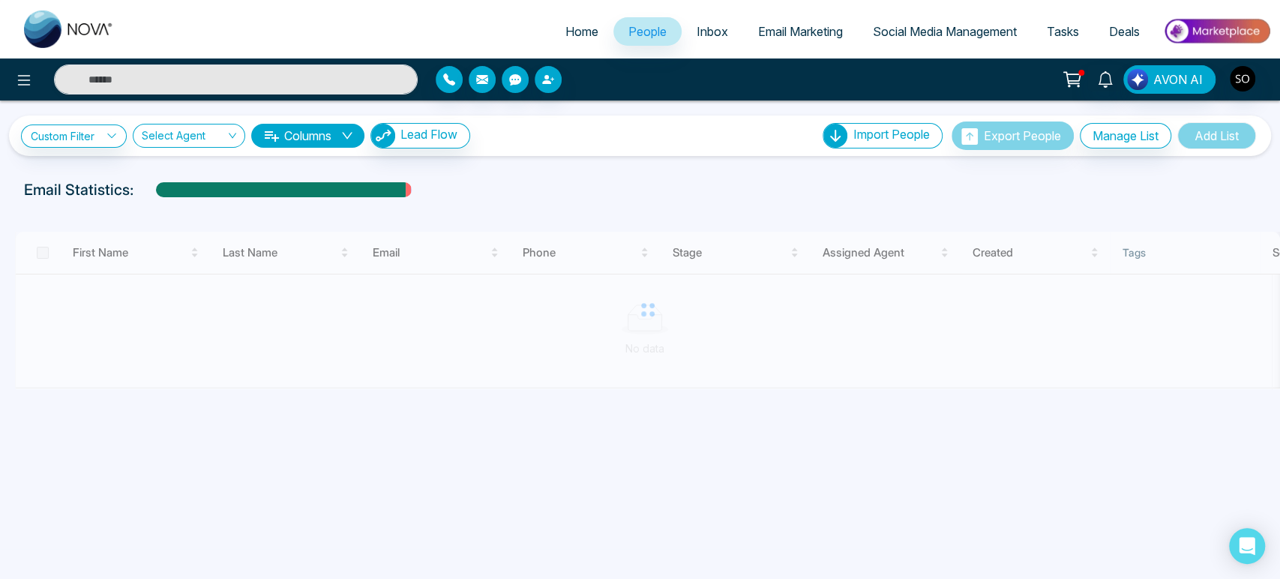
click at [293, 64] on div "AVON AI" at bounding box center [640, 79] width 1280 height 42
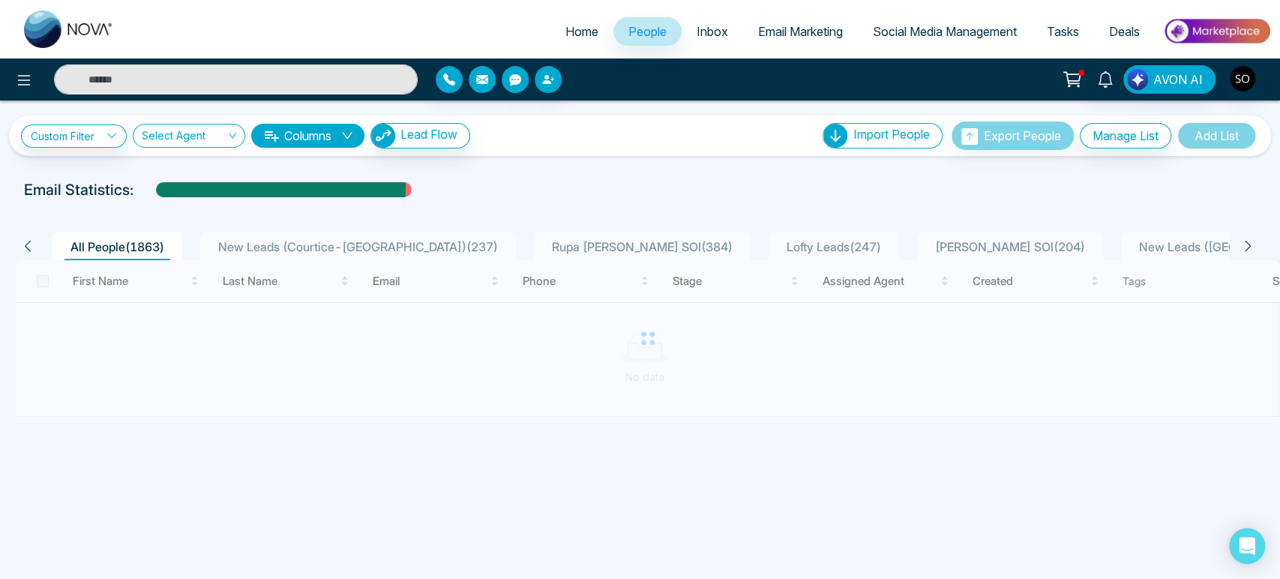
click at [276, 88] on input "text" at bounding box center [236, 79] width 364 height 30
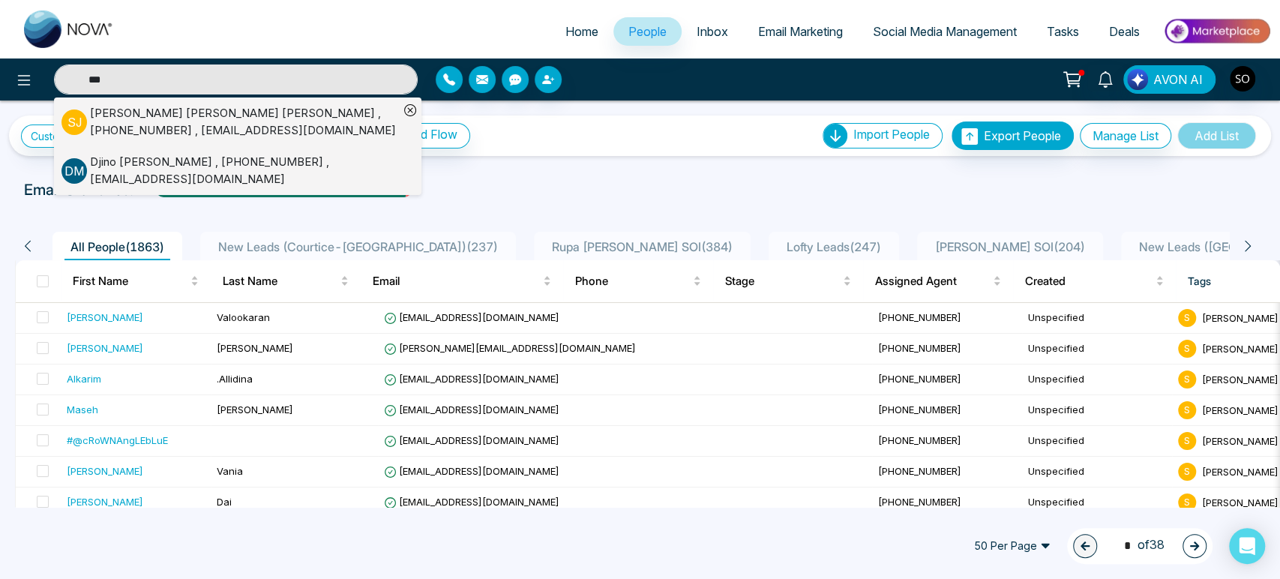
type input "***"
click at [106, 123] on div "[PERSON_NAME] [PERSON_NAME] [PERSON_NAME] , [PHONE_NUMBER] , [EMAIL_ADDRESS][DO…" at bounding box center [244, 122] width 309 height 34
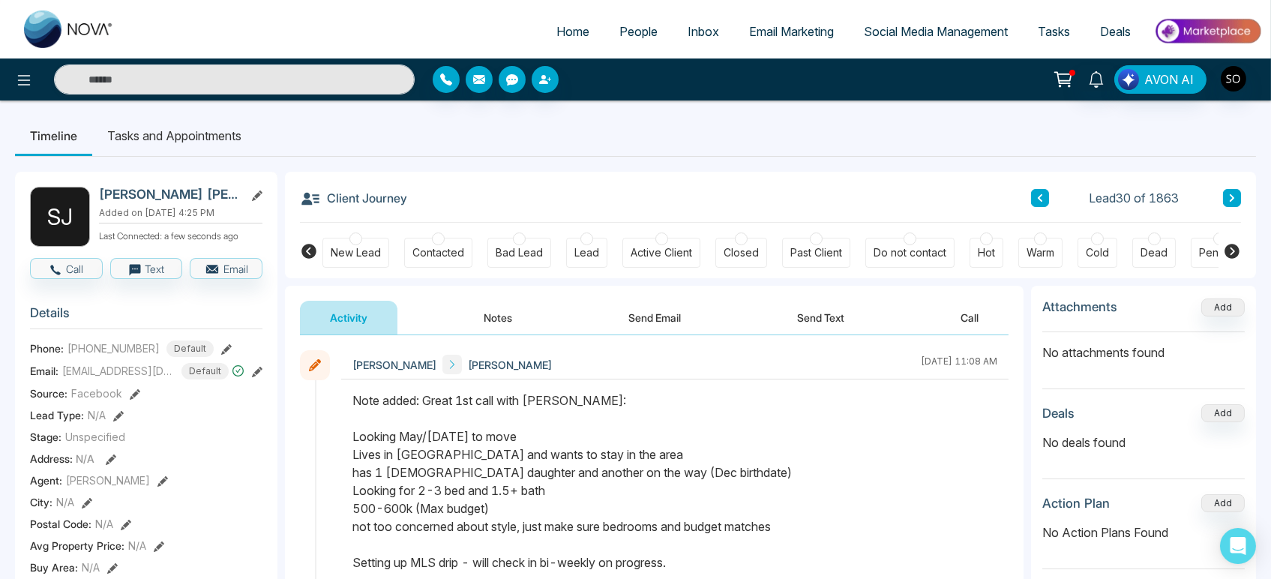
click at [437, 245] on div at bounding box center [438, 238] width 13 height 13
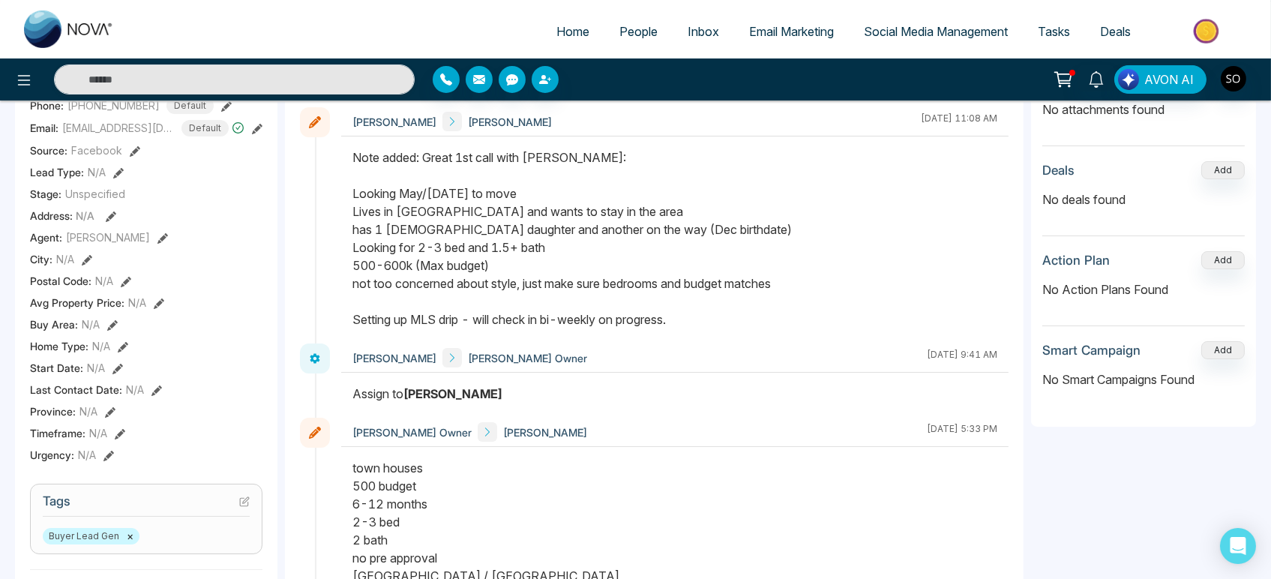
scroll to position [250, 0]
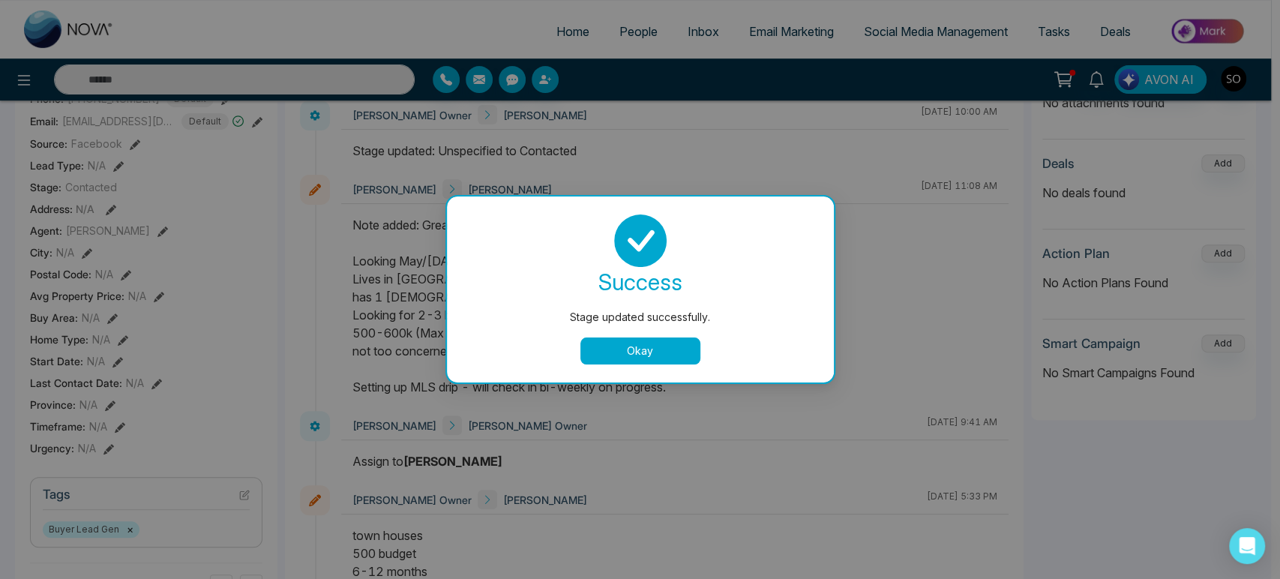
click at [649, 363] on button "Okay" at bounding box center [640, 350] width 120 height 27
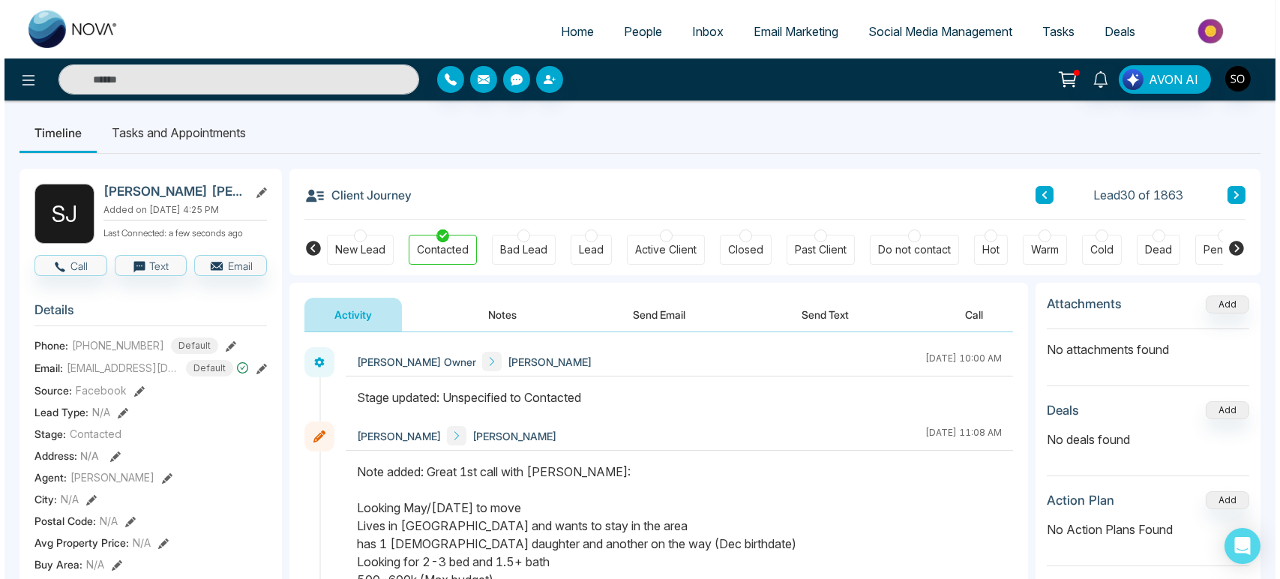
scroll to position [0, 0]
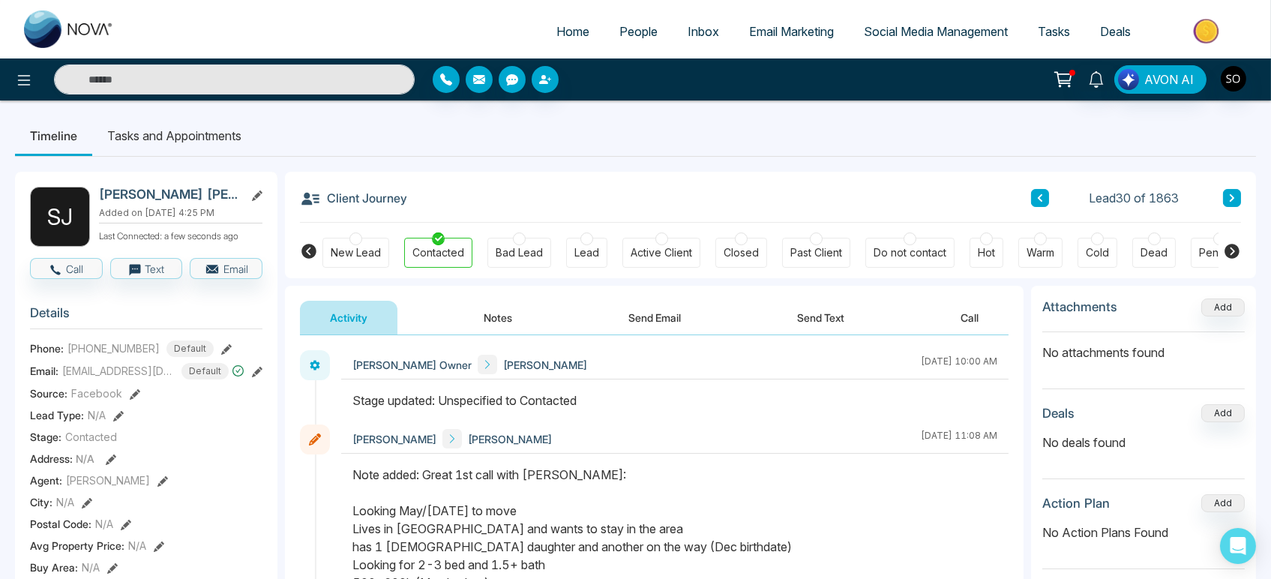
click at [497, 198] on div "Client Journey Lead 30 of 1863" at bounding box center [770, 197] width 941 height 51
click at [630, 39] on span "People" at bounding box center [638, 31] width 38 height 15
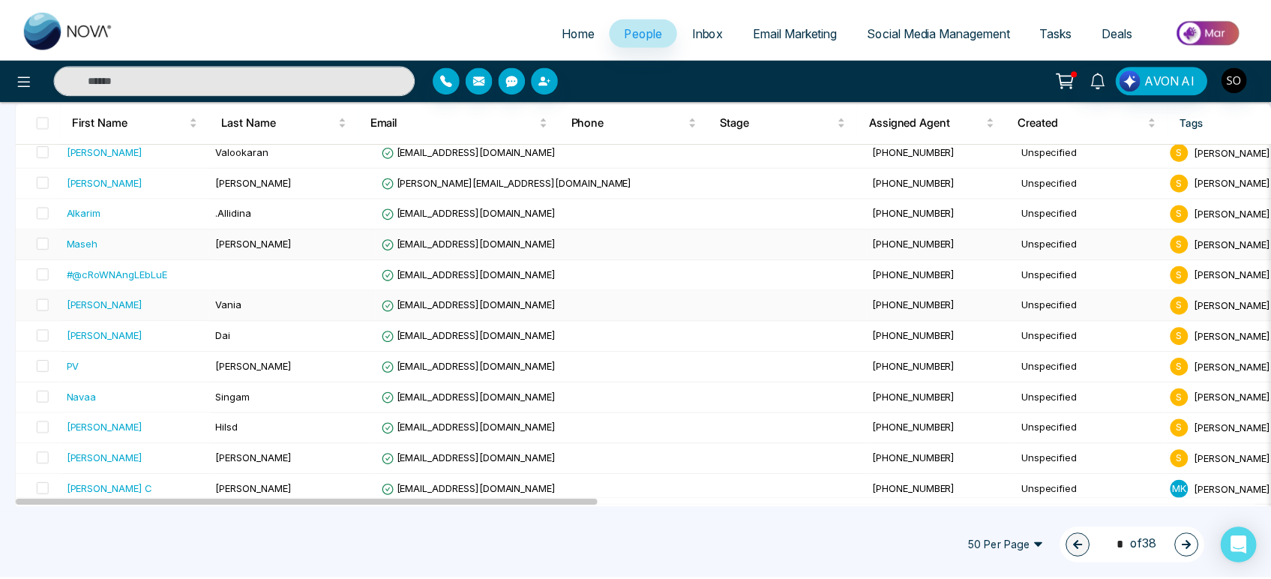
scroll to position [250, 0]
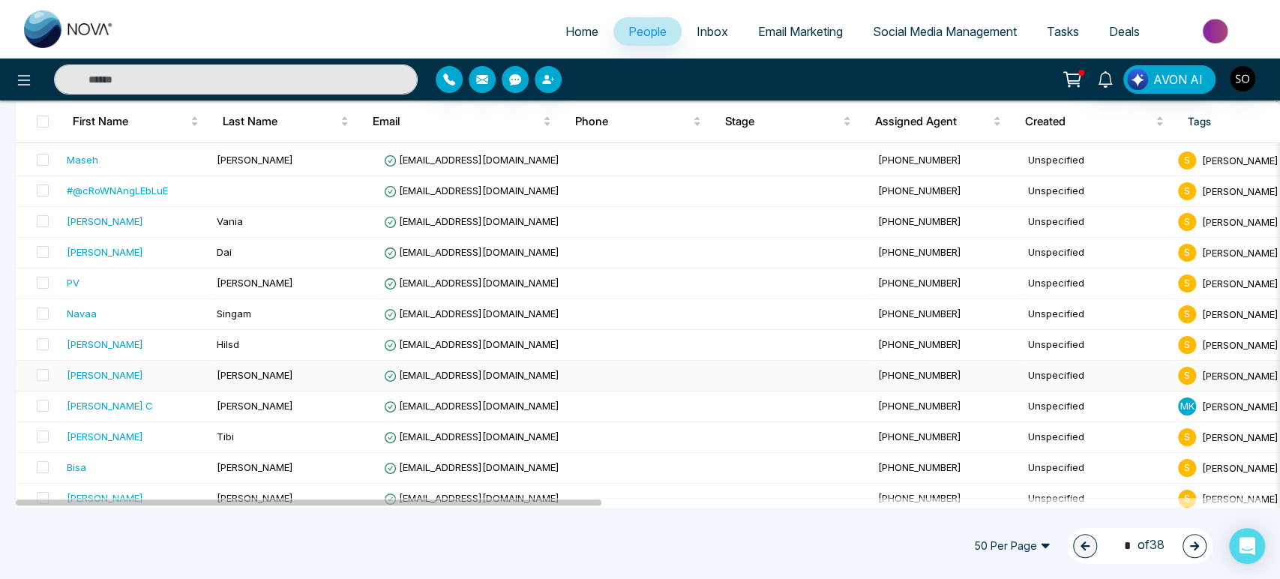
click at [1202, 381] on span "[PERSON_NAME] Owner" at bounding box center [1257, 375] width 110 height 12
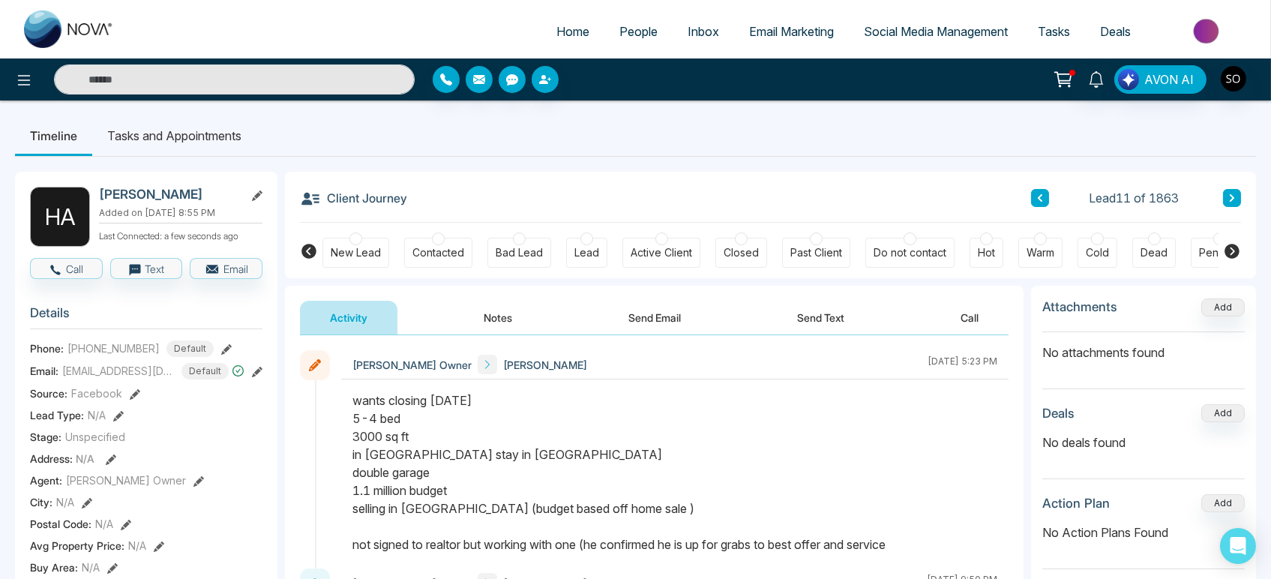
click at [577, 202] on div "Client Journey Lead 11 of 1863" at bounding box center [770, 197] width 941 height 51
click at [463, 154] on ul "Timeline Tasks and Appointments" at bounding box center [635, 135] width 1241 height 40
click at [541, 145] on ul "Timeline Tasks and Appointments" at bounding box center [635, 135] width 1241 height 40
click at [634, 34] on span "People" at bounding box center [638, 31] width 38 height 15
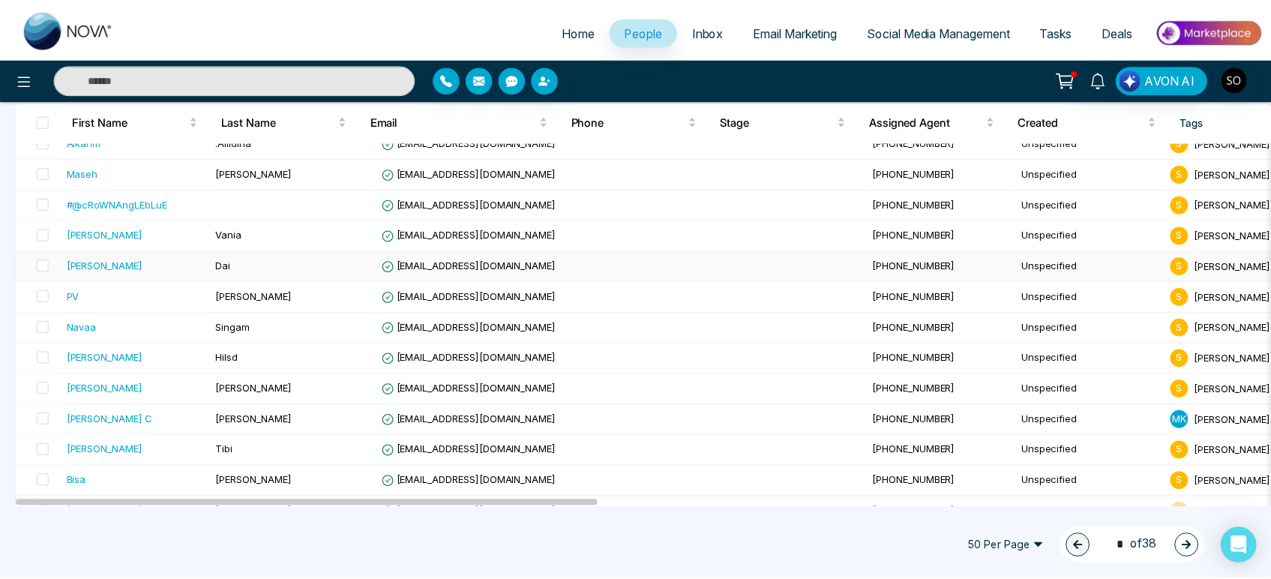
scroll to position [333, 0]
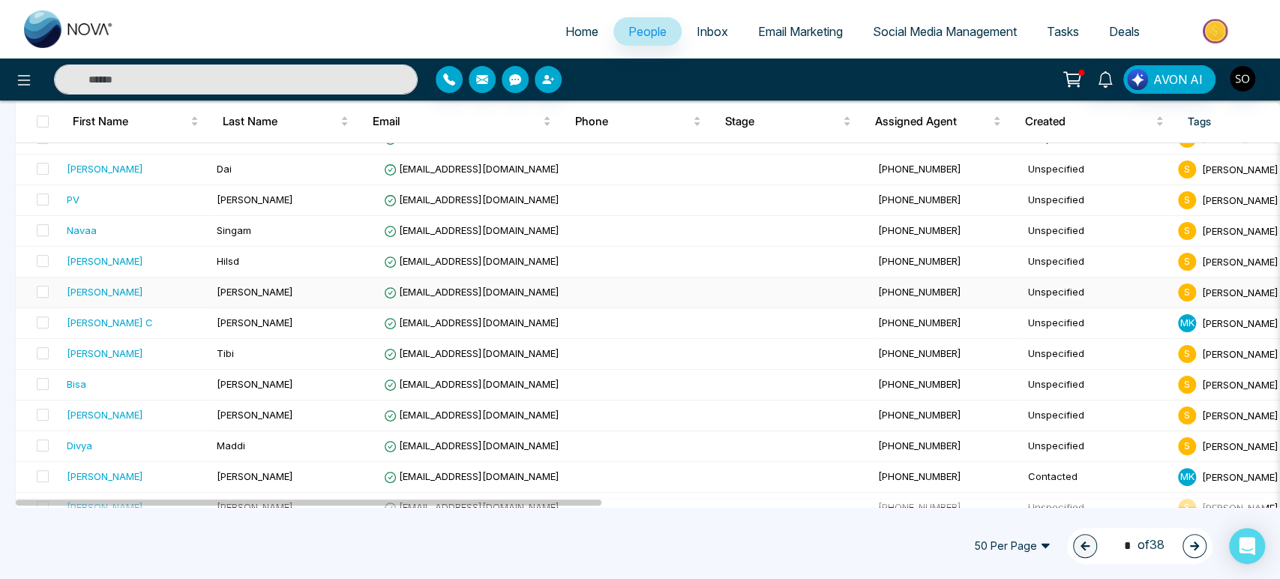
drag, startPoint x: 977, startPoint y: 306, endPoint x: 833, endPoint y: 316, distance: 144.4
click at [1022, 308] on td "Unspecified" at bounding box center [1097, 292] width 150 height 31
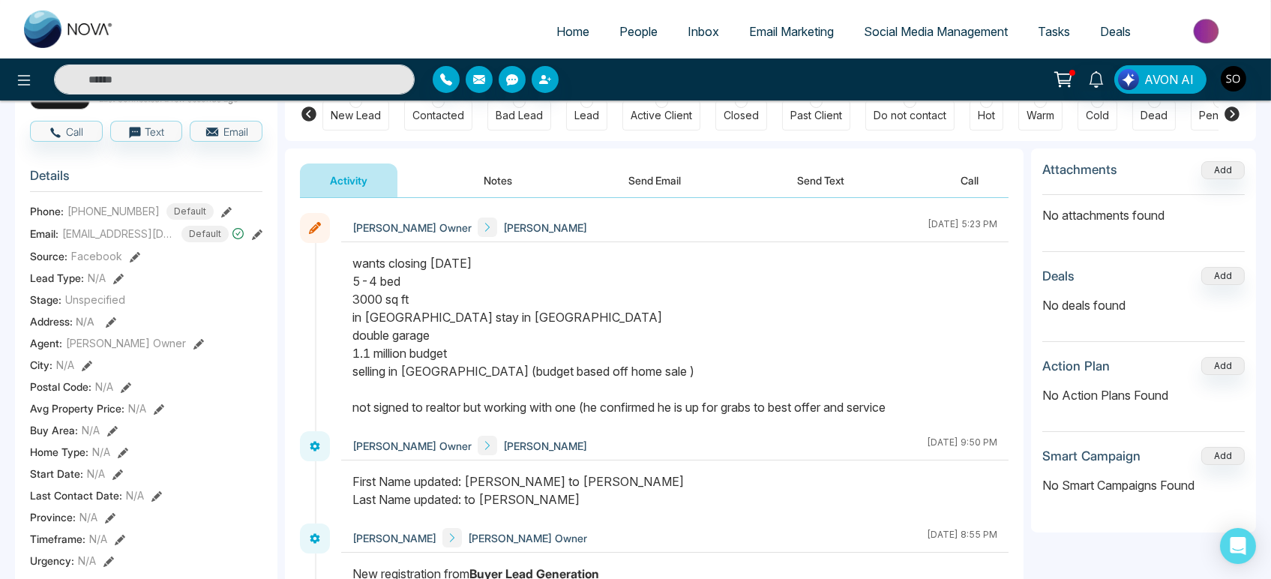
scroll to position [166, 0]
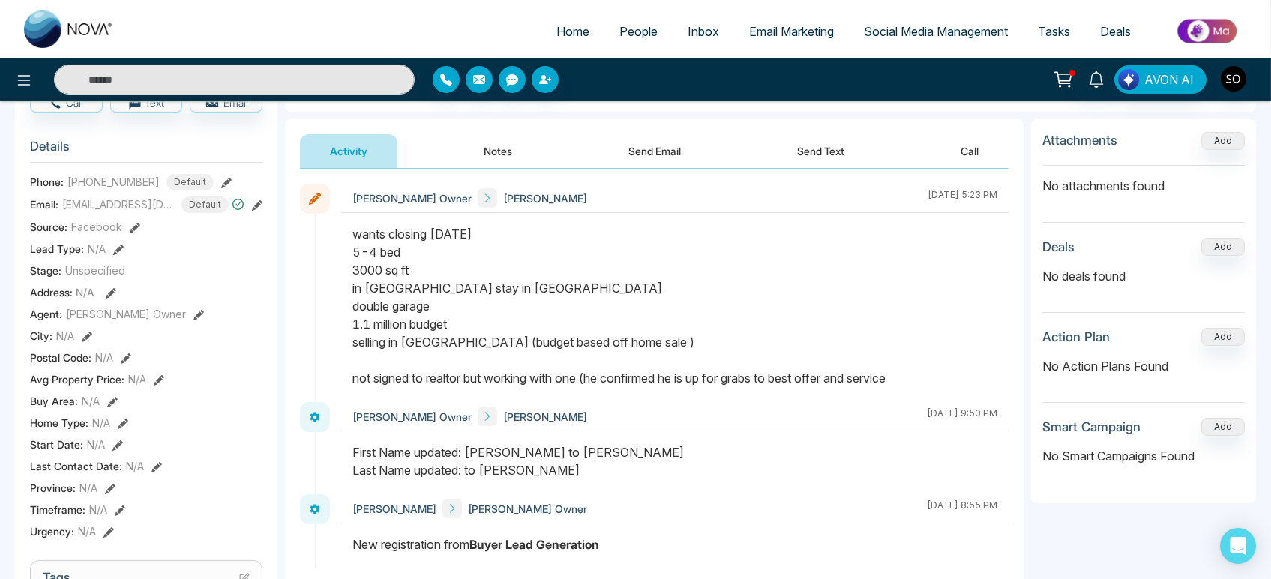
click at [184, 316] on div "Agent: [PERSON_NAME] Owner" at bounding box center [146, 314] width 232 height 16
click at [193, 317] on icon at bounding box center [198, 315] width 10 height 10
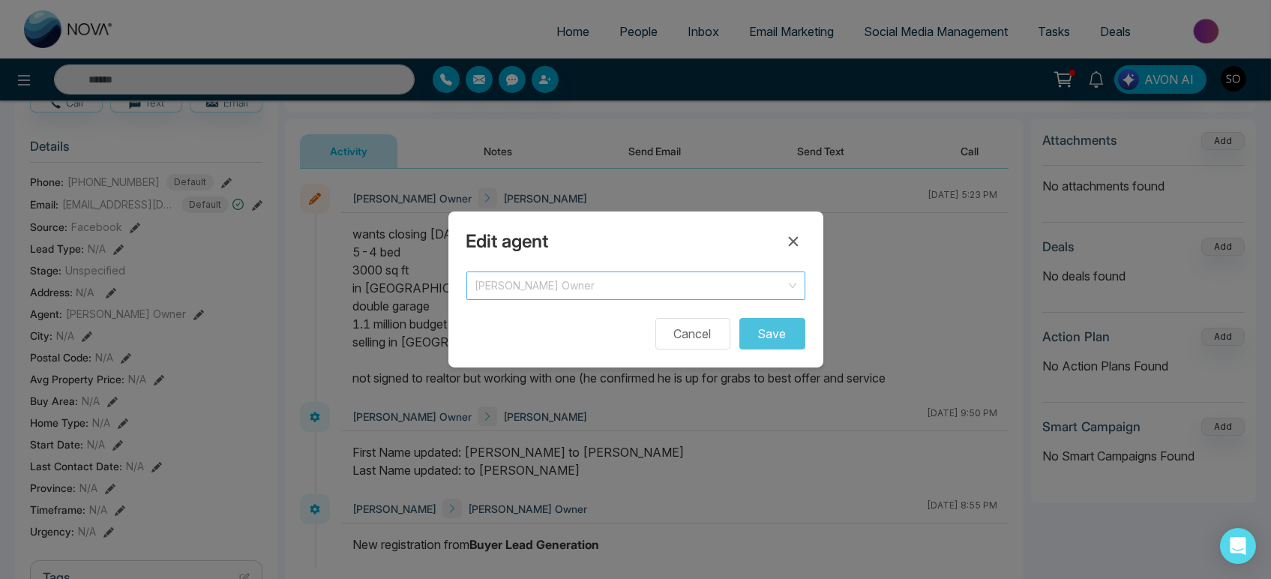
click at [690, 286] on span "[PERSON_NAME] Owner" at bounding box center [635, 285] width 321 height 21
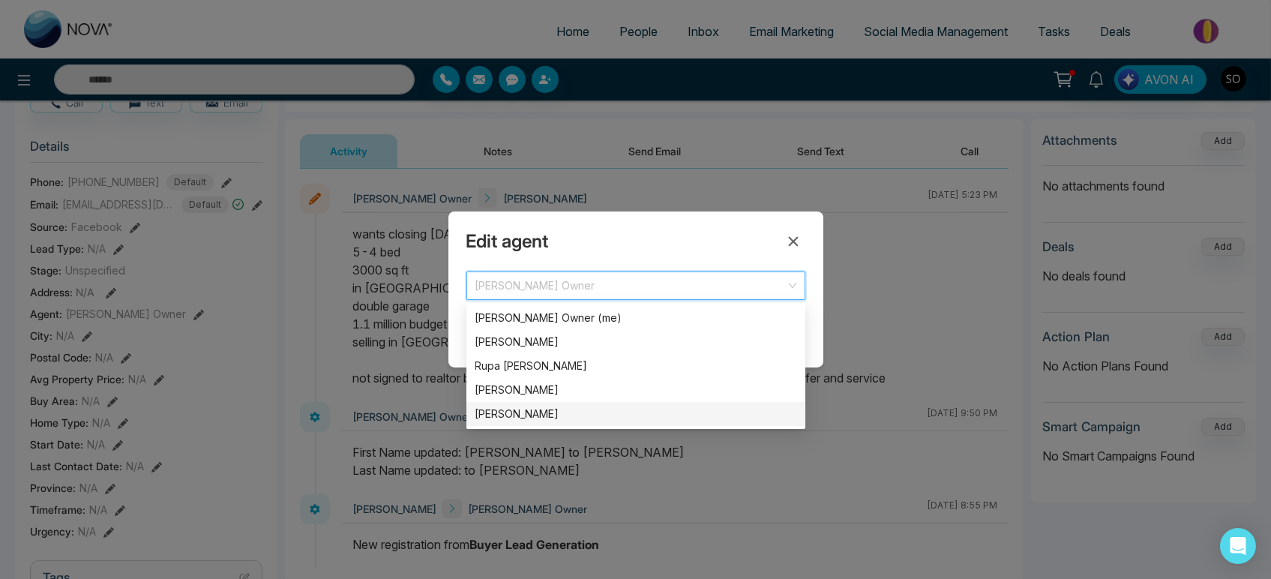
click at [522, 408] on div "[PERSON_NAME]" at bounding box center [635, 414] width 321 height 16
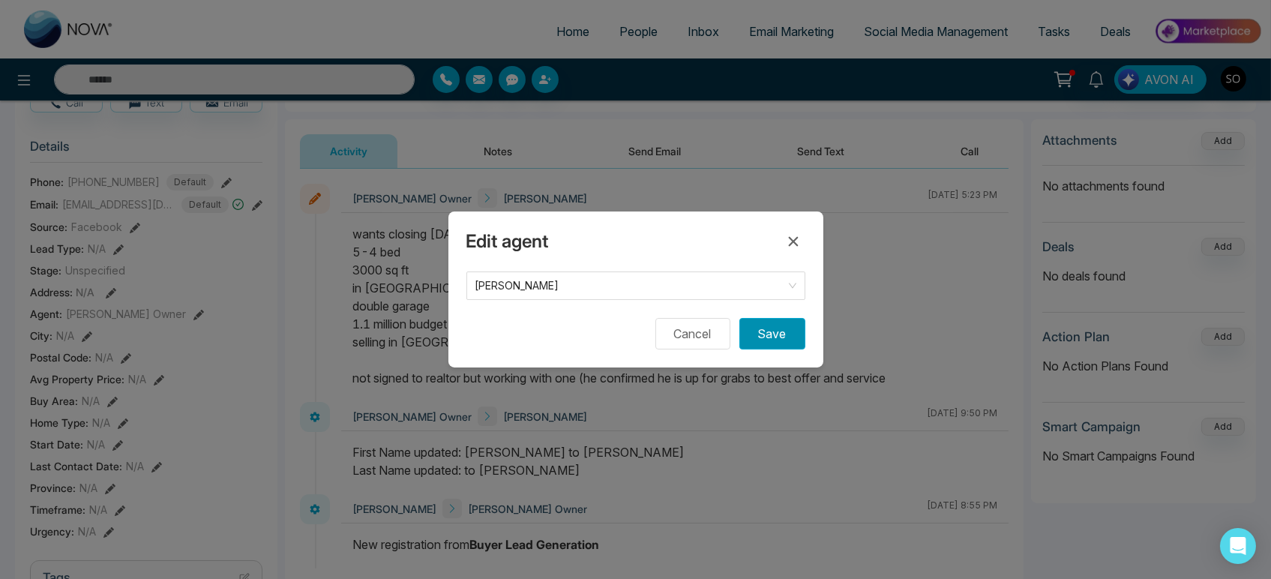
click at [755, 343] on button "Save" at bounding box center [772, 333] width 66 height 31
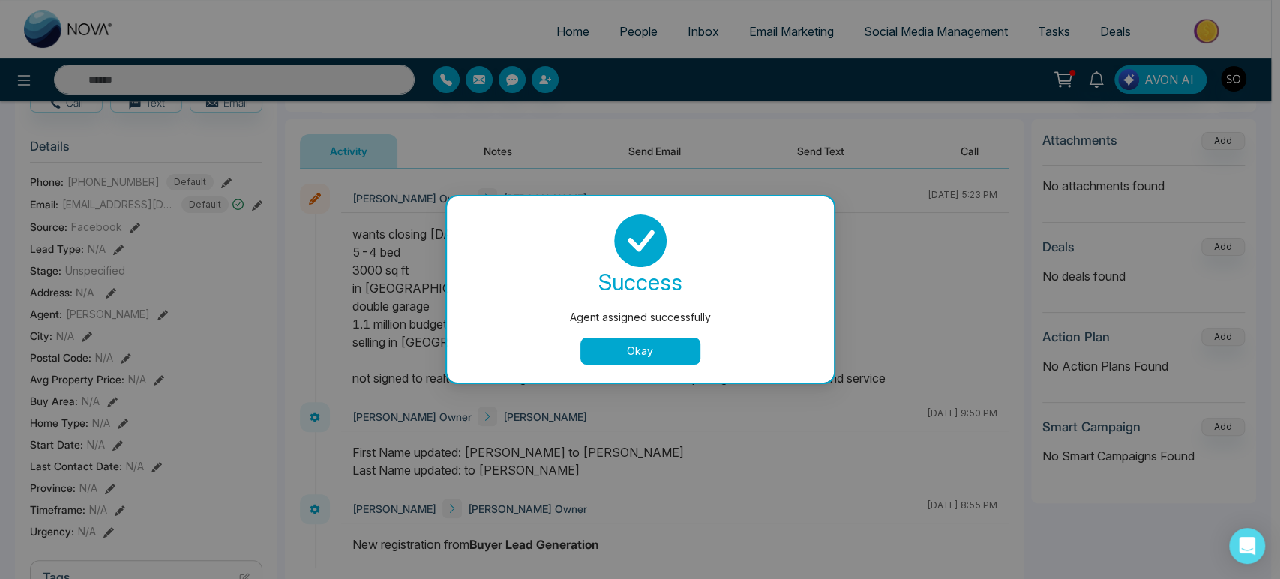
click at [619, 354] on button "Okay" at bounding box center [640, 350] width 120 height 27
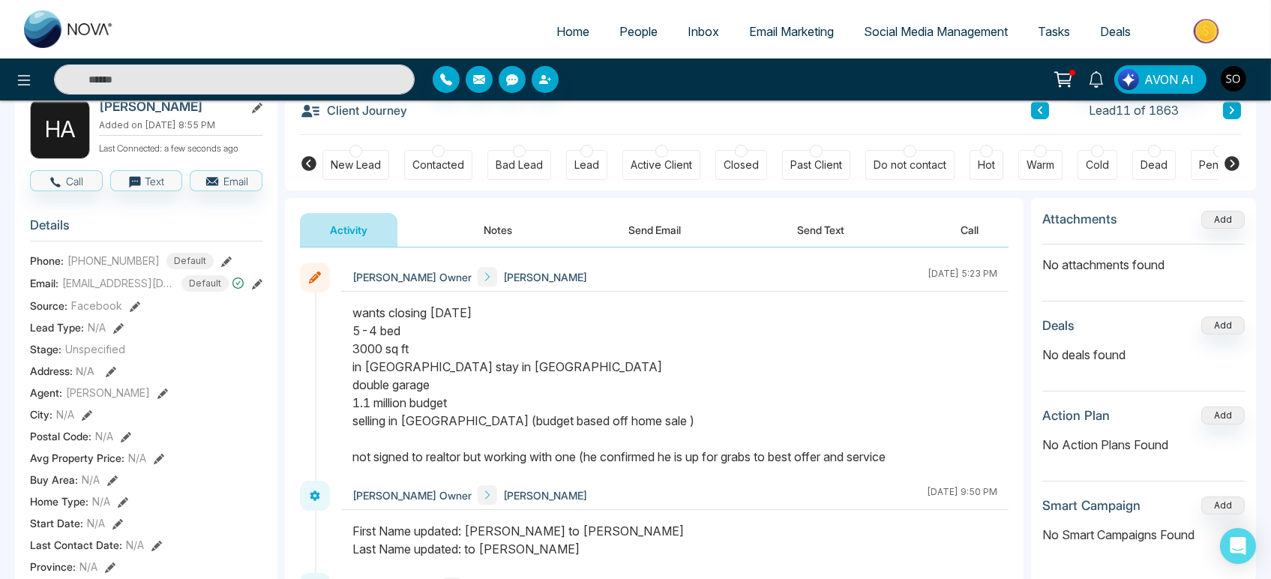
scroll to position [0, 0]
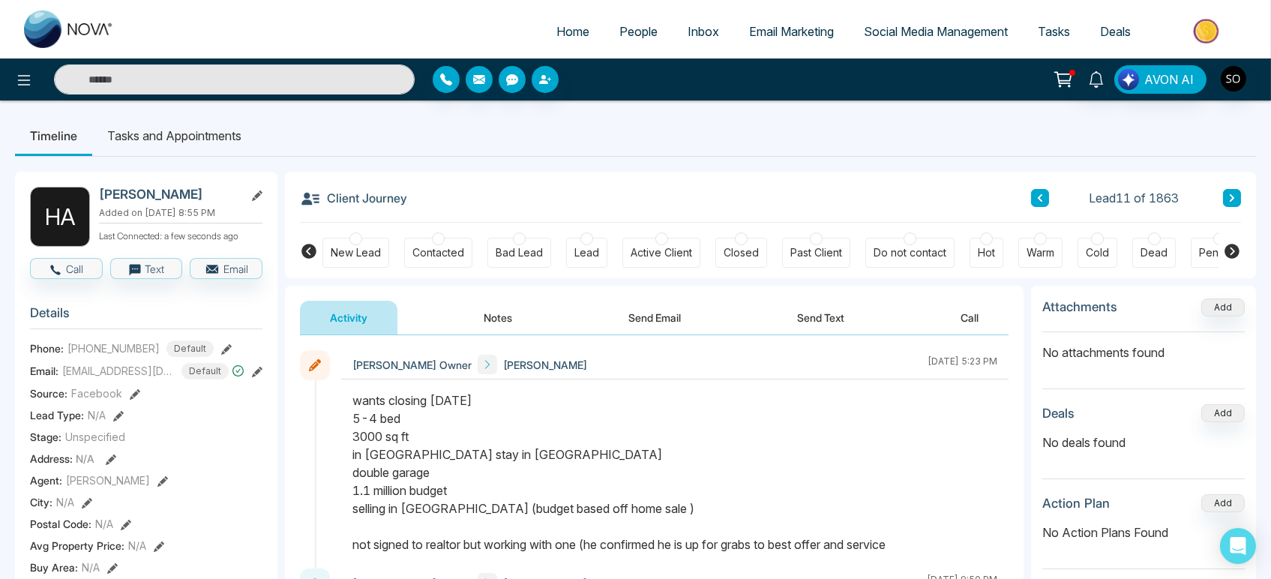
click at [652, 151] on ul "Timeline Tasks and Appointments" at bounding box center [635, 135] width 1241 height 40
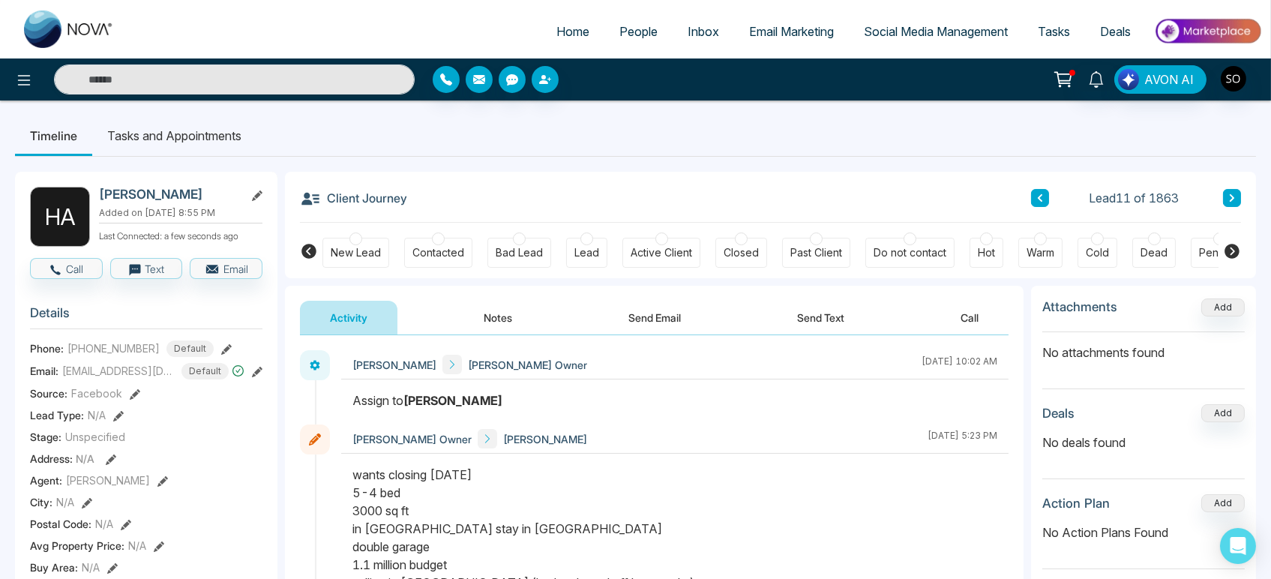
click at [564, 39] on span "Home" at bounding box center [572, 31] width 33 height 15
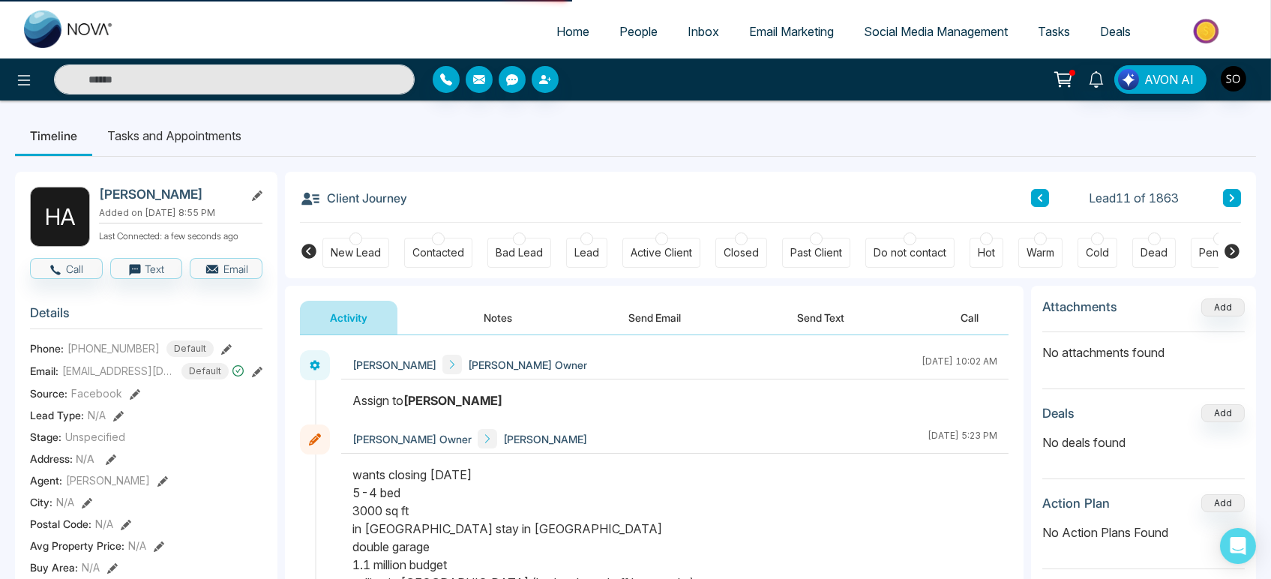
select select "*"
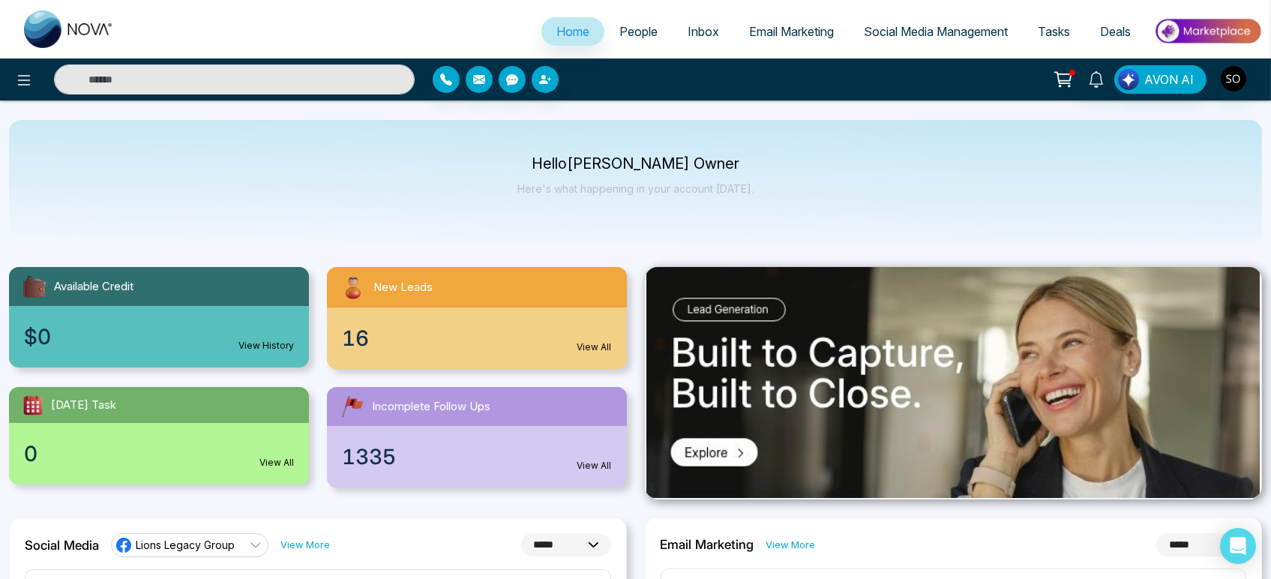
click at [631, 37] on span "People" at bounding box center [638, 31] width 38 height 15
